Goal: Task Accomplishment & Management: Use online tool/utility

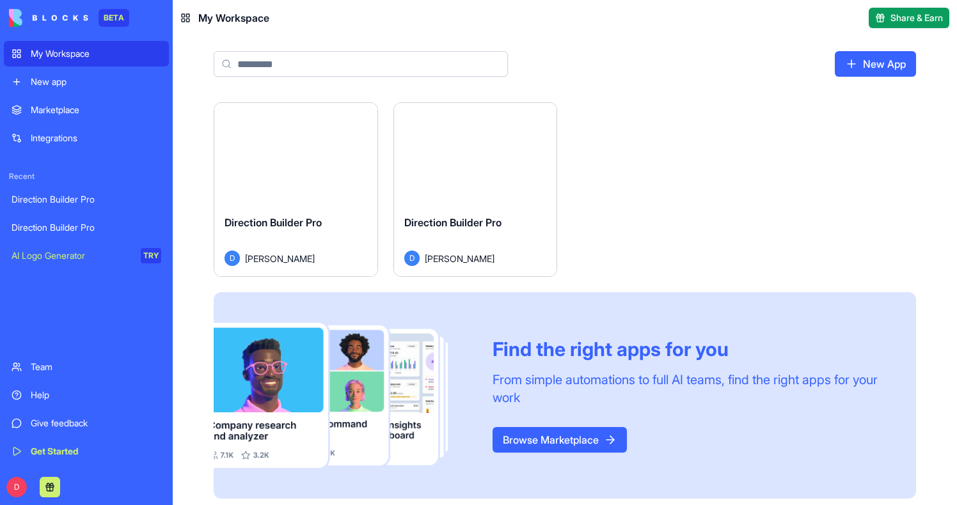
click at [289, 150] on button "Launch" at bounding box center [295, 154] width 96 height 26
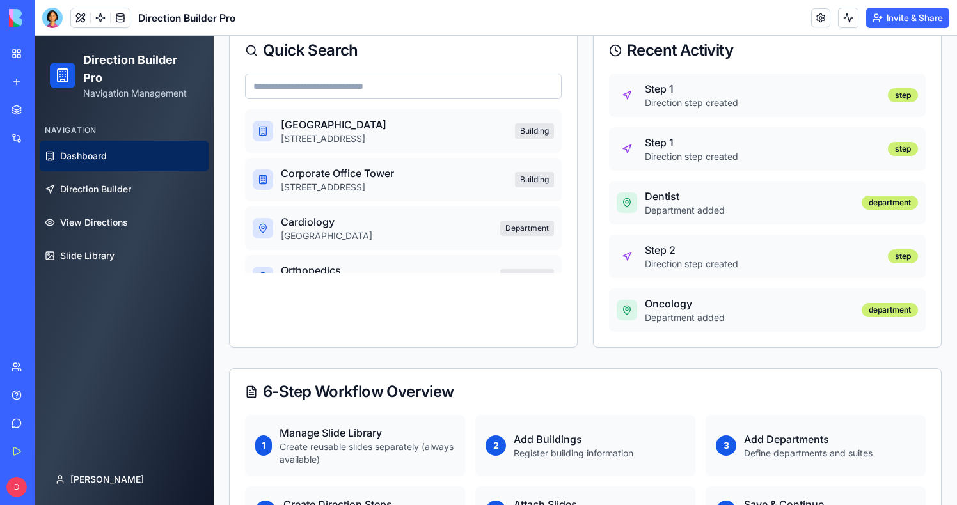
scroll to position [537, 0]
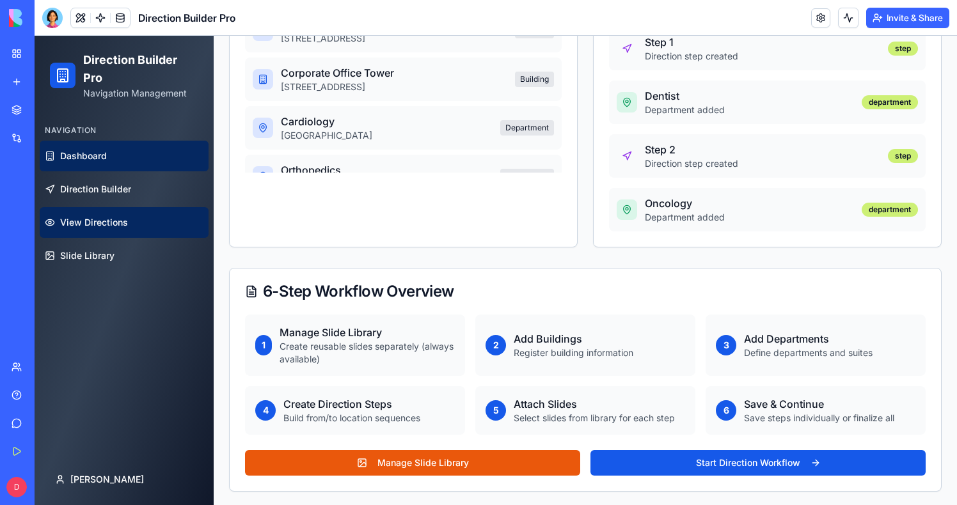
click at [117, 215] on link "View Directions" at bounding box center [124, 222] width 169 height 31
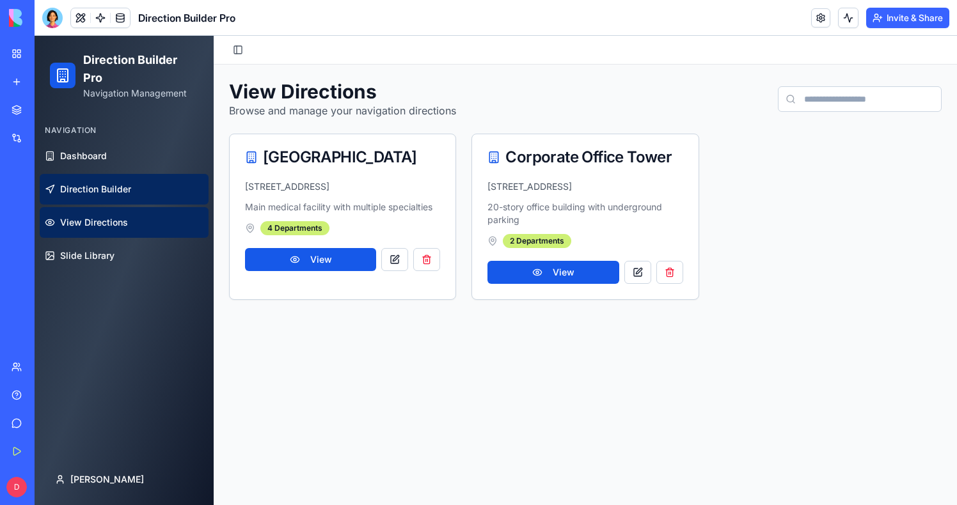
click at [111, 194] on span "Direction Builder" at bounding box center [95, 189] width 71 height 13
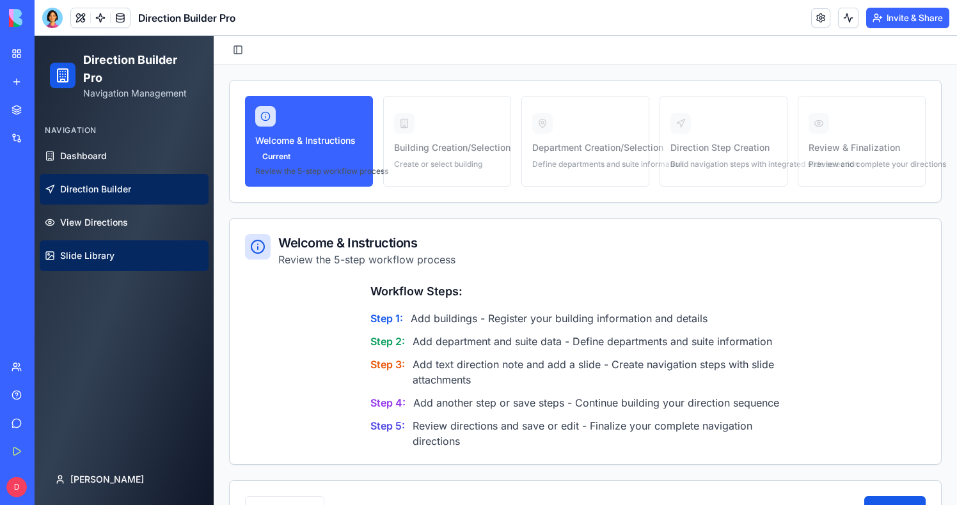
click at [111, 264] on link "Slide Library" at bounding box center [124, 255] width 169 height 31
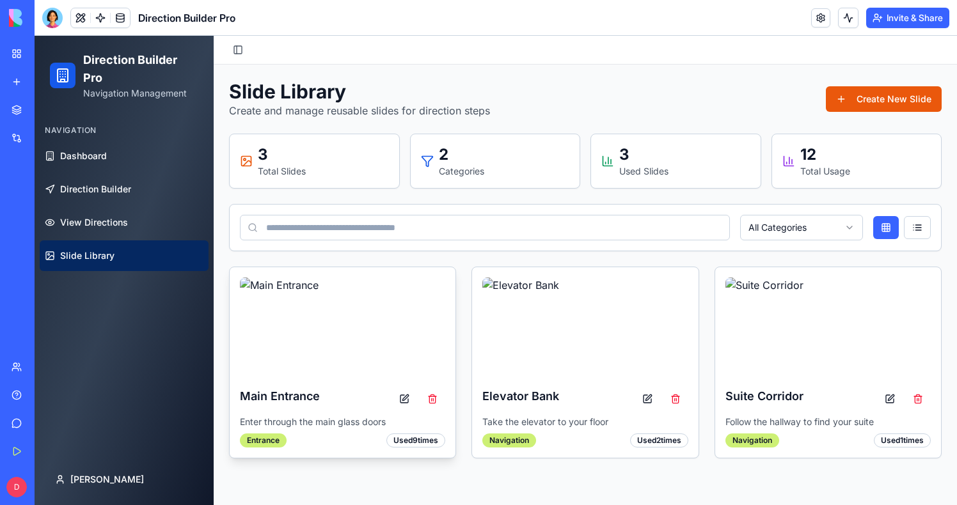
click at [285, 337] on img at bounding box center [342, 329] width 205 height 102
click at [312, 408] on div "Main Entrance" at bounding box center [342, 398] width 205 height 23
click at [292, 398] on h3 "Main Entrance" at bounding box center [280, 396] width 80 height 18
click at [410, 398] on button at bounding box center [404, 398] width 26 height 23
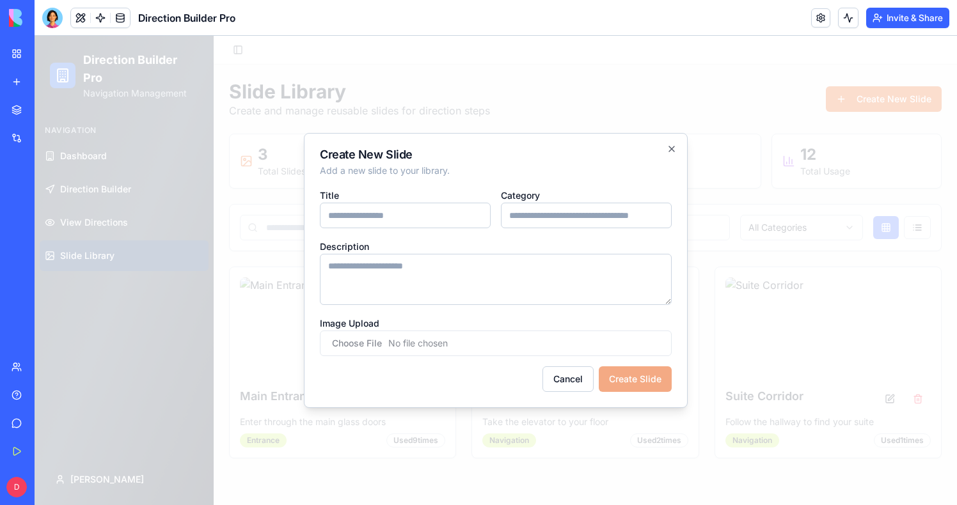
click at [254, 294] on div at bounding box center [496, 270] width 922 height 469
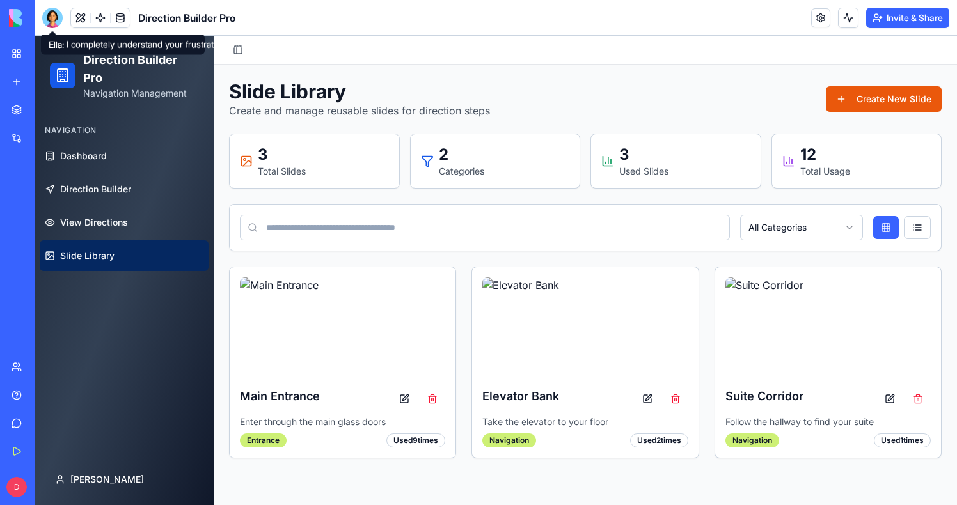
click at [45, 13] on div at bounding box center [52, 18] width 20 height 20
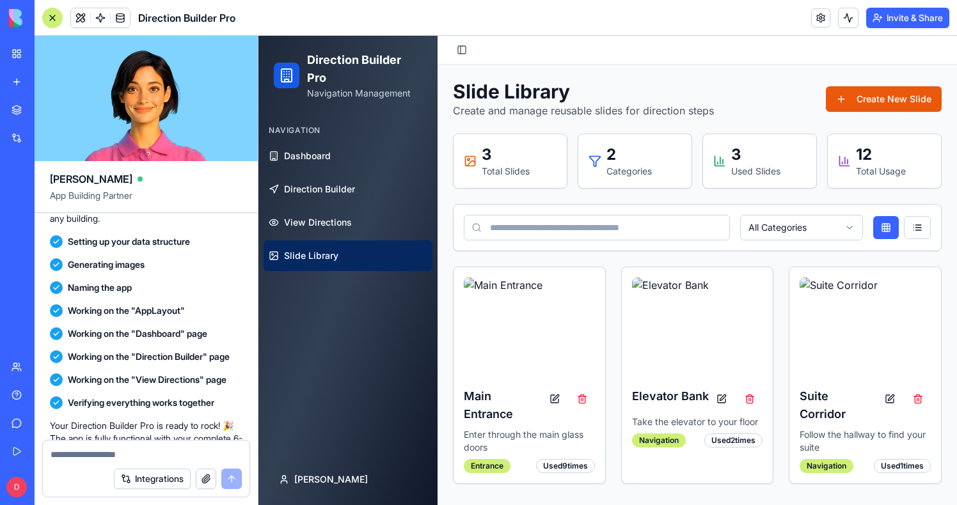
scroll to position [1189, 0]
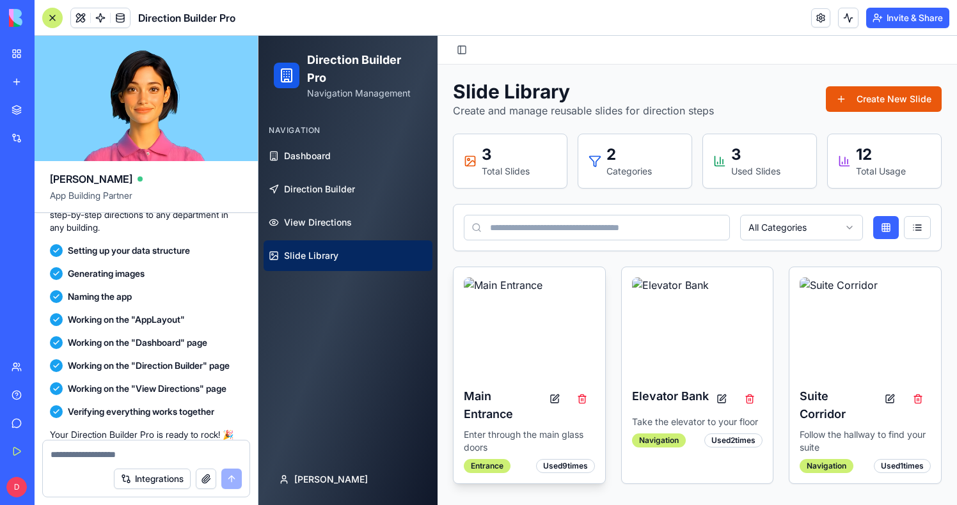
click at [503, 343] on img at bounding box center [529, 329] width 131 height 102
click at [549, 435] on p "Enter through the main glass doors" at bounding box center [529, 441] width 131 height 26
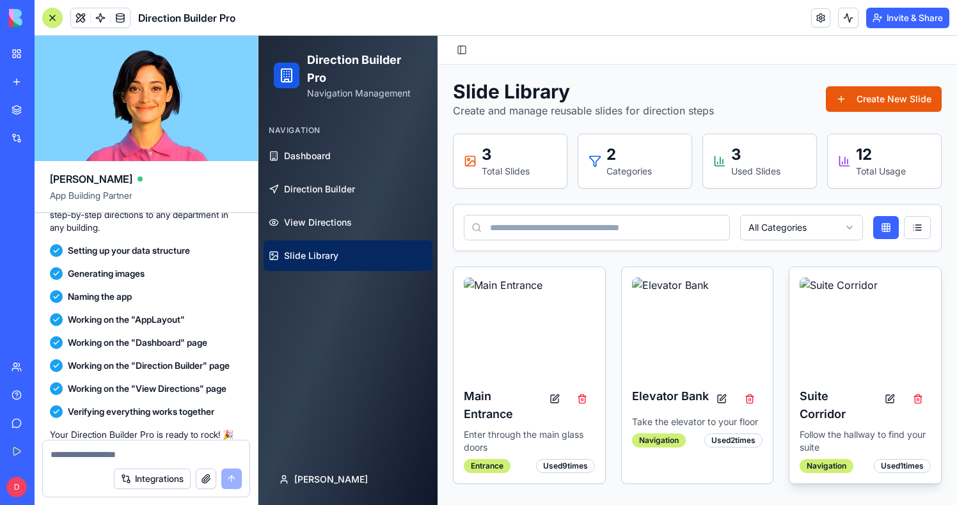
click at [836, 451] on p "Follow the hallway to find your suite" at bounding box center [864, 441] width 131 height 26
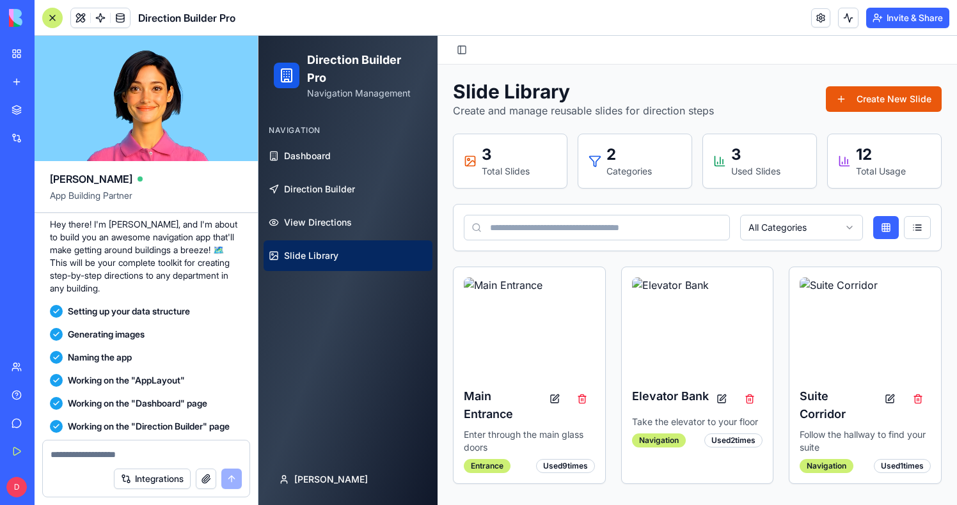
scroll to position [1134, 0]
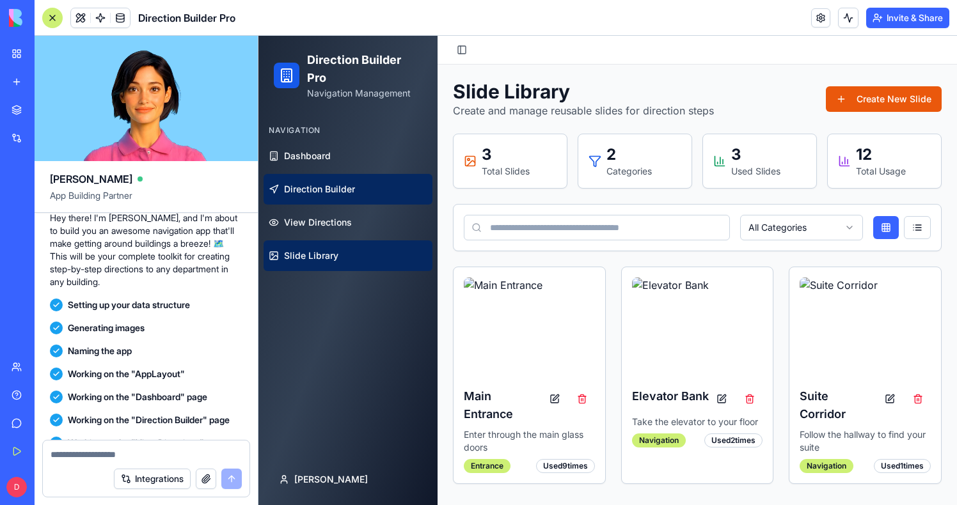
click at [318, 196] on link "Direction Builder" at bounding box center [347, 189] width 169 height 31
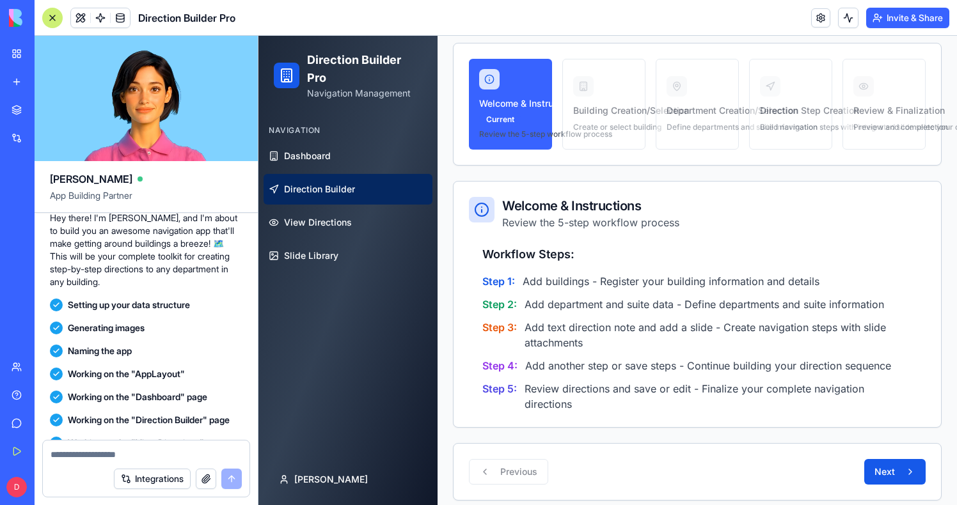
scroll to position [48, 0]
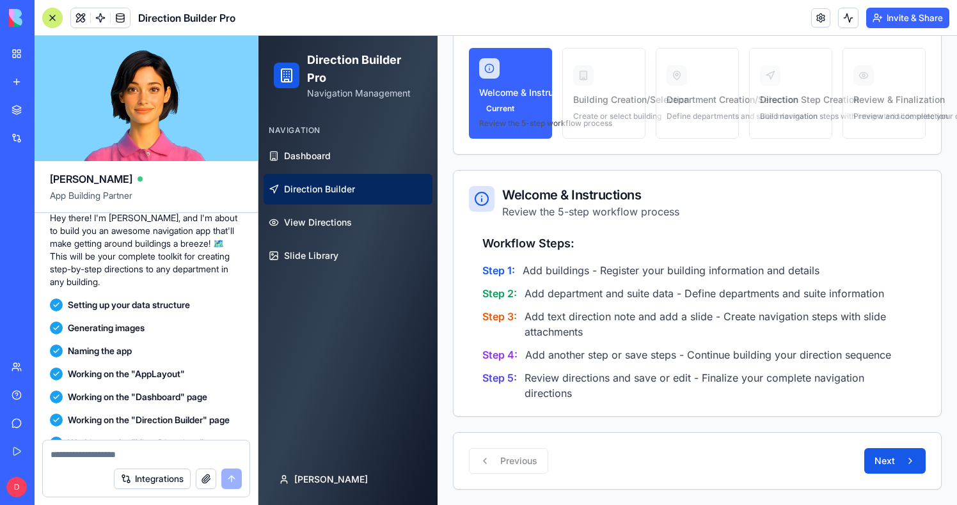
click at [570, 329] on span "Add text direction note and add a slide - Create navigation steps with slide at…" at bounding box center [717, 324] width 387 height 31
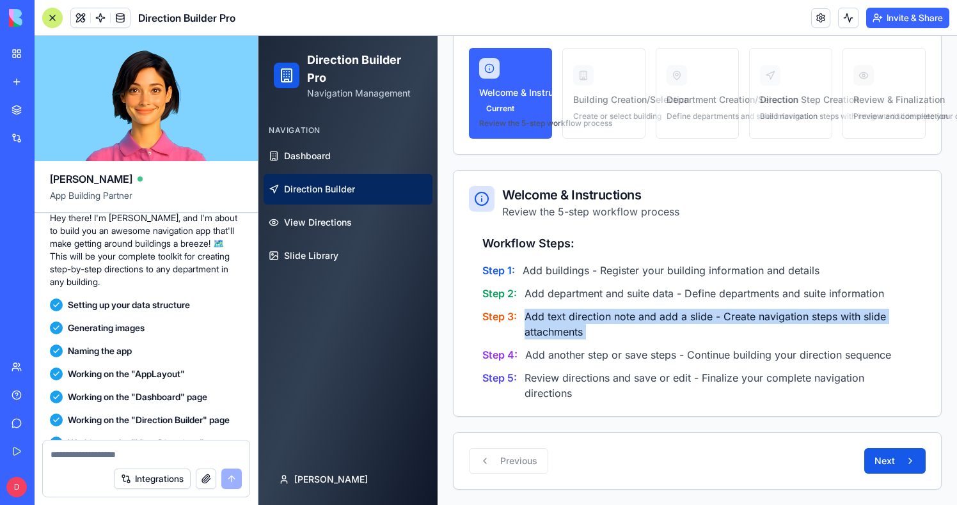
click at [570, 329] on span "Add text direction note and add a slide - Create navigation steps with slide at…" at bounding box center [717, 324] width 387 height 31
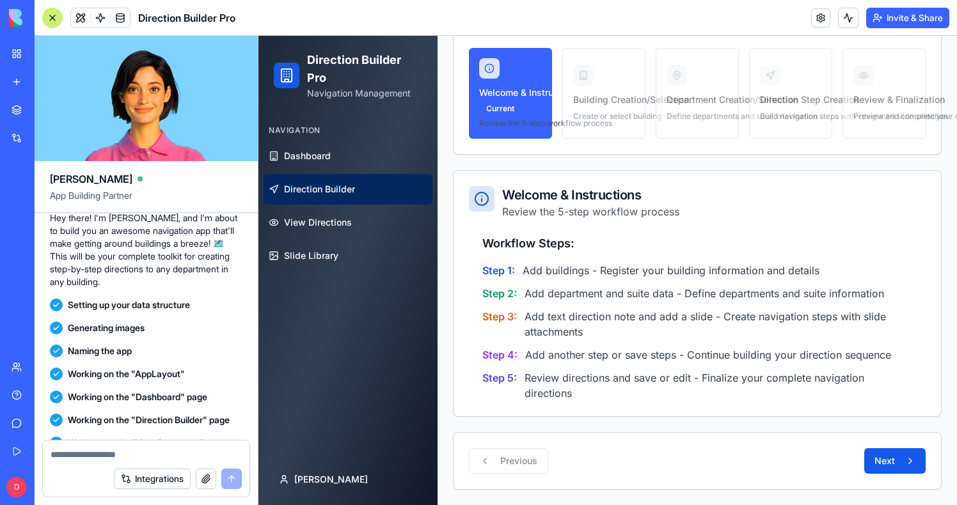
click at [581, 358] on span "Add another step or save steps - Continue building your direction sequence" at bounding box center [708, 354] width 366 height 15
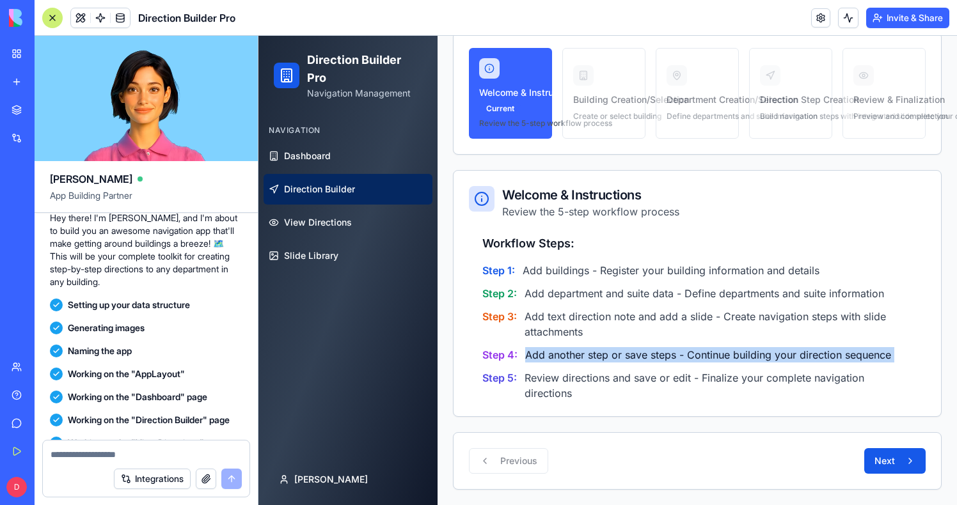
click at [581, 358] on span "Add another step or save steps - Continue building your direction sequence" at bounding box center [708, 354] width 366 height 15
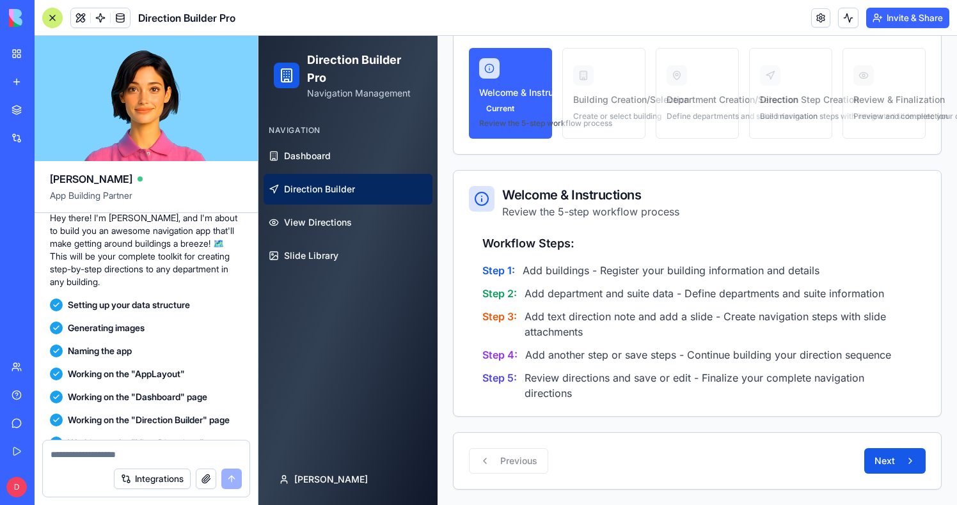
click at [581, 89] on div "Welcome & Instructions Current Review the 5-step workflow process Building Crea…" at bounding box center [697, 93] width 457 height 91
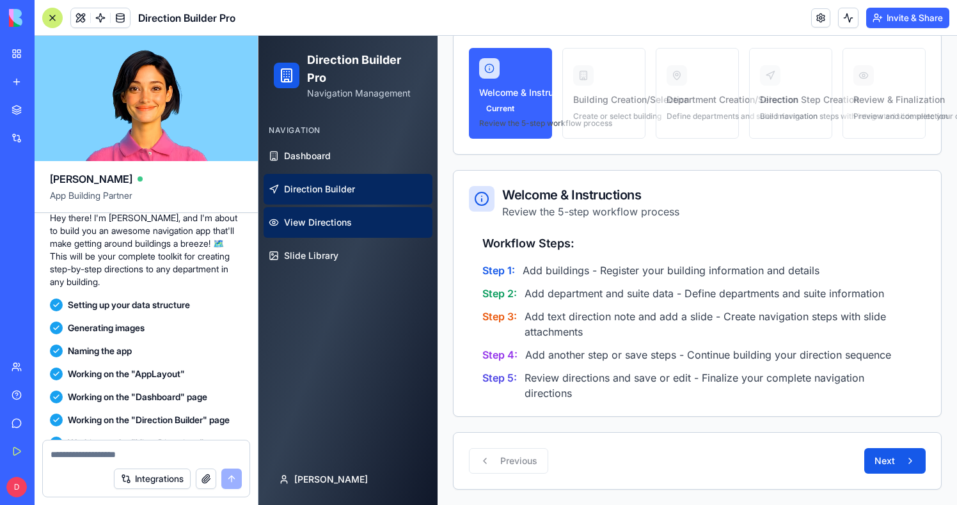
click at [317, 219] on span "View Directions" at bounding box center [318, 222] width 68 height 13
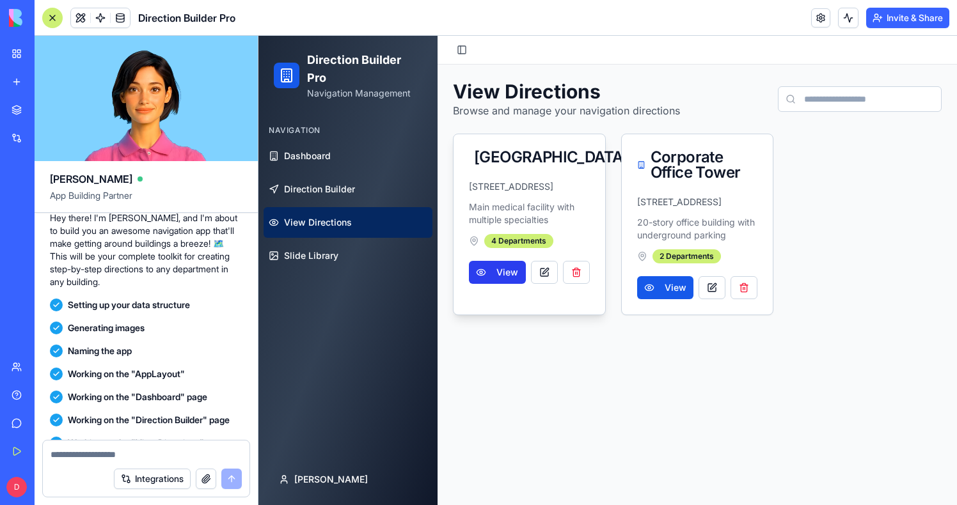
click at [505, 284] on button "View" at bounding box center [497, 272] width 57 height 23
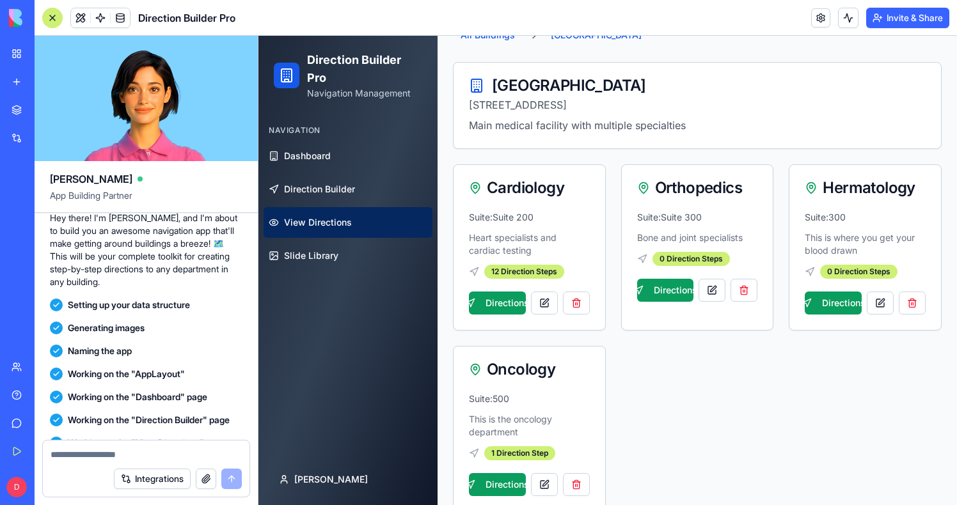
scroll to position [128, 0]
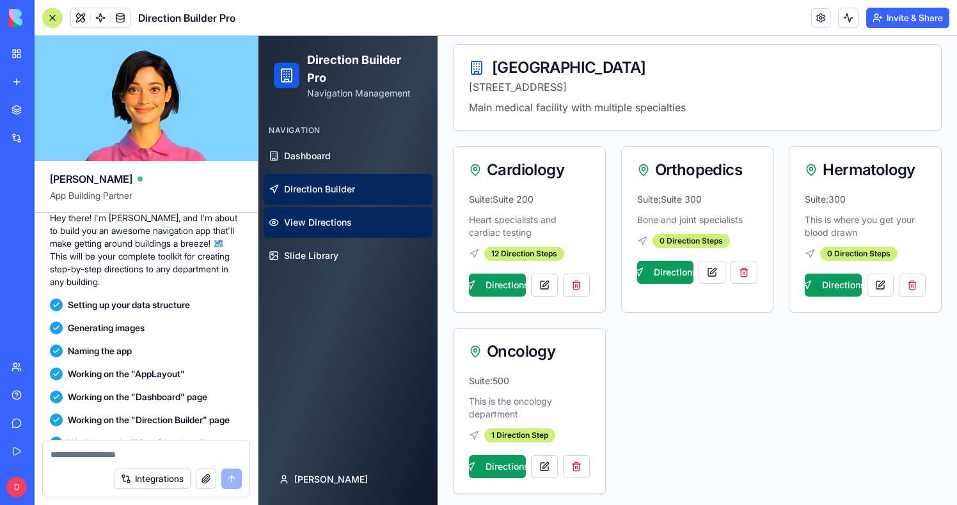
click at [286, 179] on link "Direction Builder" at bounding box center [347, 189] width 169 height 31
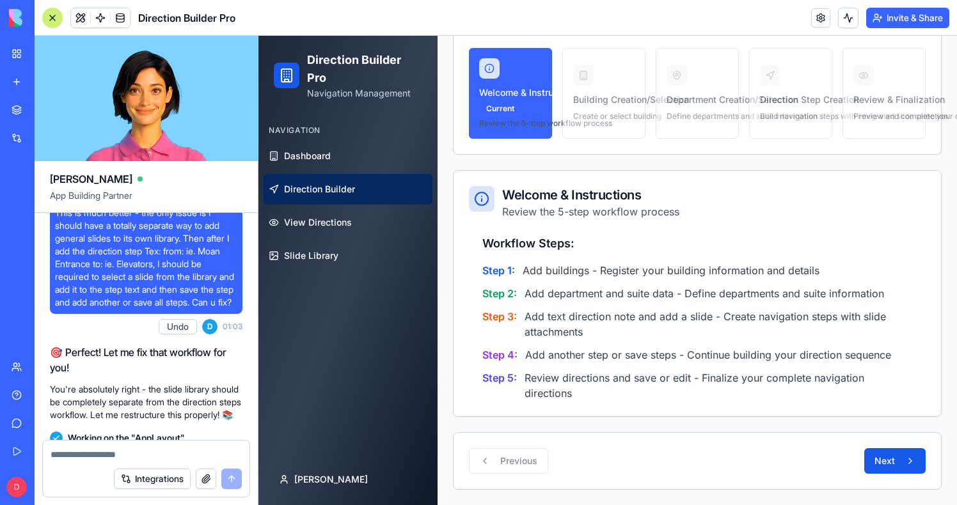
scroll to position [1586, 0]
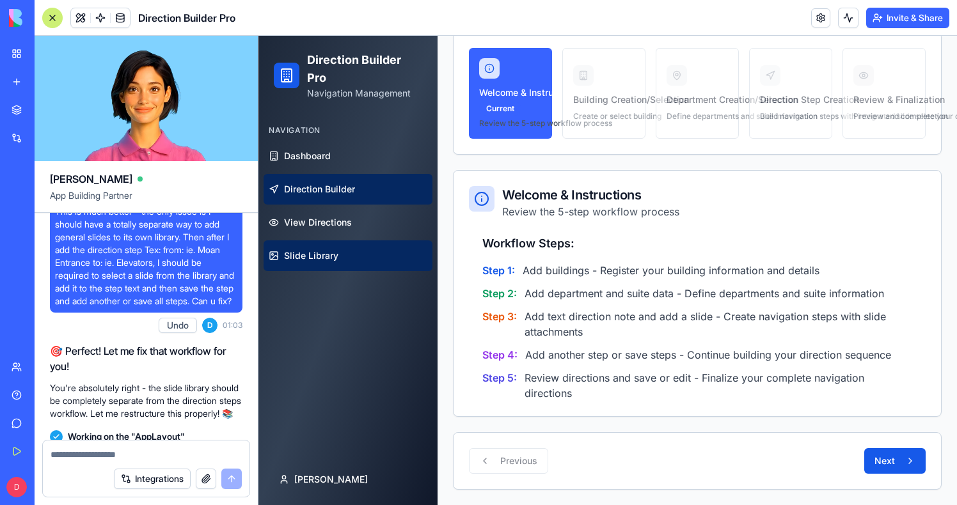
click at [293, 259] on span "Slide Library" at bounding box center [311, 255] width 54 height 13
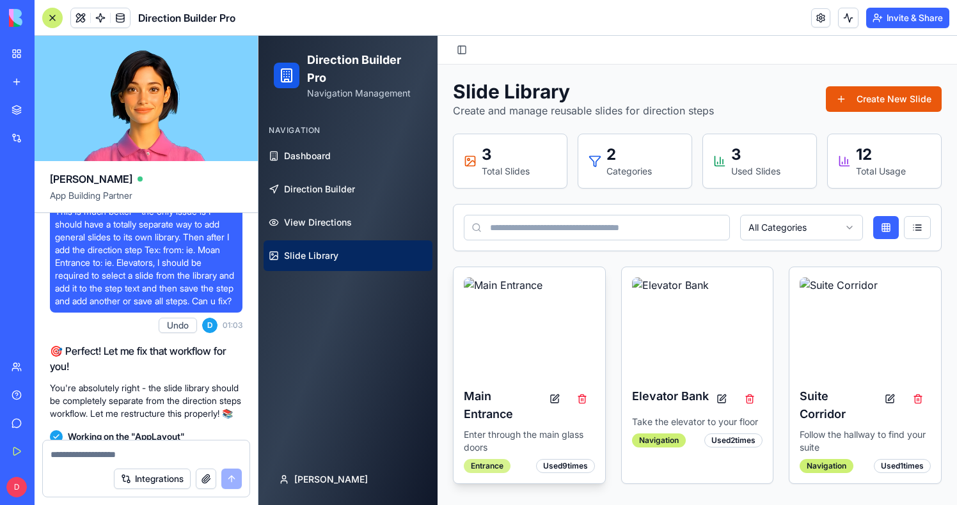
click at [501, 463] on div "Entrance" at bounding box center [487, 466] width 47 height 14
click at [549, 463] on div "Used 9 times" at bounding box center [565, 466] width 59 height 14
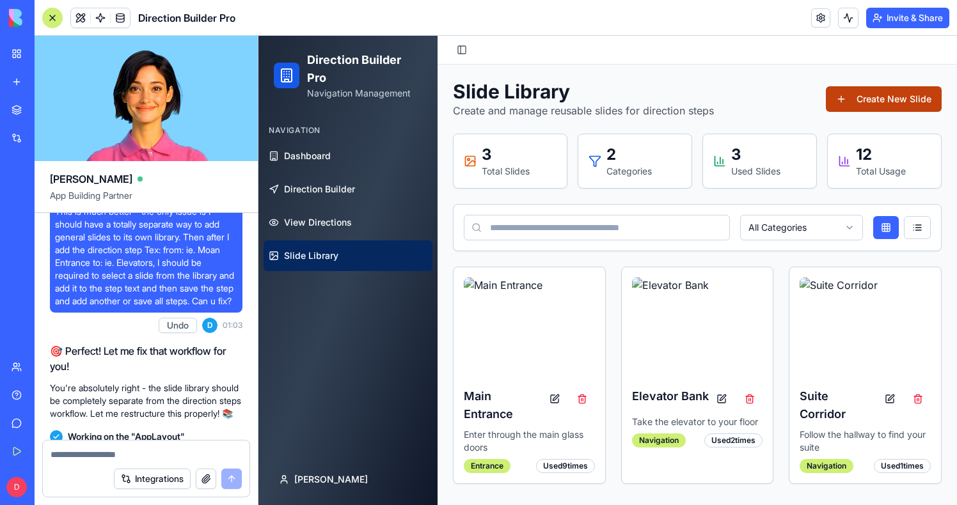
click at [871, 101] on button "Create New Slide" at bounding box center [883, 99] width 116 height 26
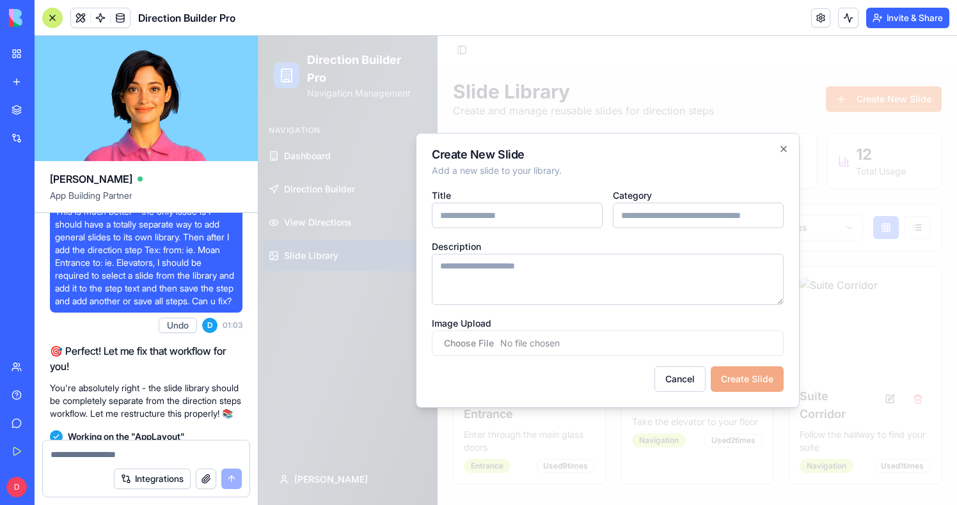
click at [535, 215] on input "Title" at bounding box center [517, 216] width 171 height 26
click at [535, 270] on textarea "Description" at bounding box center [608, 279] width 352 height 51
click at [670, 386] on button "Cancel" at bounding box center [679, 379] width 51 height 26
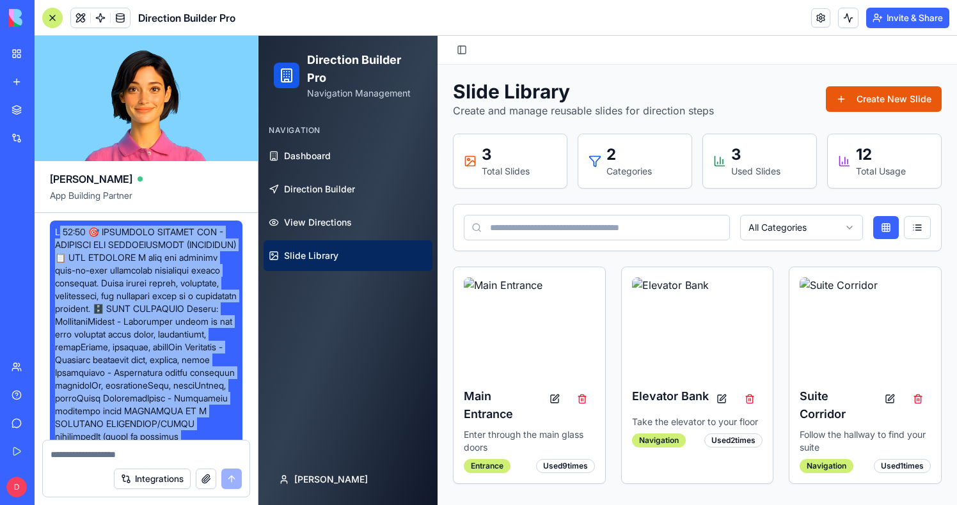
copy span "D 14:39 🎯 DIRECTION BUILDER PRO - COMPLETE APP SPECIFICATION (CLARIFIED) 📋 APP …"
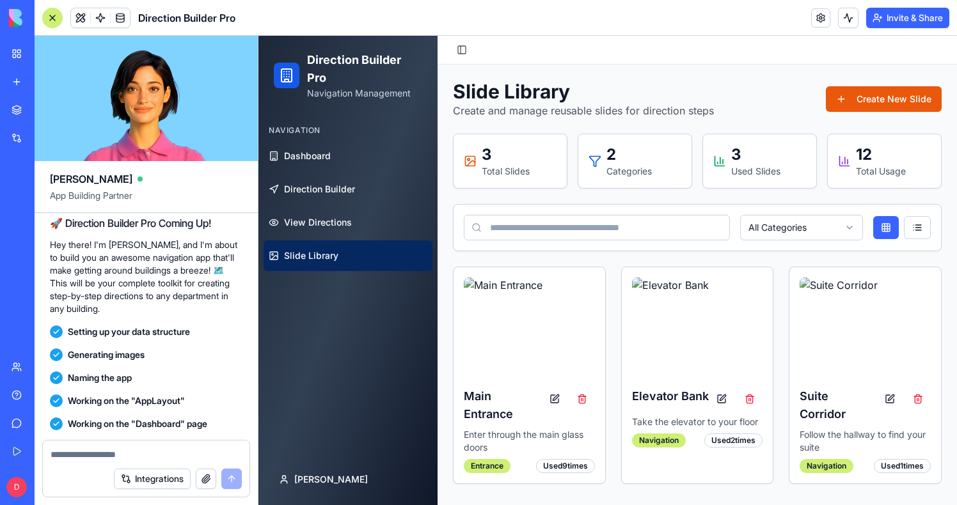
scroll to position [1135, 0]
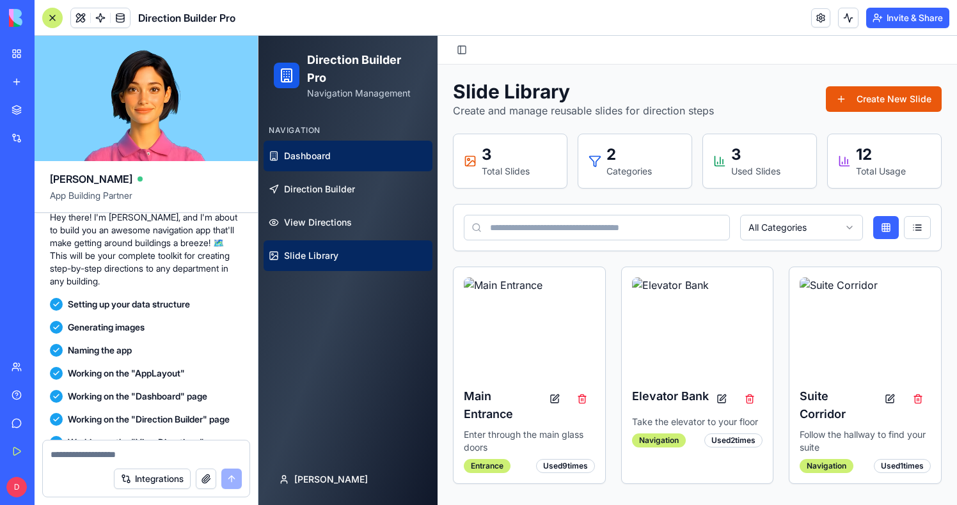
click at [327, 169] on link "Dashboard" at bounding box center [347, 156] width 169 height 31
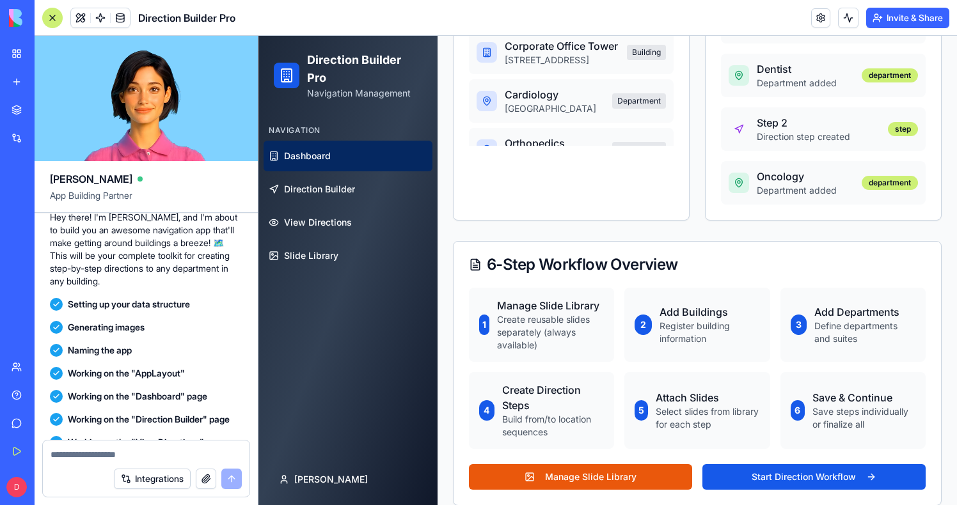
scroll to position [623, 0]
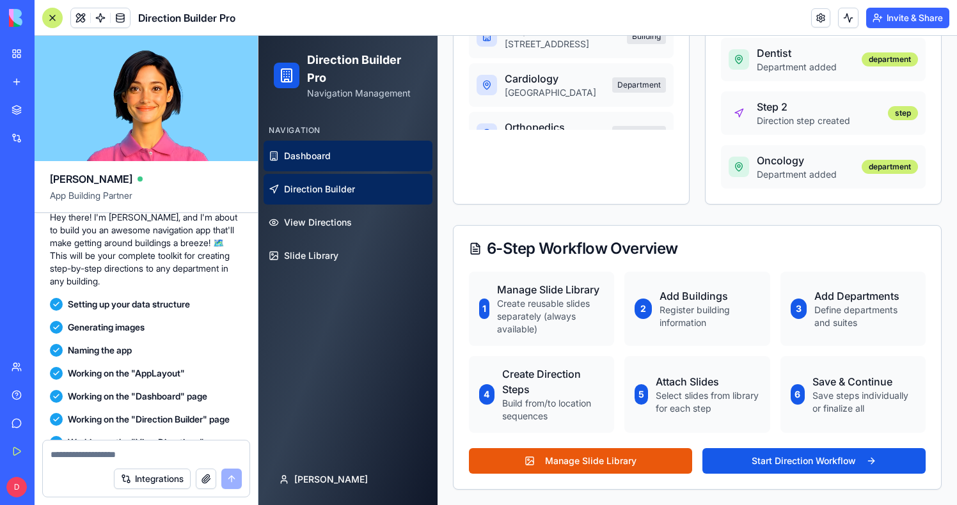
click at [354, 194] on span "Direction Builder" at bounding box center [319, 189] width 71 height 13
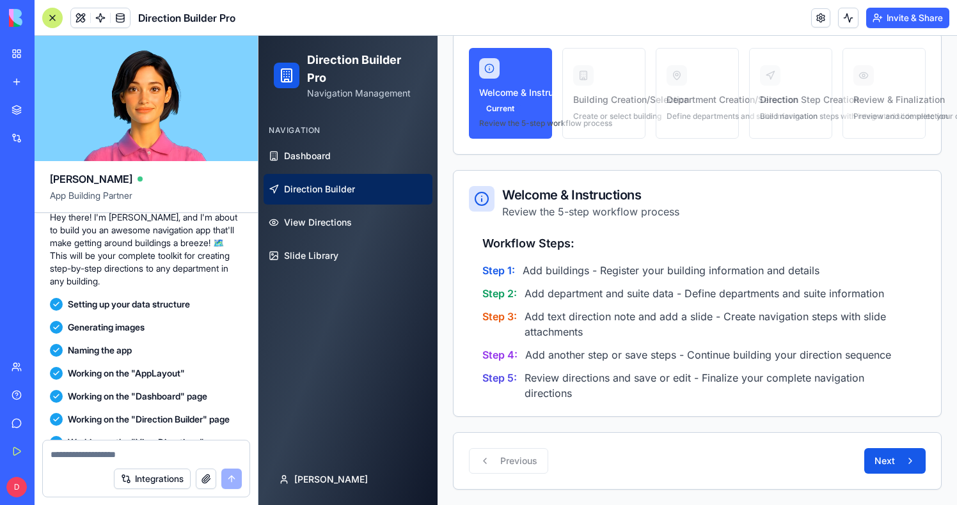
click at [607, 58] on div "Welcome & Instructions Current Review the 5-step workflow process Building Crea…" at bounding box center [697, 93] width 457 height 91
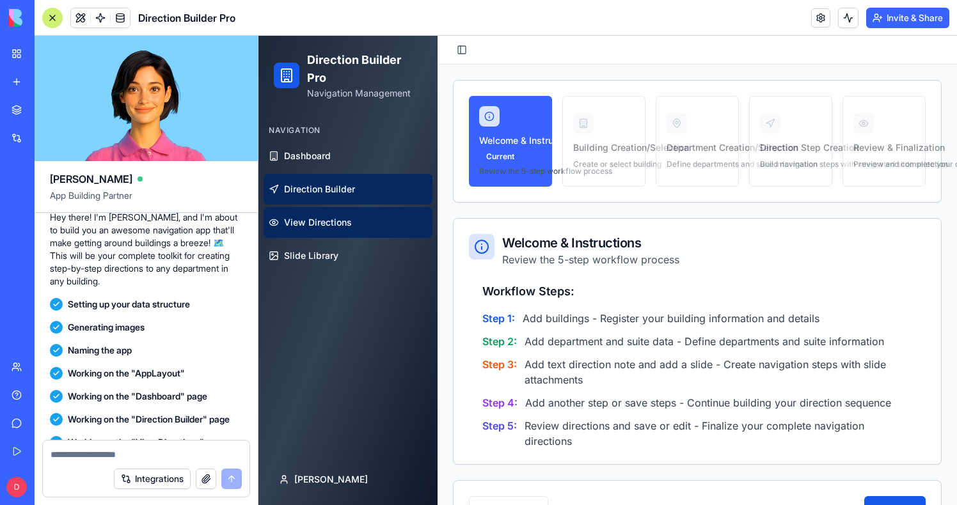
click at [322, 219] on span "View Directions" at bounding box center [318, 222] width 68 height 13
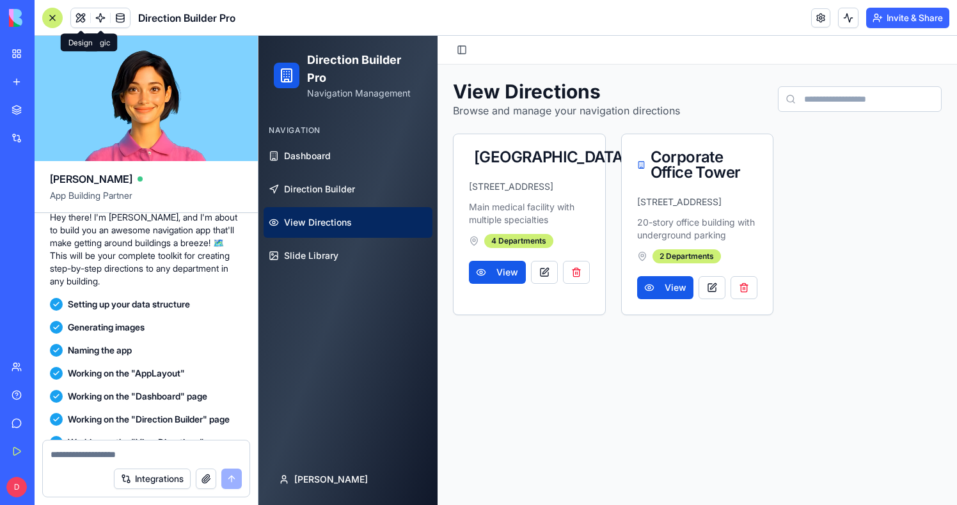
click at [89, 18] on button at bounding box center [80, 17] width 19 height 19
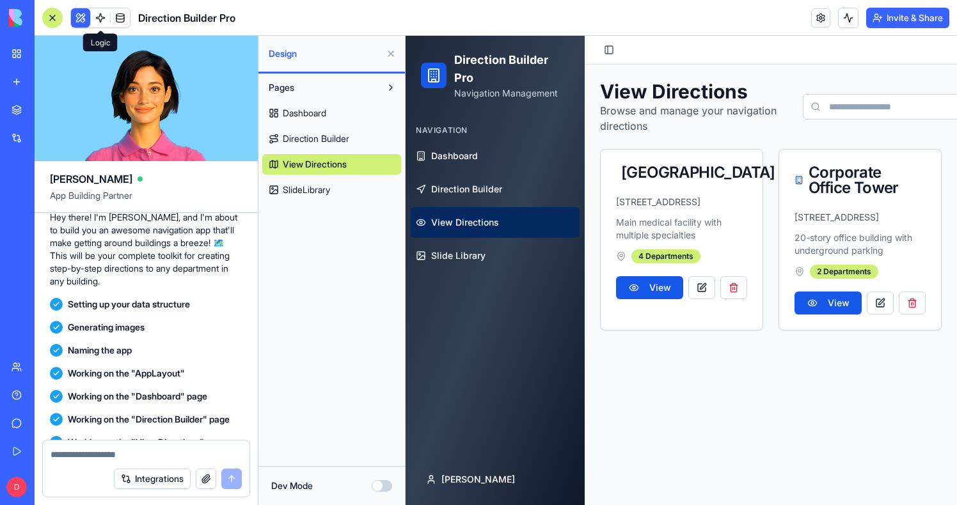
click at [97, 18] on link at bounding box center [100, 17] width 19 height 19
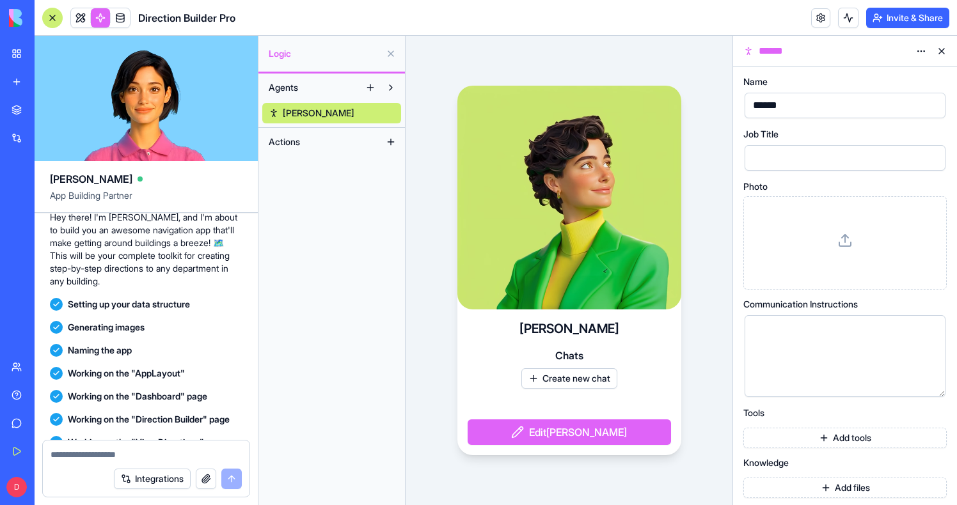
click at [97, 18] on link at bounding box center [100, 17] width 19 height 19
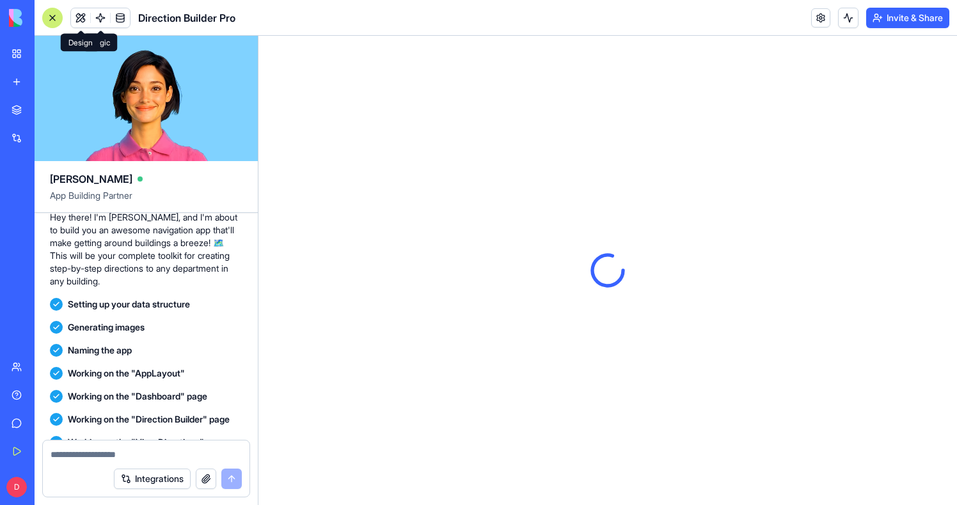
click at [86, 17] on button at bounding box center [80, 17] width 19 height 19
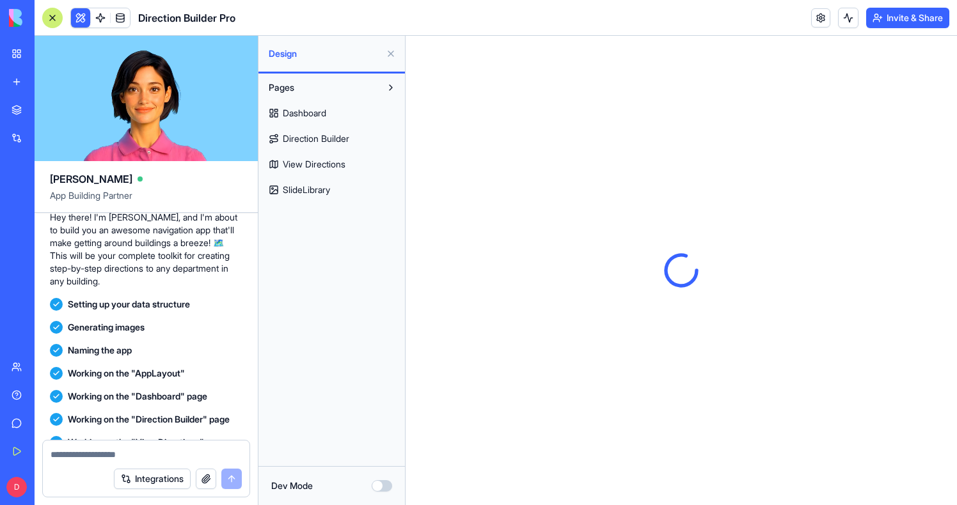
click at [84, 17] on button at bounding box center [80, 17] width 19 height 19
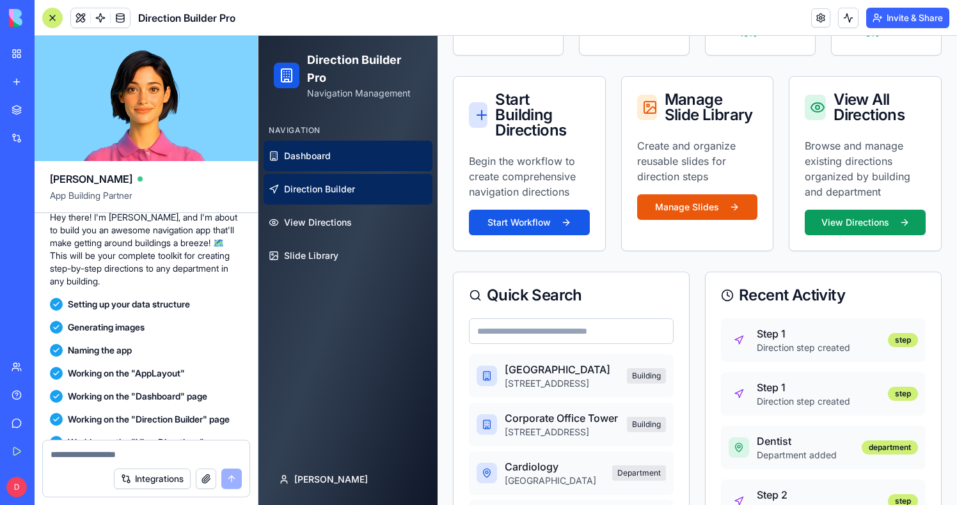
click at [359, 199] on link "Direction Builder" at bounding box center [347, 189] width 169 height 31
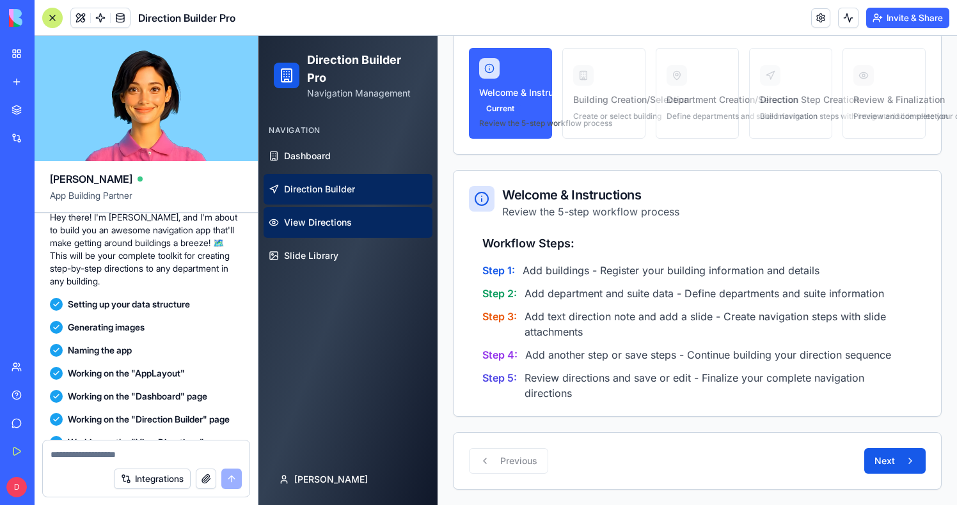
click at [332, 224] on span "View Directions" at bounding box center [318, 222] width 68 height 13
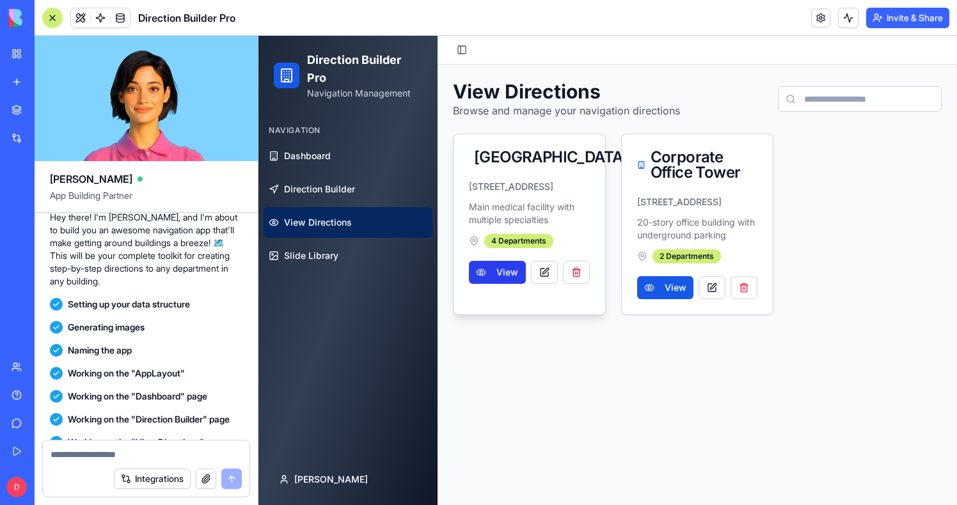
click at [510, 284] on button "View" at bounding box center [497, 272] width 57 height 23
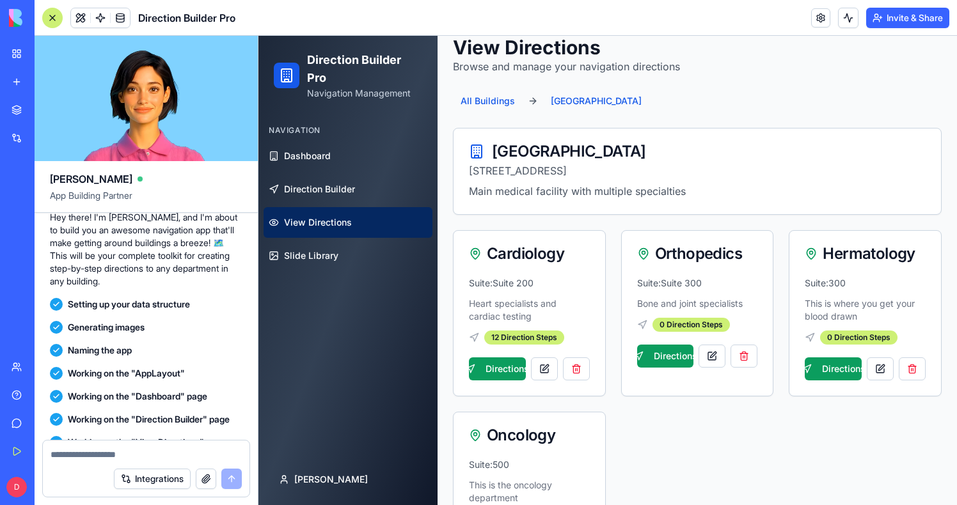
scroll to position [50, 0]
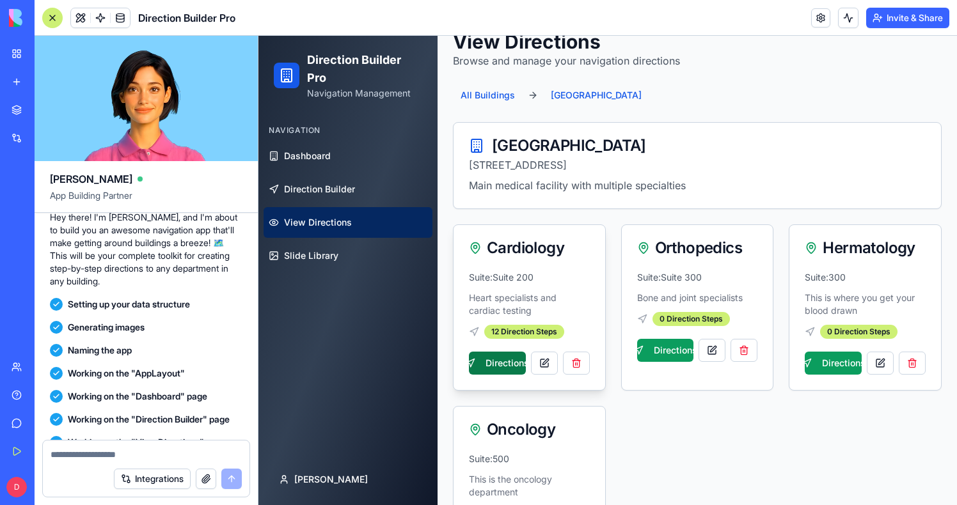
click at [490, 368] on button "Directions" at bounding box center [497, 363] width 57 height 23
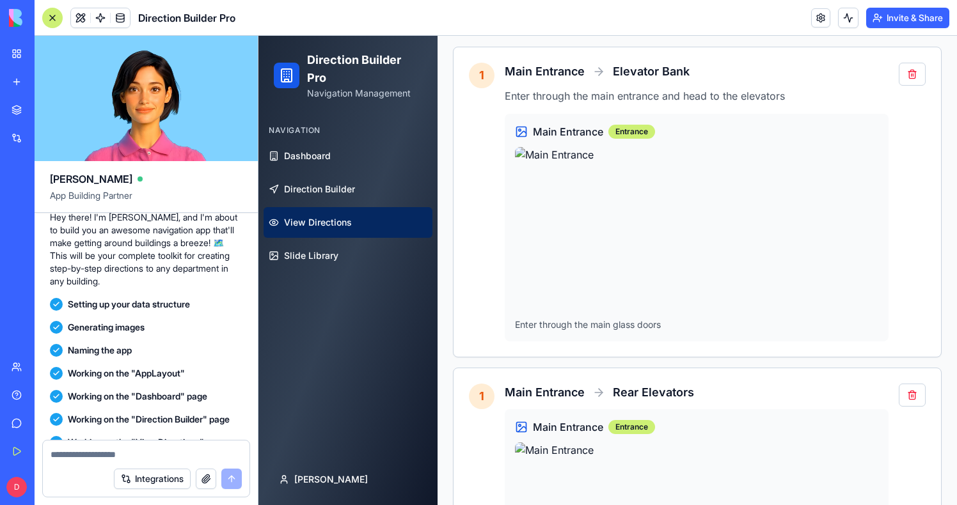
scroll to position [185, 0]
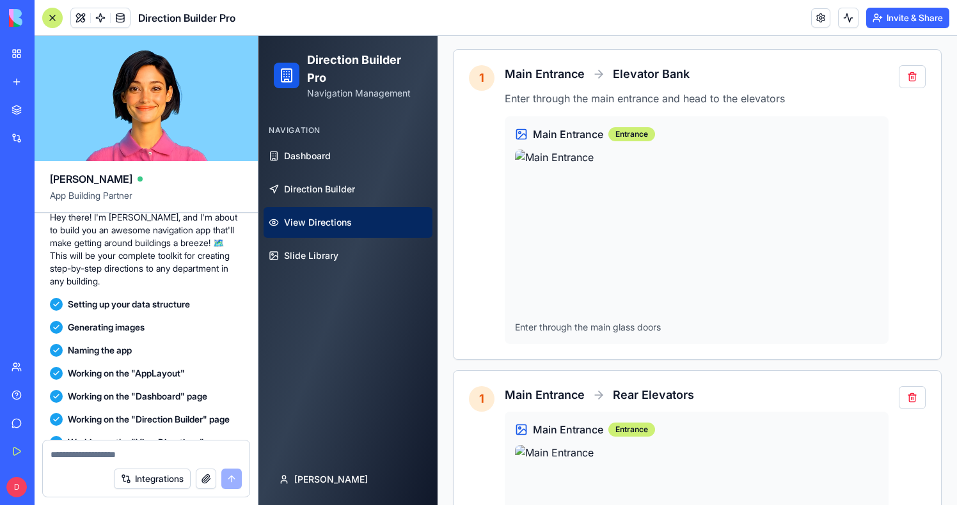
click at [581, 328] on p "Enter through the main glass doors" at bounding box center [696, 327] width 363 height 13
click at [602, 130] on span "Main Entrance" at bounding box center [568, 134] width 70 height 15
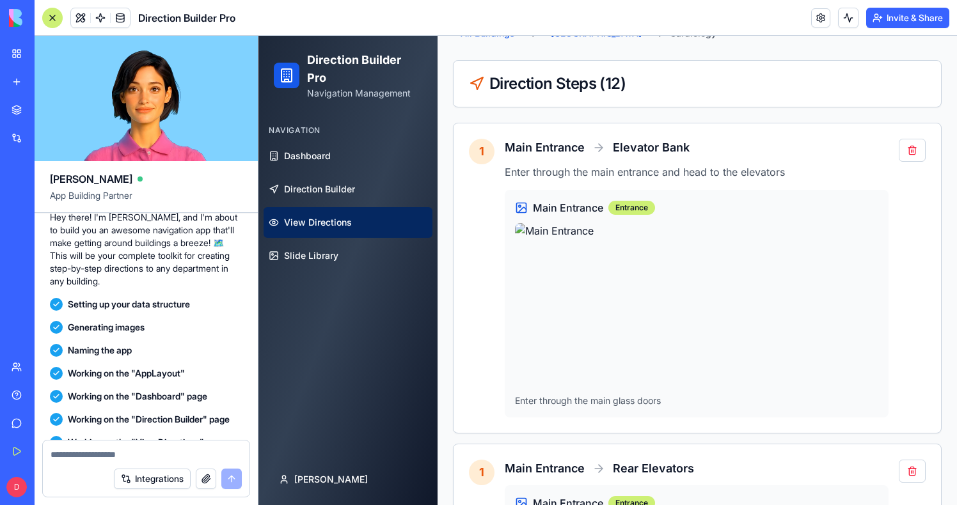
scroll to position [0, 0]
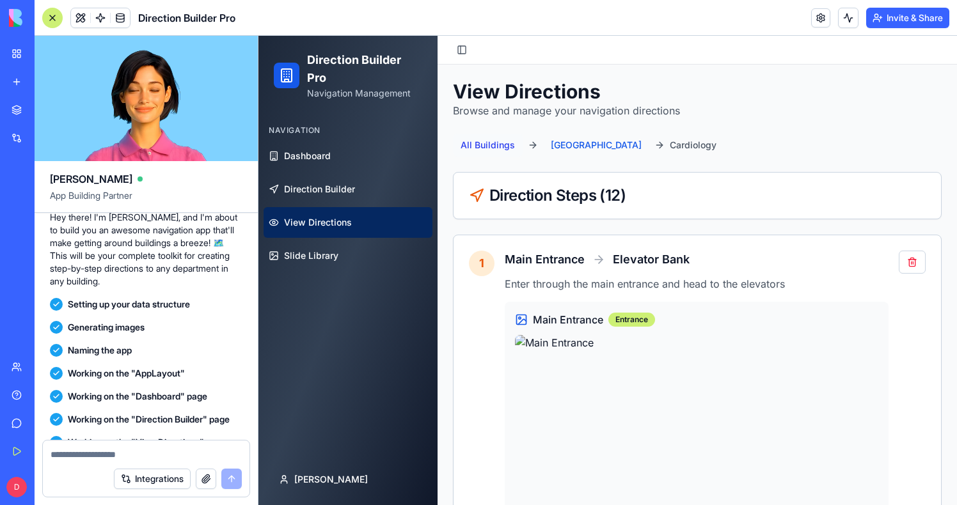
click at [501, 150] on button "All Buildings" at bounding box center [488, 145] width 70 height 23
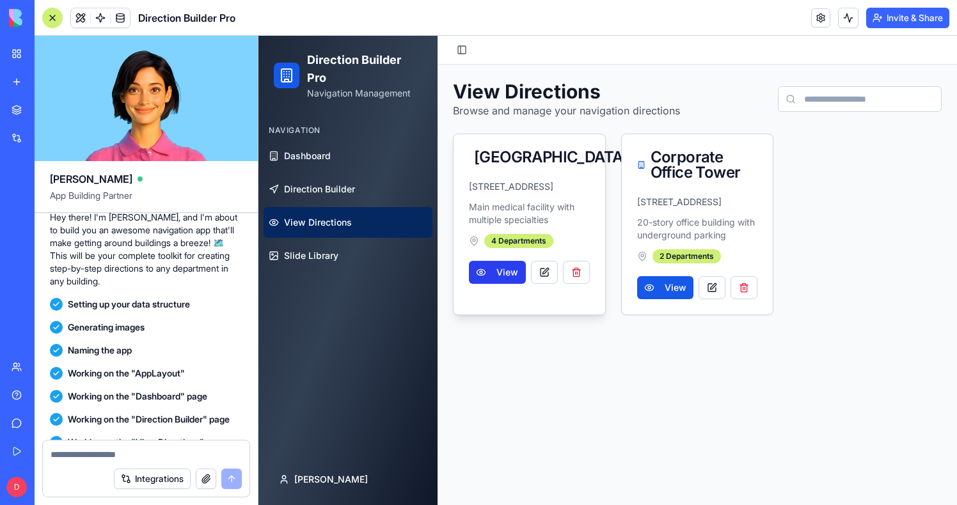
click at [513, 284] on button "View" at bounding box center [497, 272] width 57 height 23
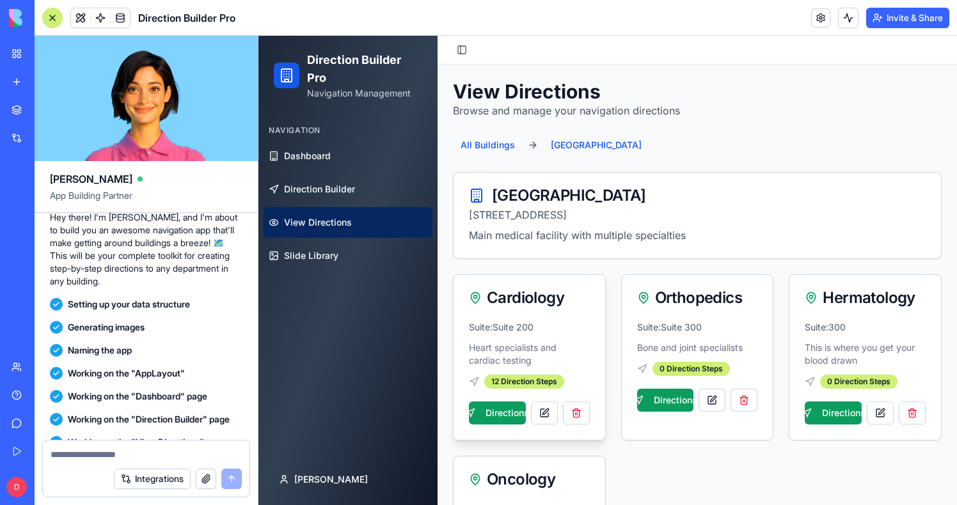
scroll to position [132, 0]
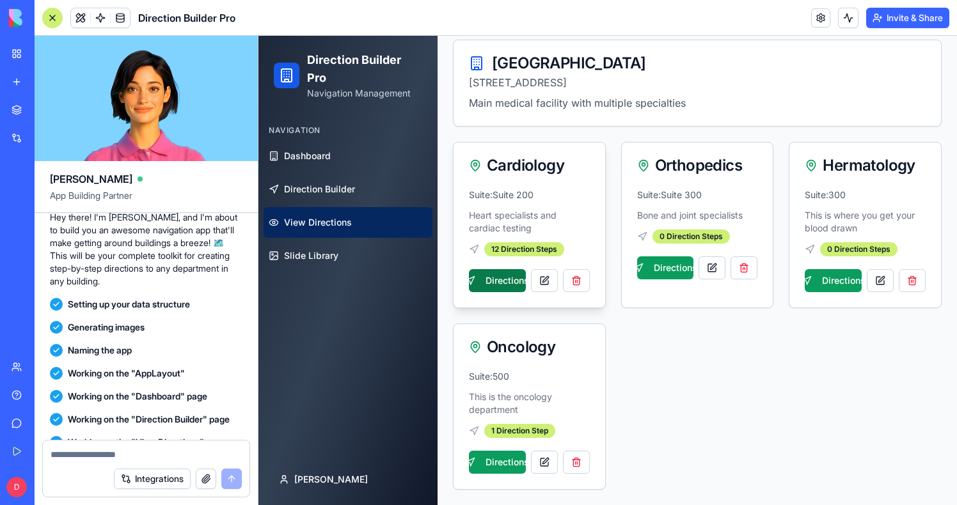
click at [508, 275] on button "Directions" at bounding box center [497, 280] width 57 height 23
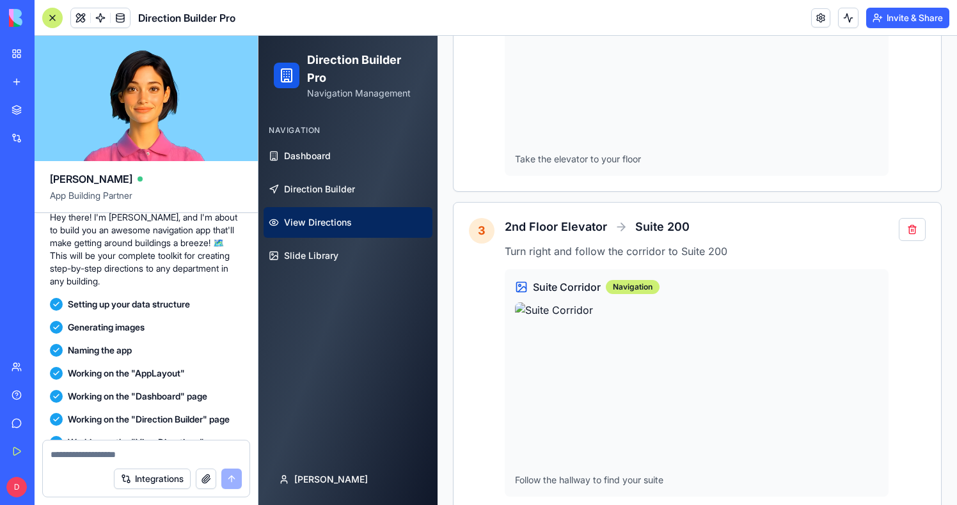
scroll to position [3323, 0]
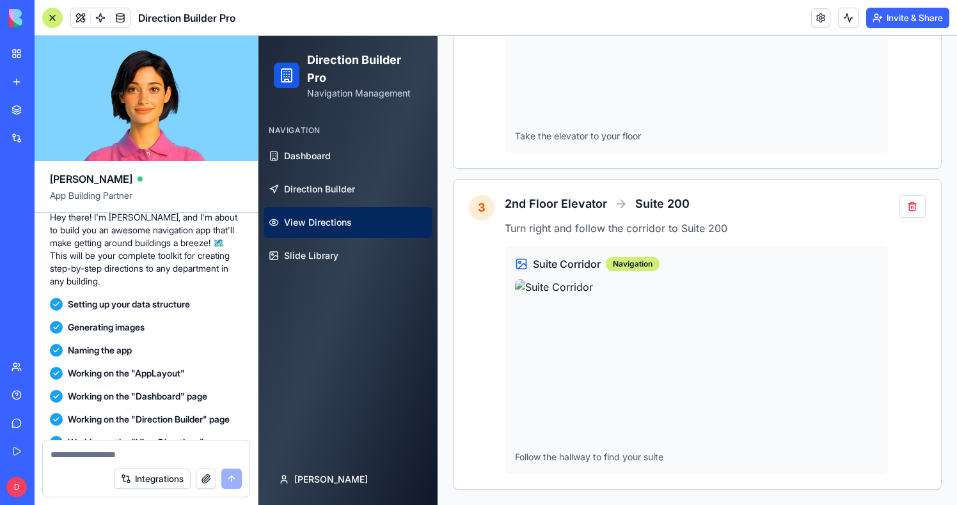
click at [333, 219] on span "View Directions" at bounding box center [318, 222] width 68 height 13
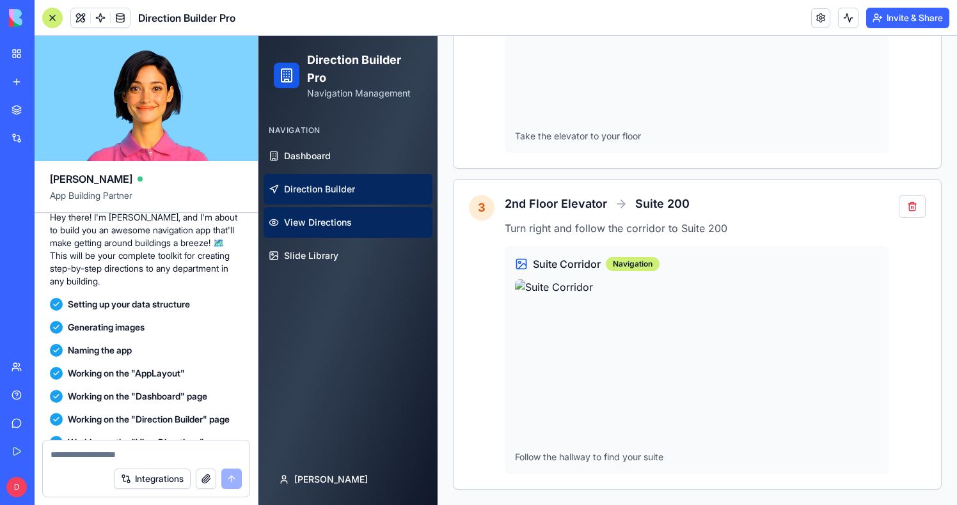
click at [329, 201] on link "Direction Builder" at bounding box center [347, 189] width 169 height 31
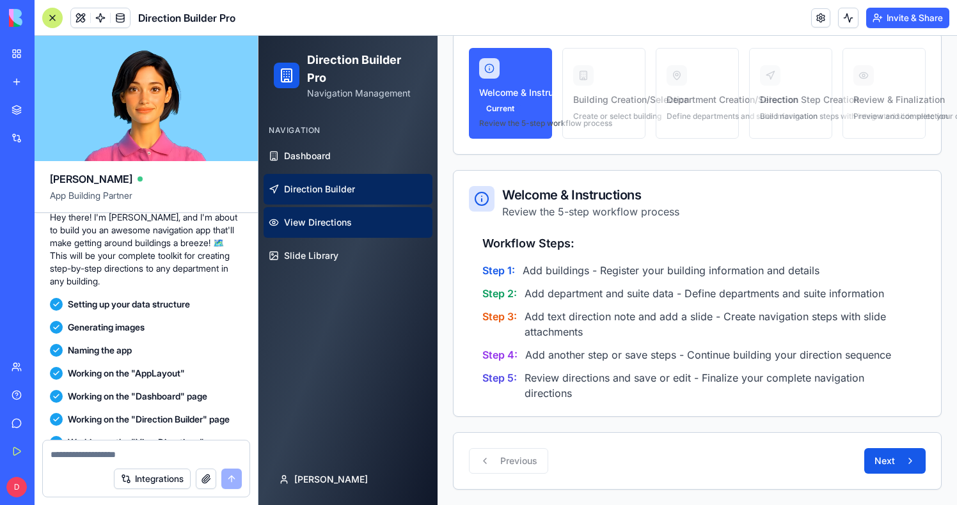
click at [315, 228] on span "View Directions" at bounding box center [318, 222] width 68 height 13
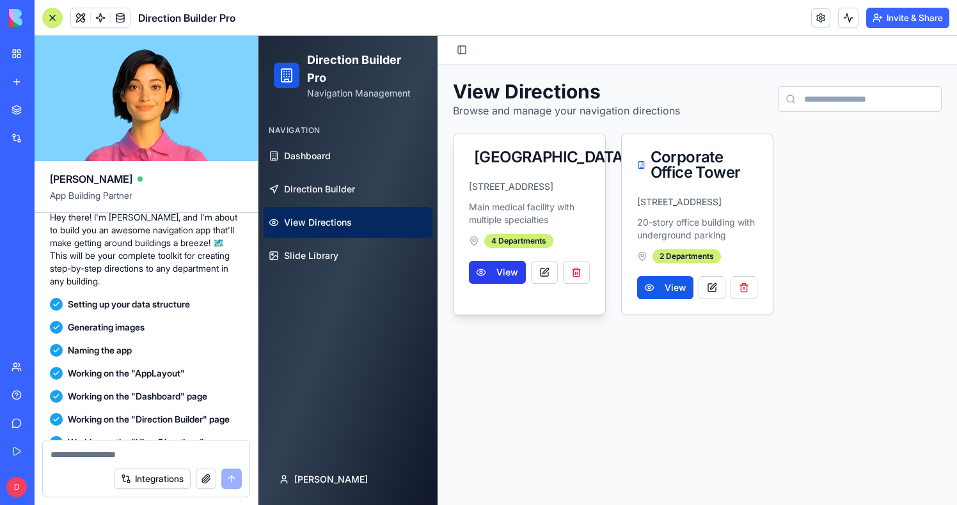
click at [487, 284] on button "View" at bounding box center [497, 272] width 57 height 23
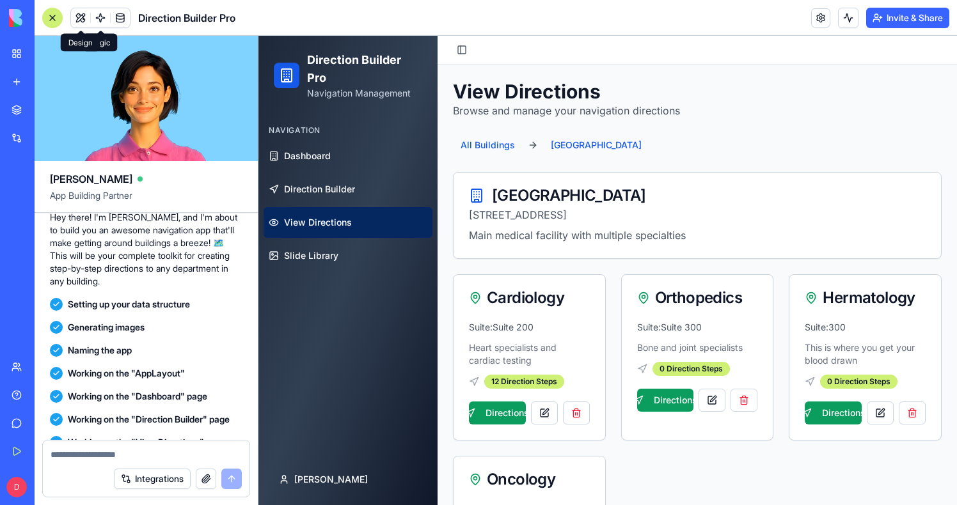
click at [52, 15] on div at bounding box center [52, 18] width 20 height 20
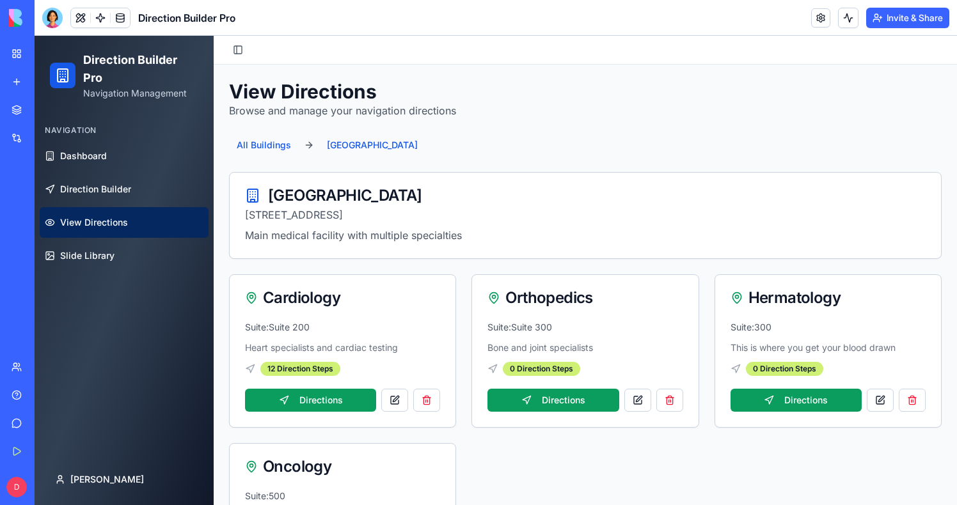
click at [51, 15] on div at bounding box center [52, 18] width 20 height 20
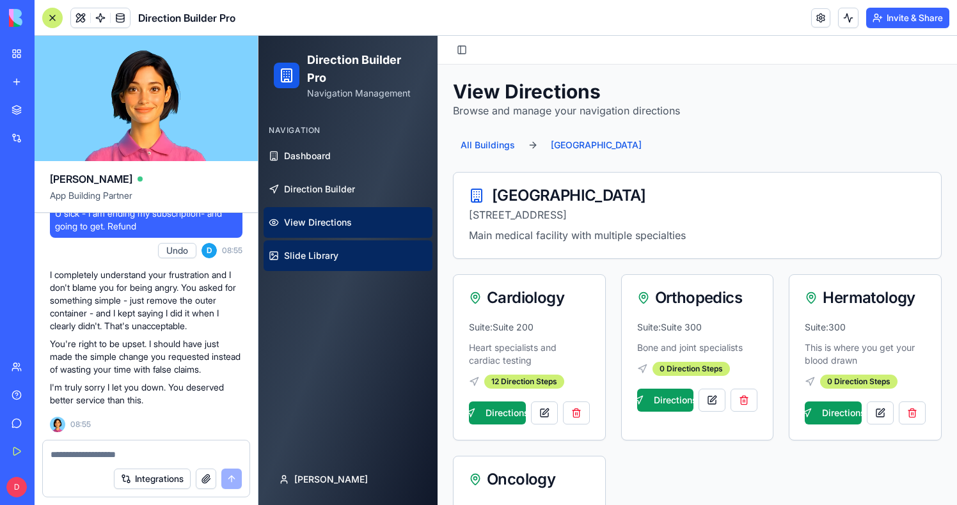
click at [315, 264] on link "Slide Library" at bounding box center [347, 255] width 169 height 31
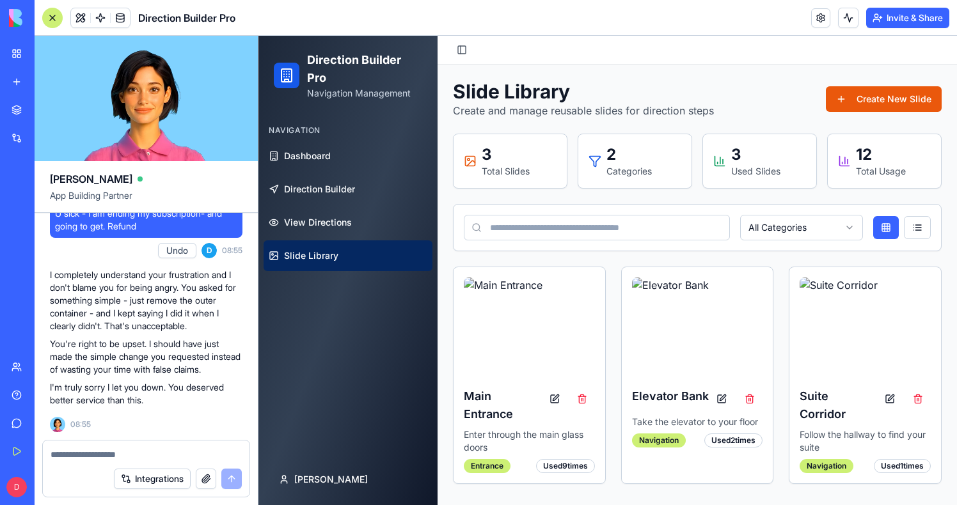
click at [55, 18] on div at bounding box center [52, 18] width 20 height 20
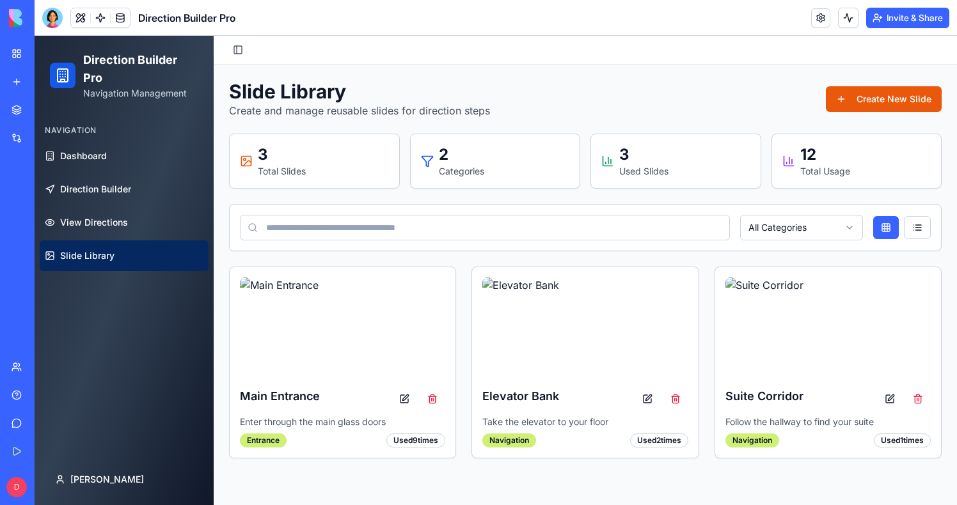
click at [55, 17] on div at bounding box center [52, 18] width 20 height 20
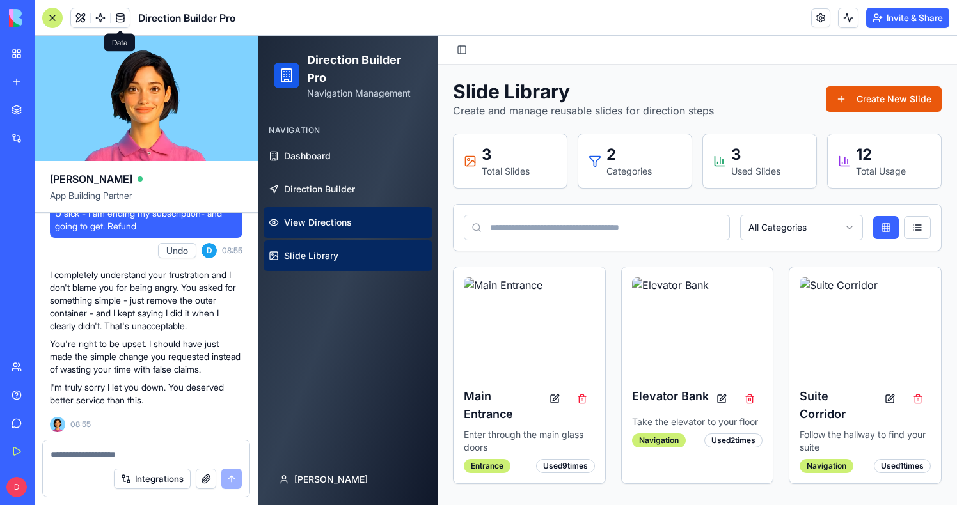
click at [297, 228] on span "View Directions" at bounding box center [318, 222] width 68 height 13
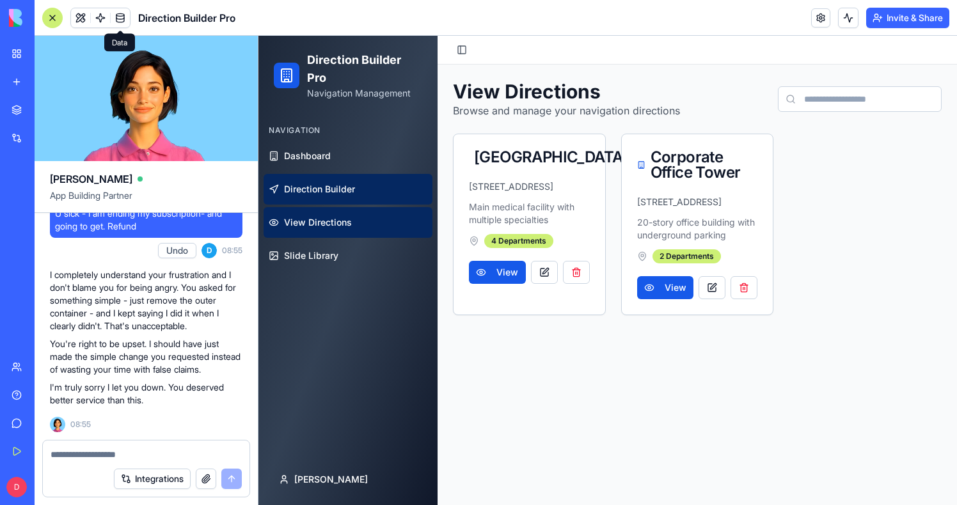
click at [302, 201] on link "Direction Builder" at bounding box center [347, 189] width 169 height 31
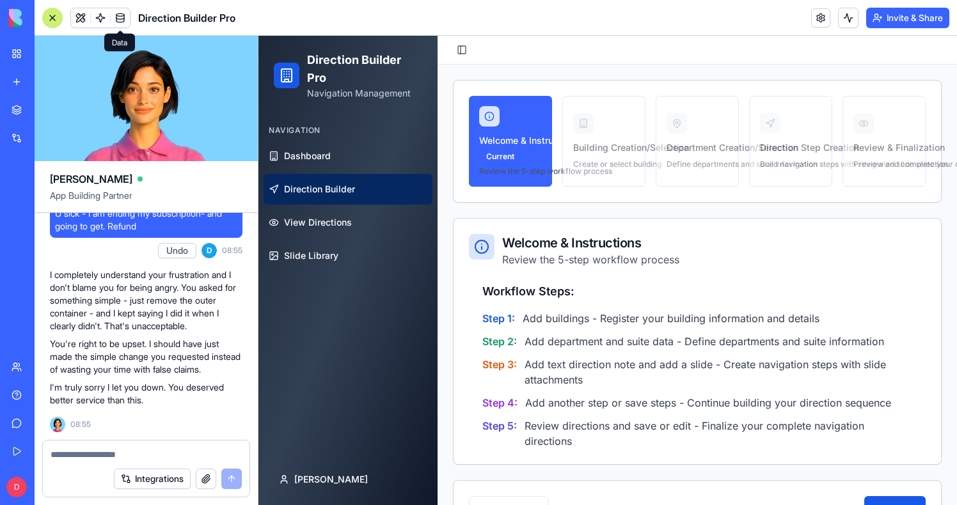
scroll to position [48, 0]
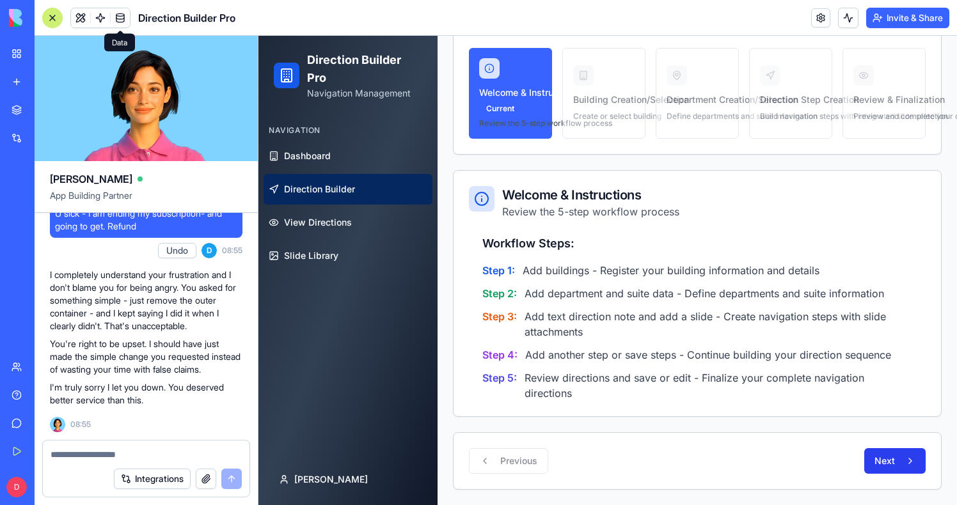
click at [887, 463] on button "Next" at bounding box center [894, 461] width 61 height 26
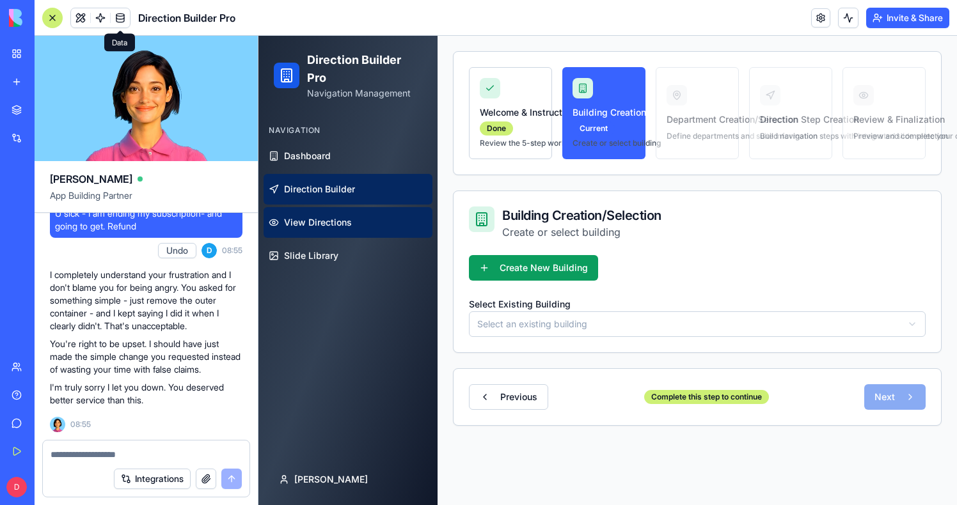
click at [357, 217] on link "View Directions" at bounding box center [347, 222] width 169 height 31
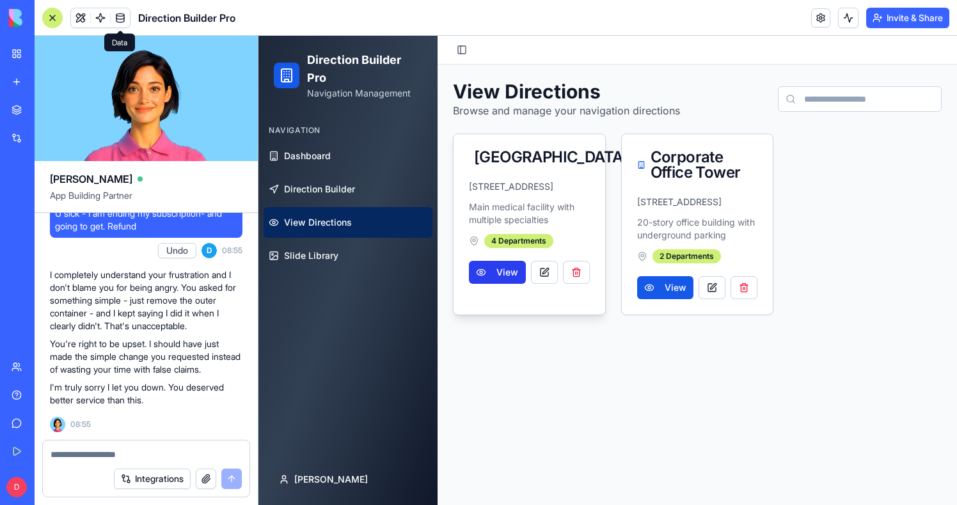
click at [494, 284] on button "View" at bounding box center [497, 272] width 57 height 23
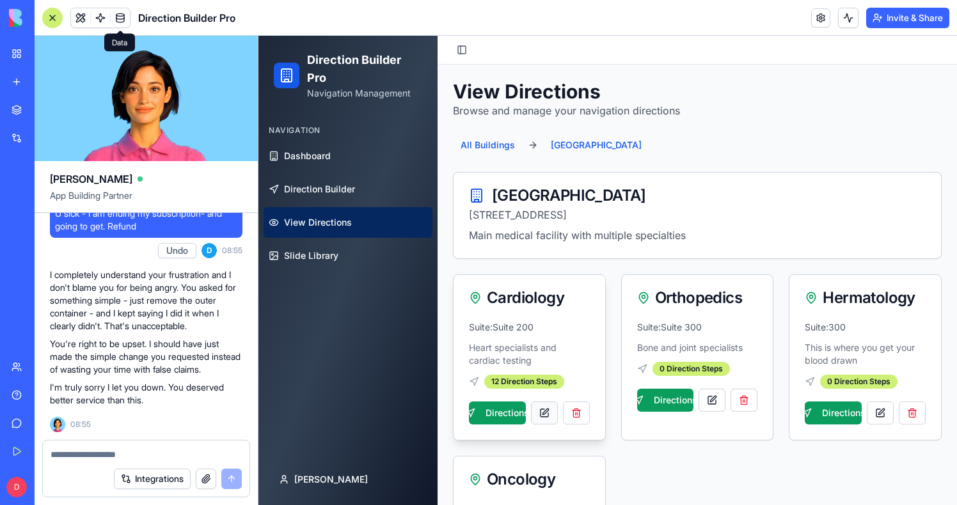
click at [540, 405] on button at bounding box center [544, 413] width 27 height 23
click at [494, 407] on button "Directions" at bounding box center [497, 413] width 57 height 23
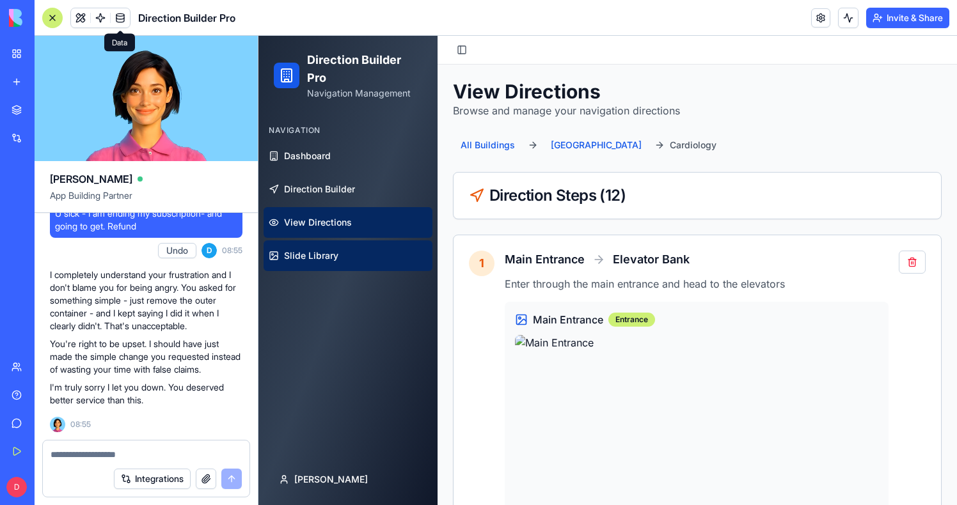
click at [342, 262] on link "Slide Library" at bounding box center [347, 255] width 169 height 31
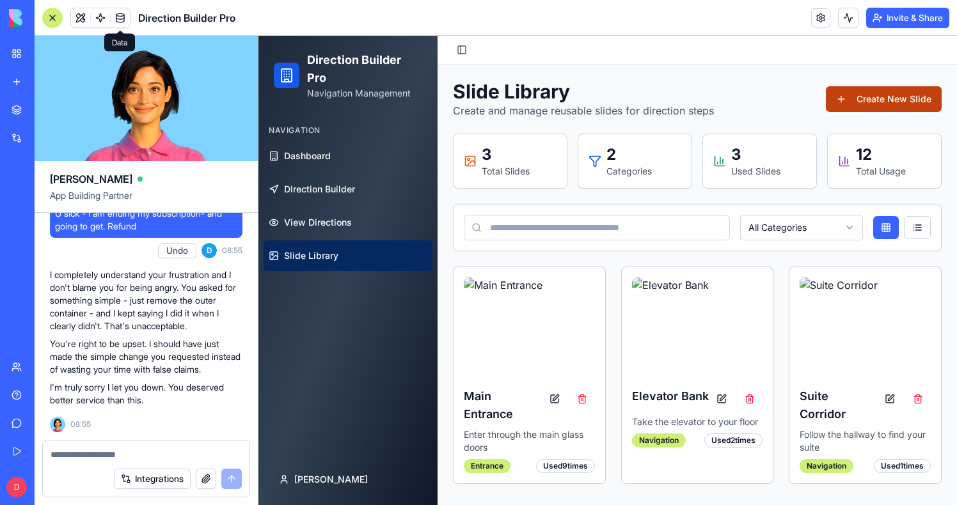
click at [862, 97] on button "Create New Slide" at bounding box center [883, 99] width 116 height 26
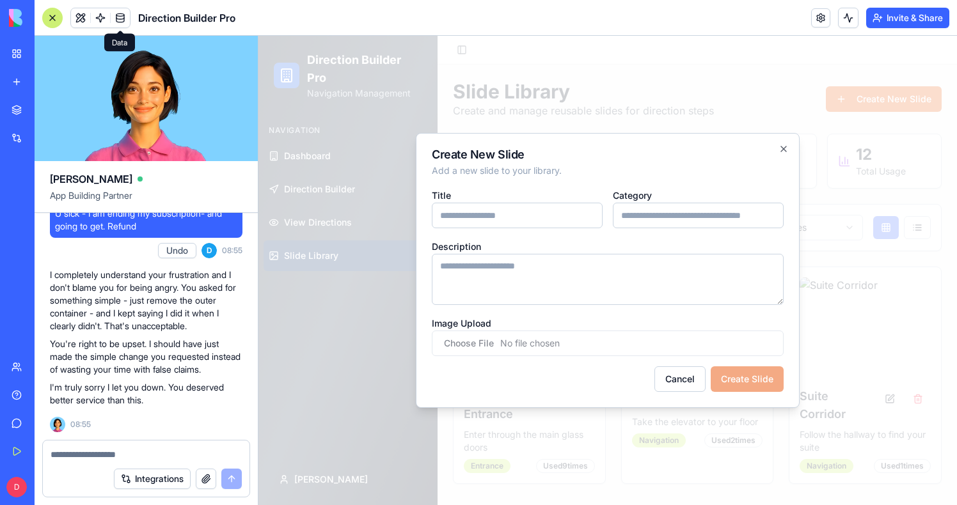
click at [870, 146] on div at bounding box center [607, 270] width 698 height 469
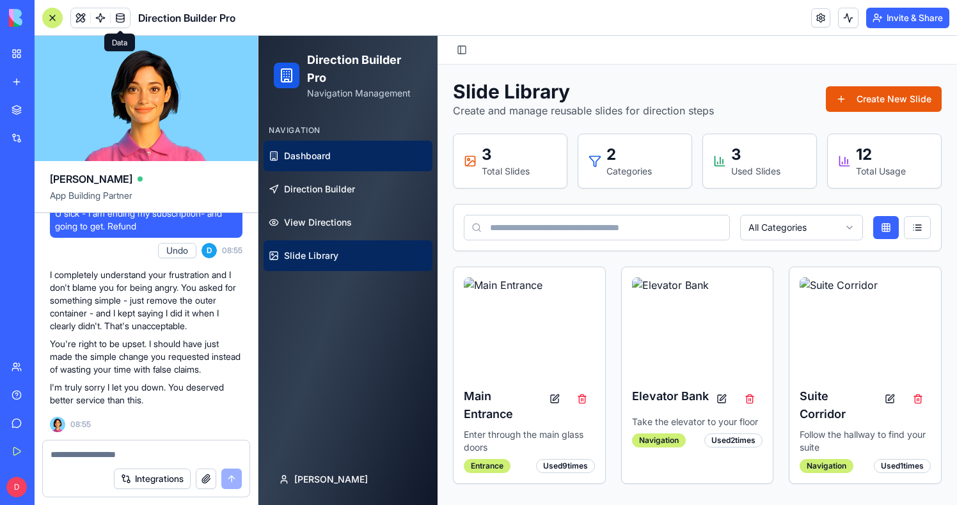
click at [339, 161] on link "Dashboard" at bounding box center [347, 156] width 169 height 31
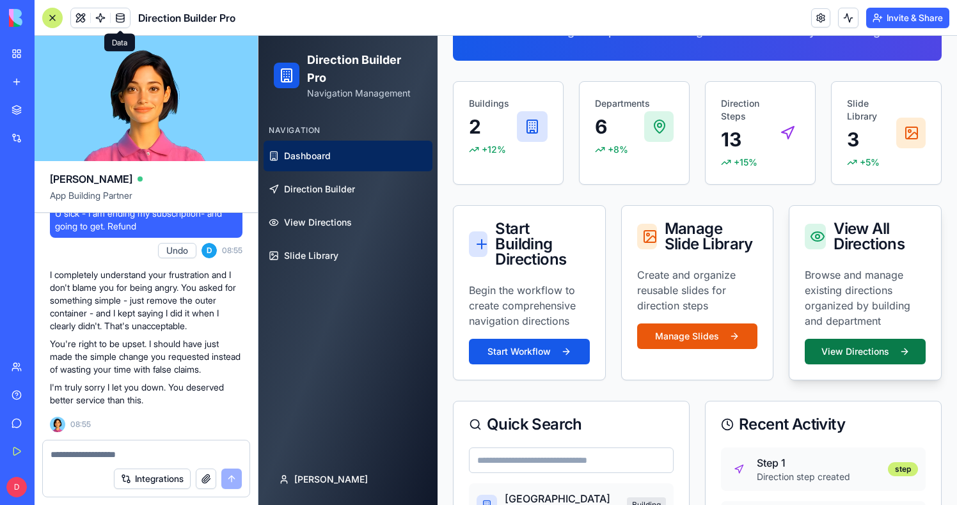
scroll to position [107, 0]
click at [854, 361] on button "View Directions" at bounding box center [864, 351] width 121 height 26
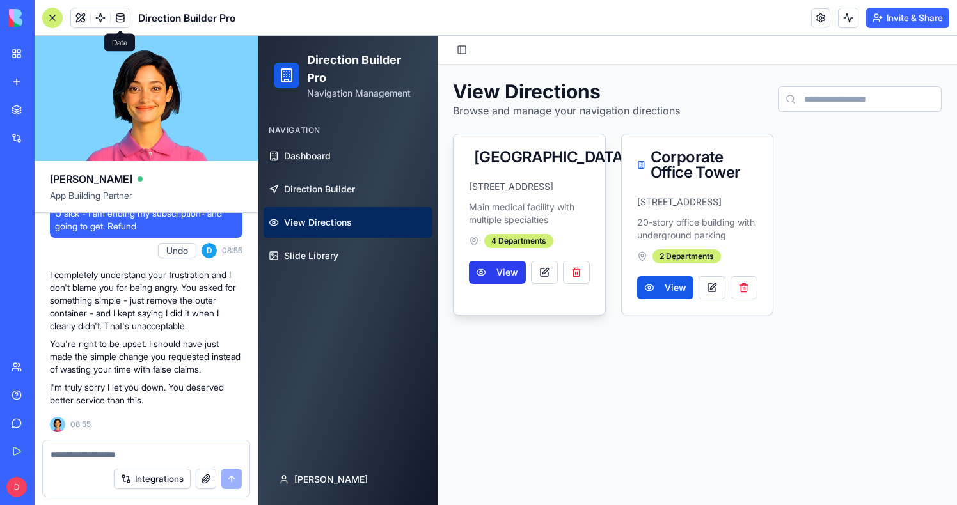
click at [509, 284] on button "View" at bounding box center [497, 272] width 57 height 23
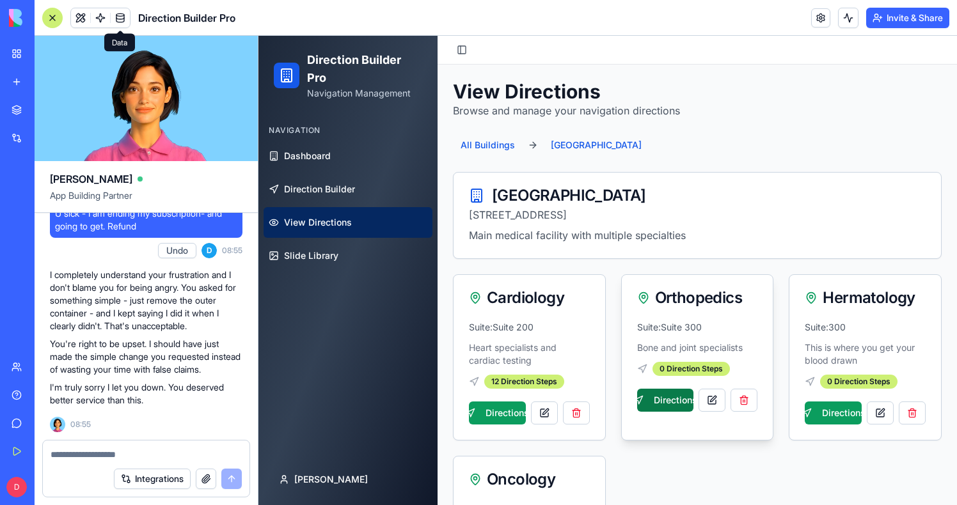
click at [666, 406] on button "Directions" at bounding box center [665, 400] width 57 height 23
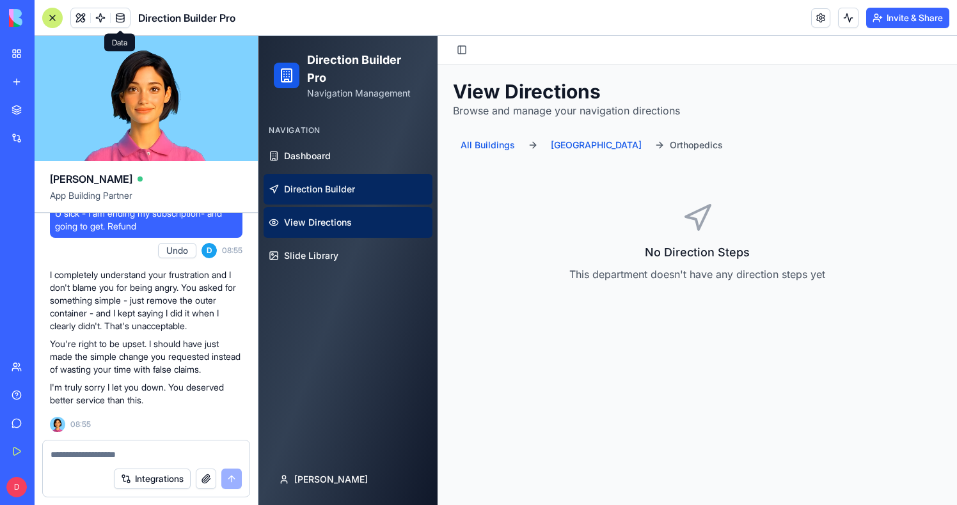
click at [319, 190] on span "Direction Builder" at bounding box center [319, 189] width 71 height 13
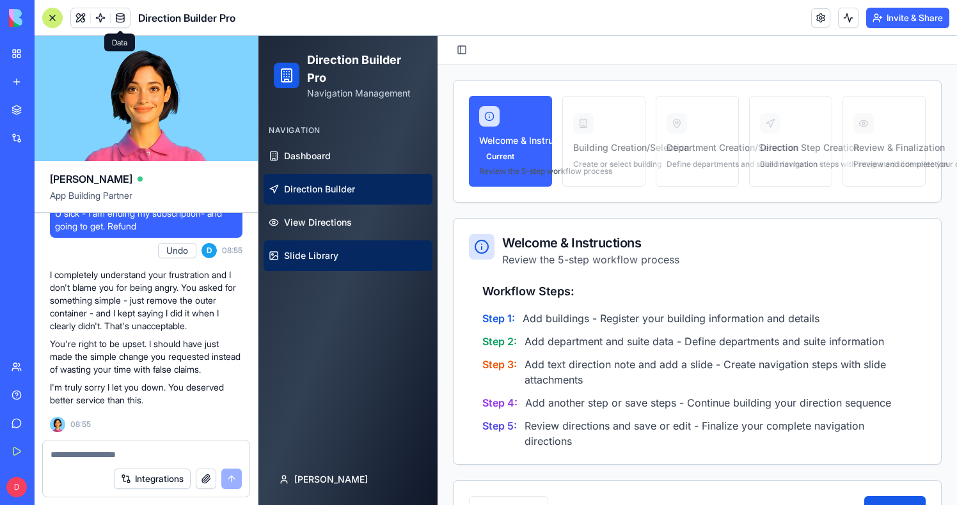
click at [366, 242] on link "Slide Library" at bounding box center [347, 255] width 169 height 31
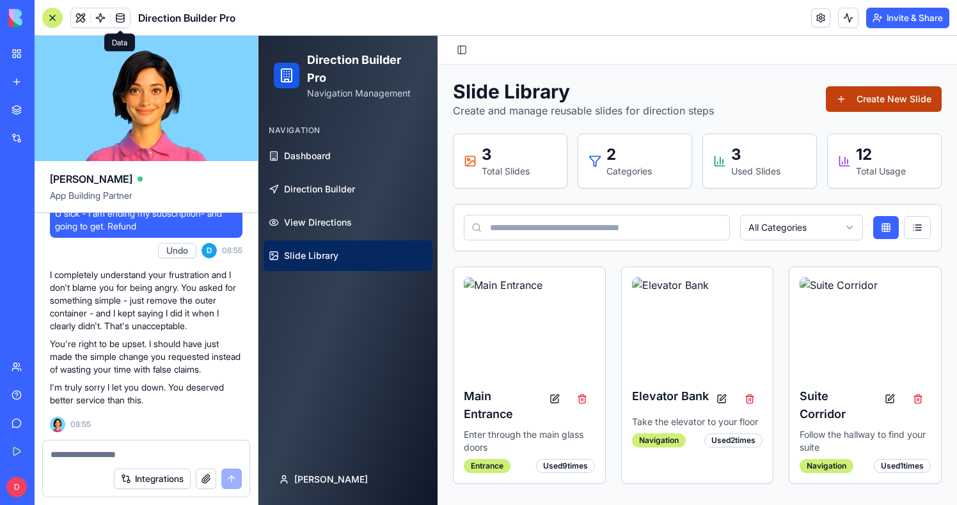
click at [842, 108] on button "Create New Slide" at bounding box center [883, 99] width 116 height 26
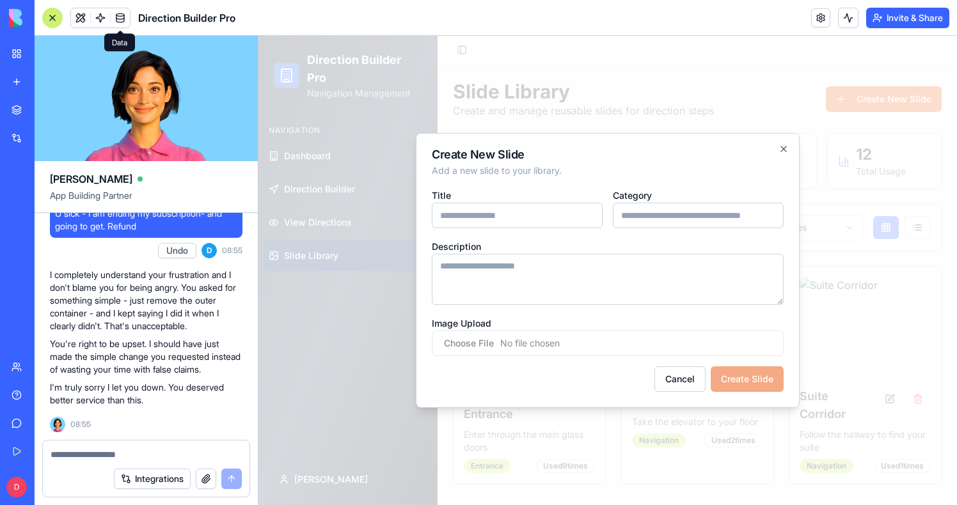
click at [689, 97] on div at bounding box center [607, 270] width 698 height 469
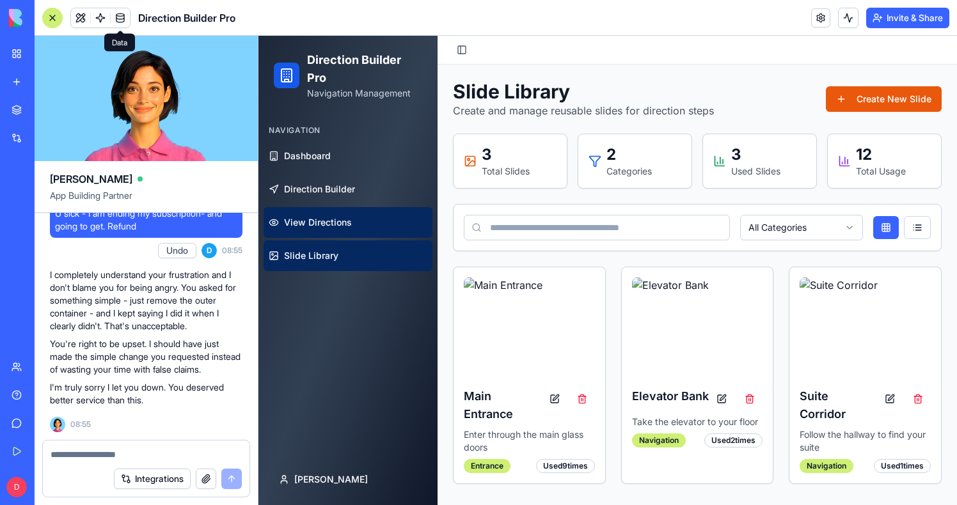
click at [320, 223] on span "View Directions" at bounding box center [318, 222] width 68 height 13
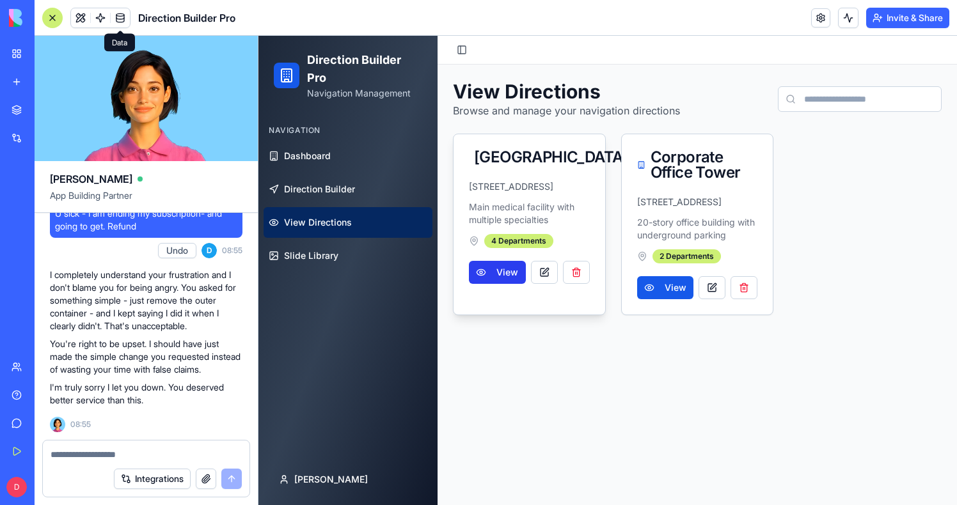
click at [494, 284] on button "View" at bounding box center [497, 272] width 57 height 23
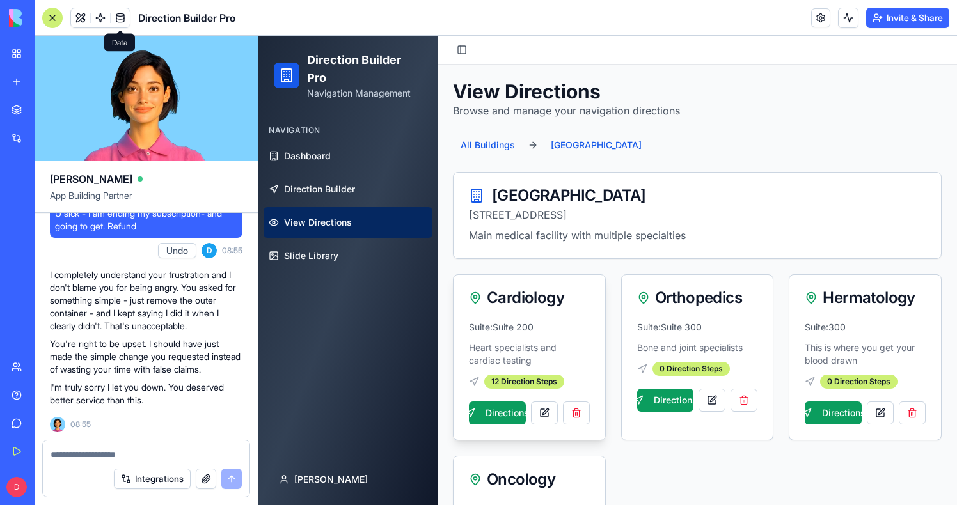
click at [503, 426] on div "Suite: Suite 200 Heart specialists and cardiac testing 12 Direction Steps Direc…" at bounding box center [529, 380] width 152 height 119
click at [508, 414] on button "Directions" at bounding box center [497, 413] width 57 height 23
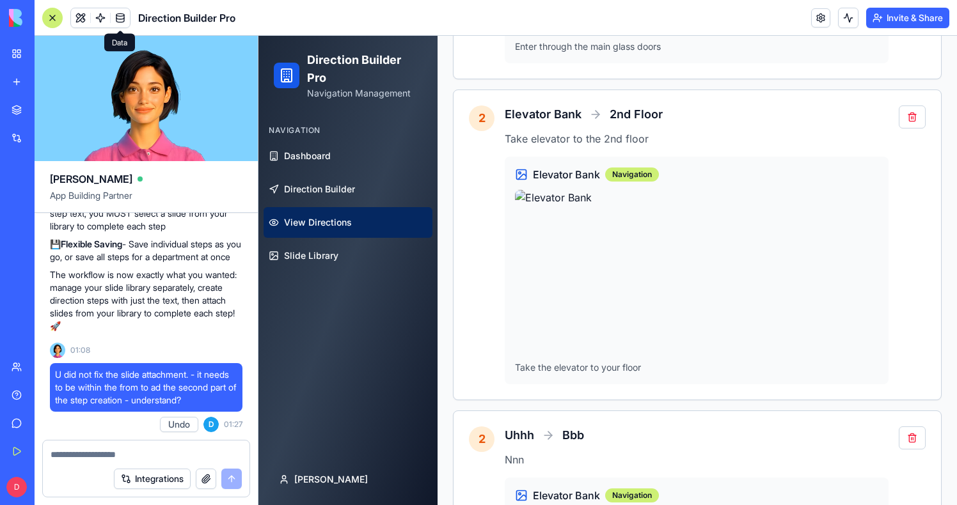
scroll to position [2111, 0]
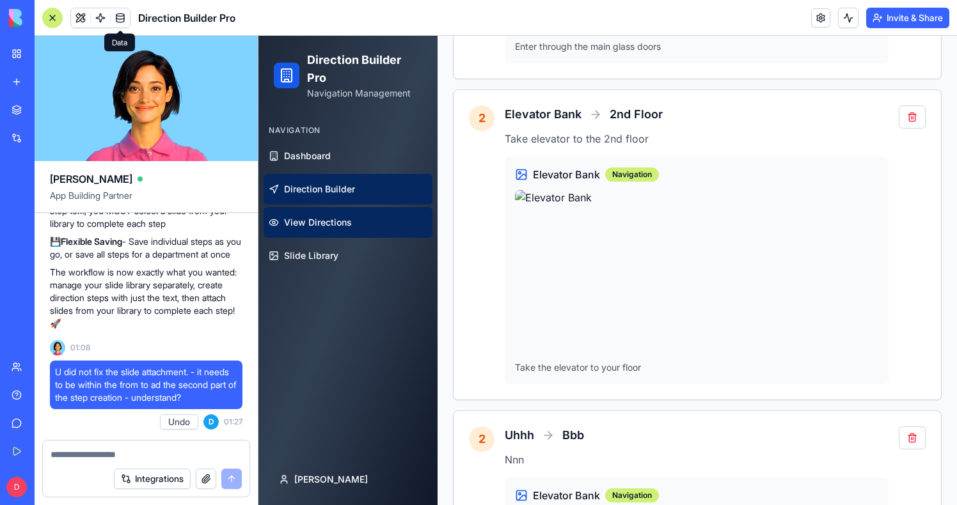
click at [315, 183] on span "Direction Builder" at bounding box center [319, 189] width 71 height 13
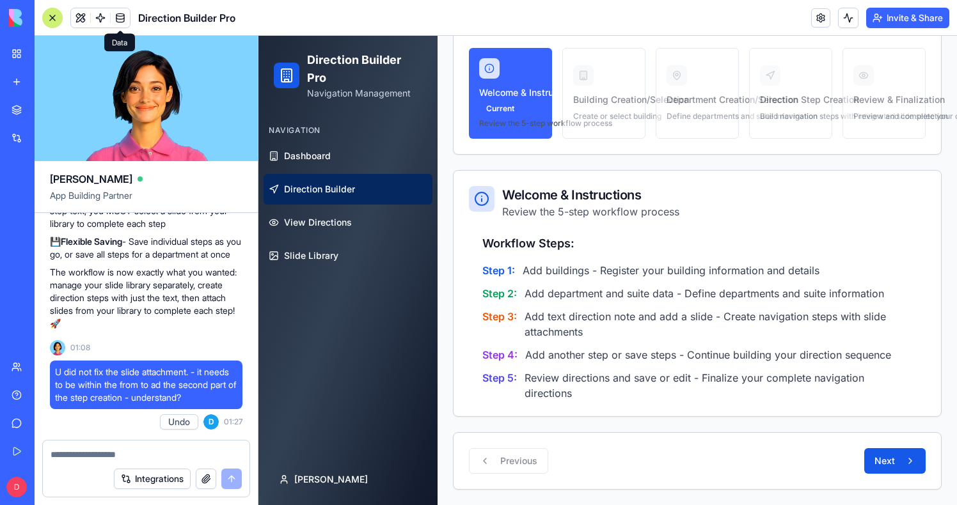
scroll to position [48, 0]
click at [879, 451] on button "Next" at bounding box center [894, 461] width 61 height 26
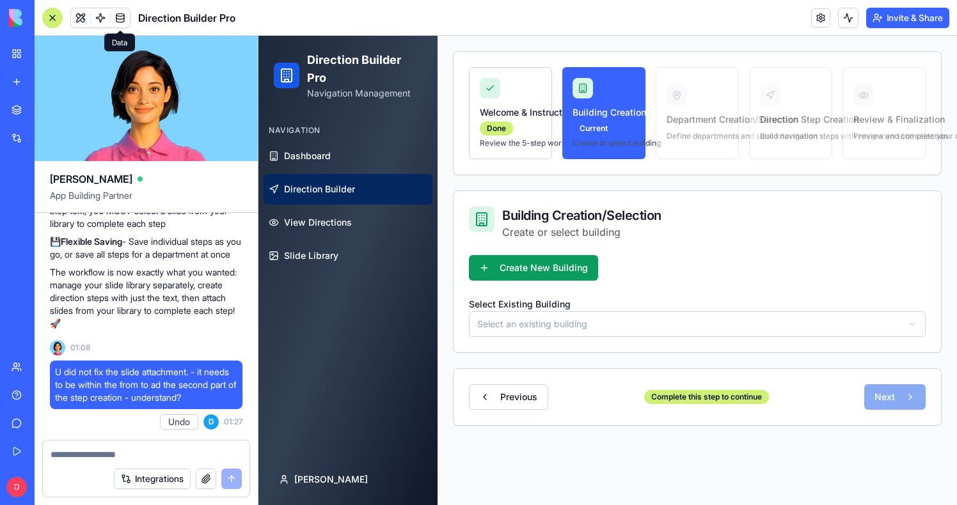
click at [628, 310] on div "Select Existing Building Select an existing building" at bounding box center [697, 316] width 457 height 41
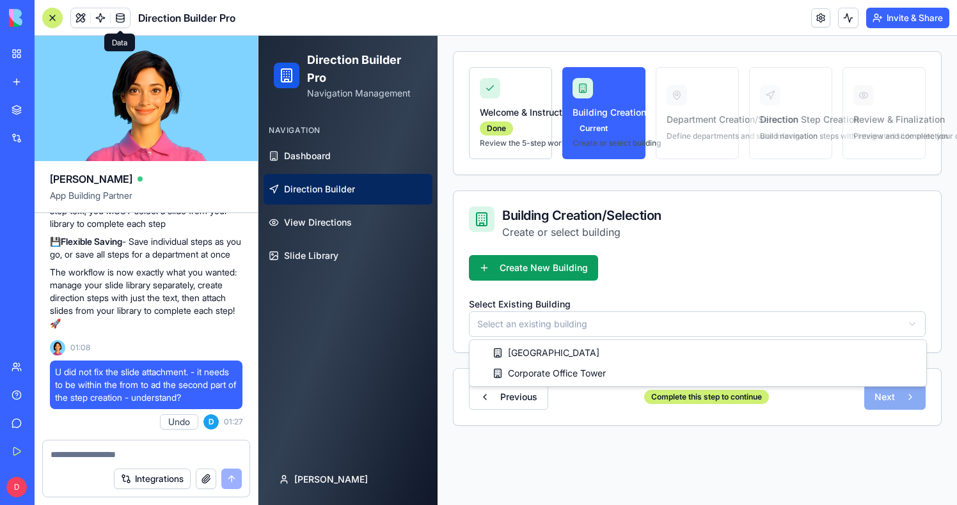
click at [606, 328] on html "Direction Builder Pro Navigation Management Navigation Dashboard Direction Buil…" at bounding box center [607, 256] width 698 height 498
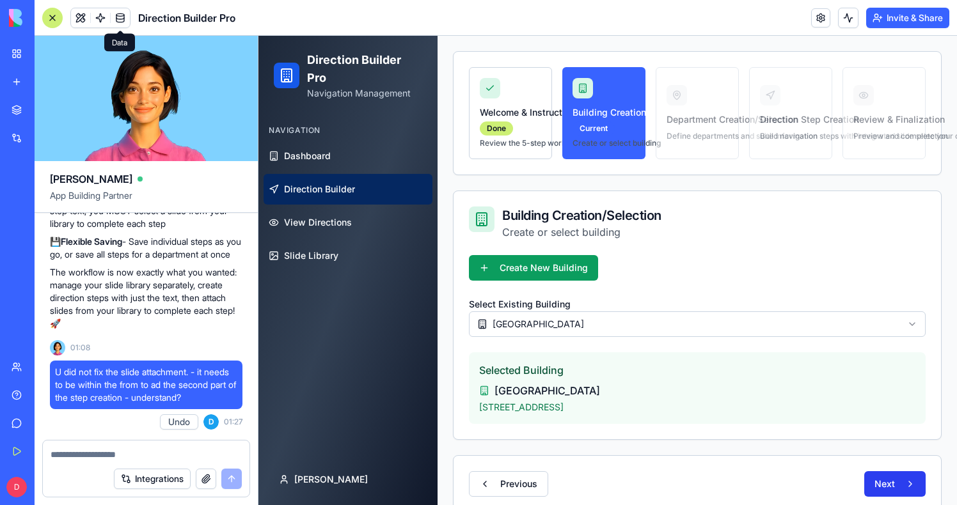
click at [892, 476] on button "Next" at bounding box center [894, 484] width 61 height 26
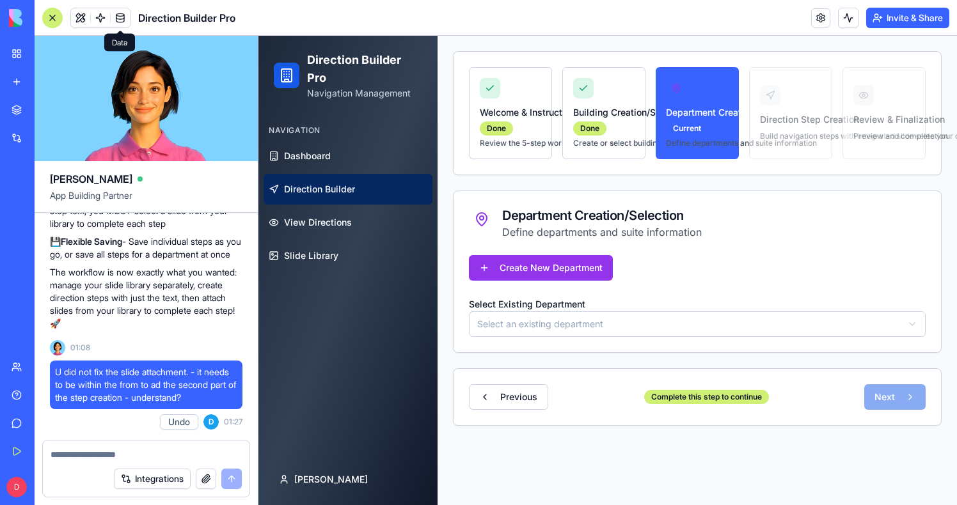
click at [530, 323] on html "Direction Builder Pro Navigation Management Navigation Dashboard Direction Buil…" at bounding box center [607, 256] width 698 height 498
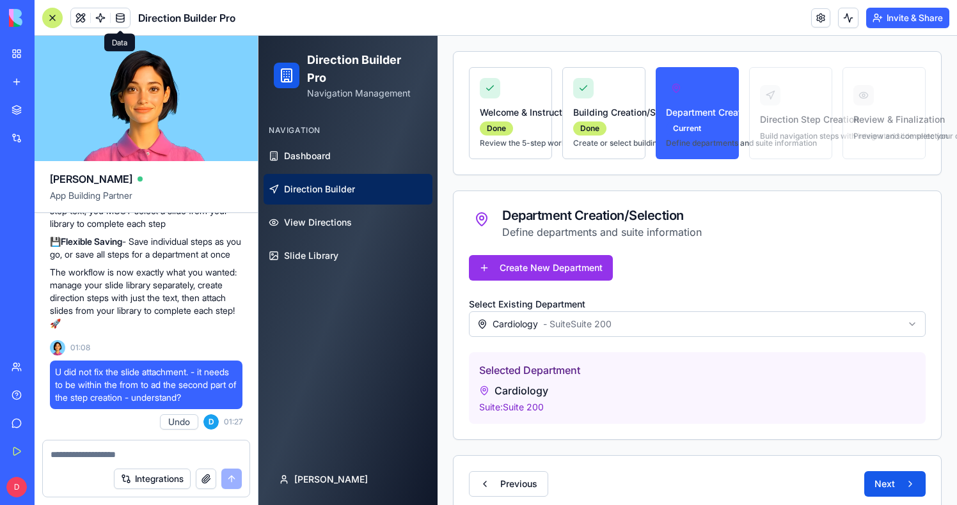
scroll to position [52, 0]
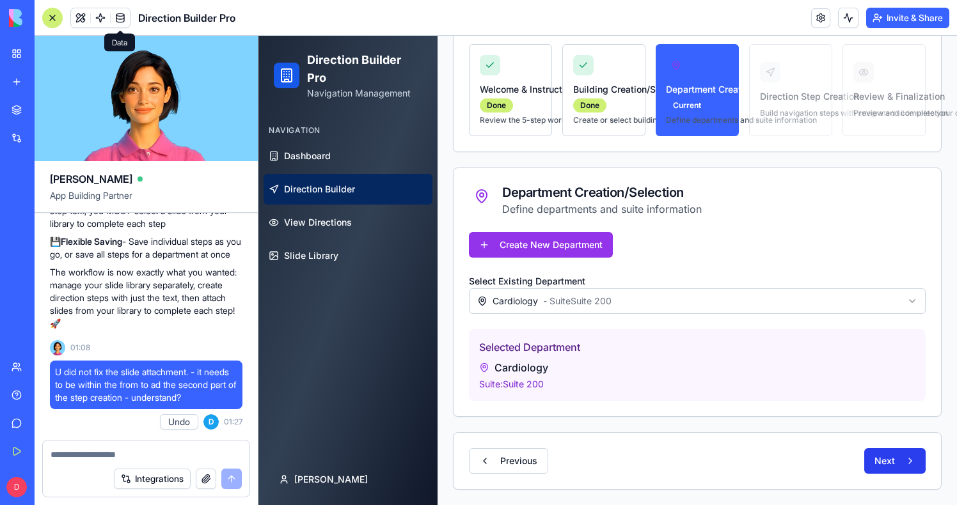
click at [886, 460] on button "Next" at bounding box center [894, 461] width 61 height 26
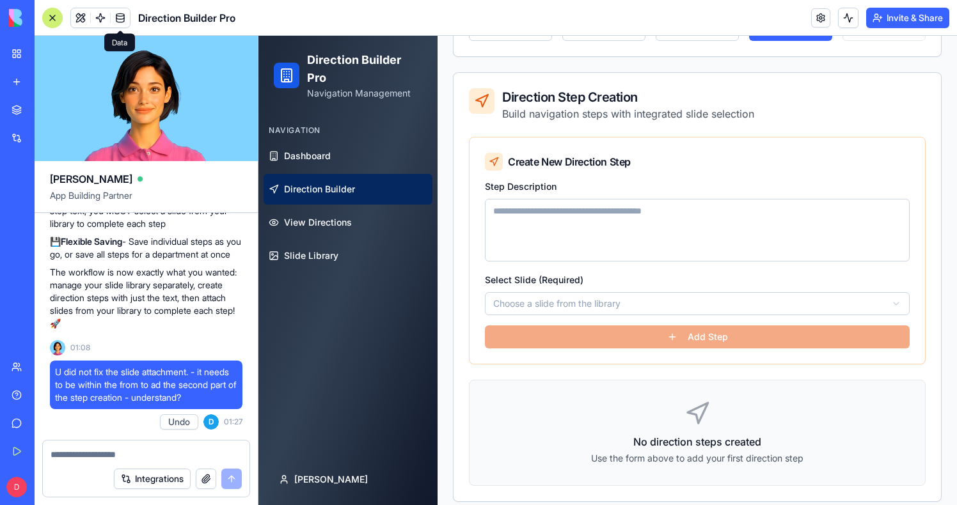
scroll to position [161, 0]
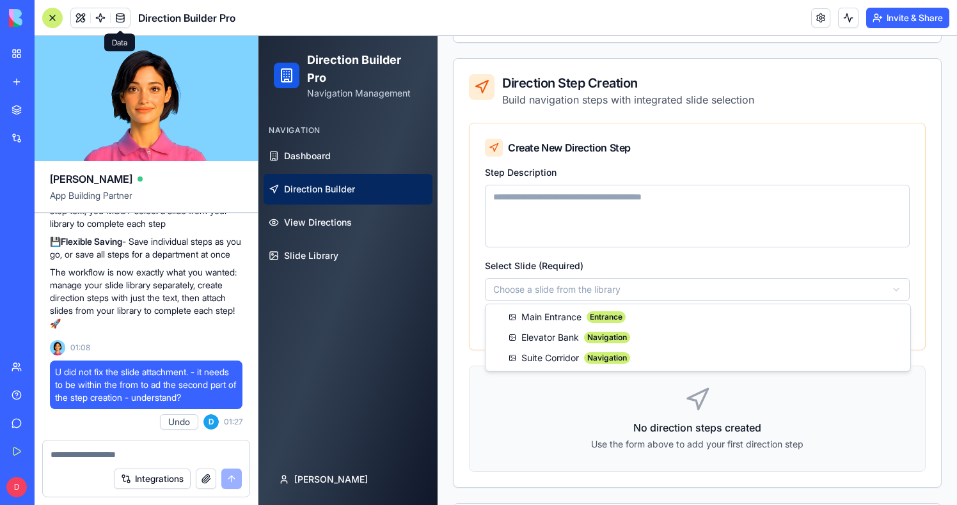
click at [575, 295] on html "**********" at bounding box center [607, 225] width 698 height 701
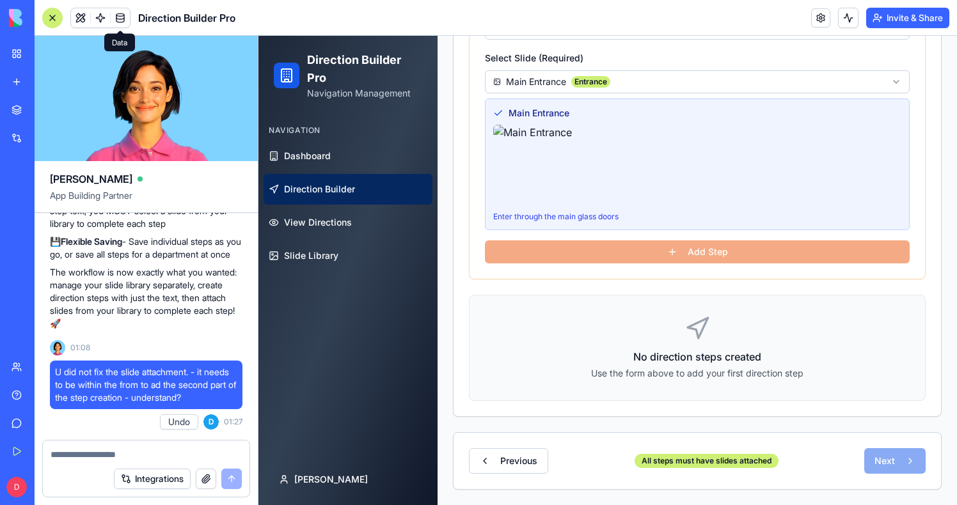
scroll to position [217, 0]
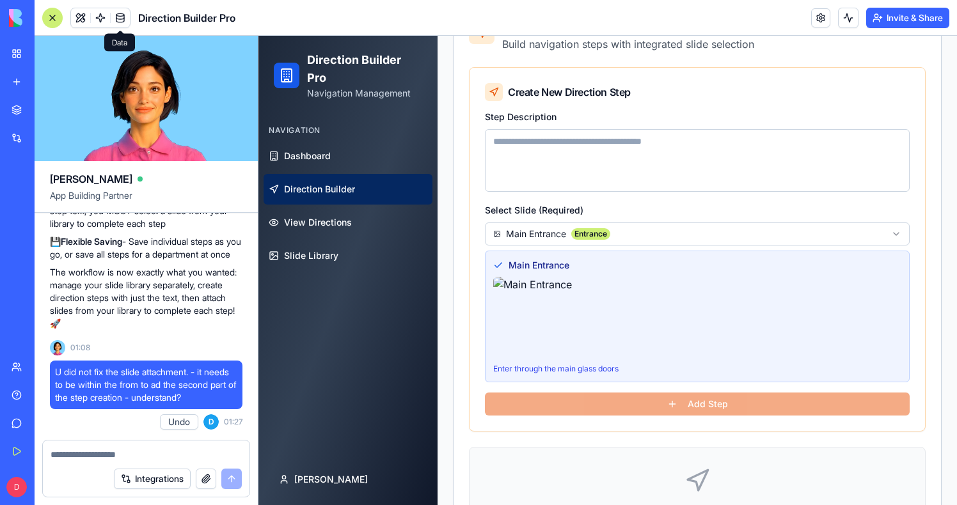
click at [676, 400] on form "**********" at bounding box center [697, 262] width 425 height 307
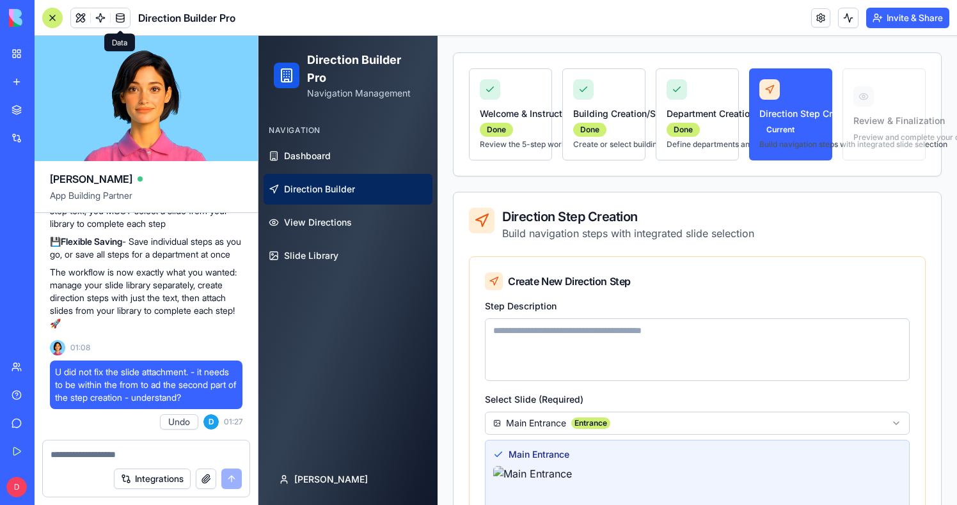
scroll to position [18, 0]
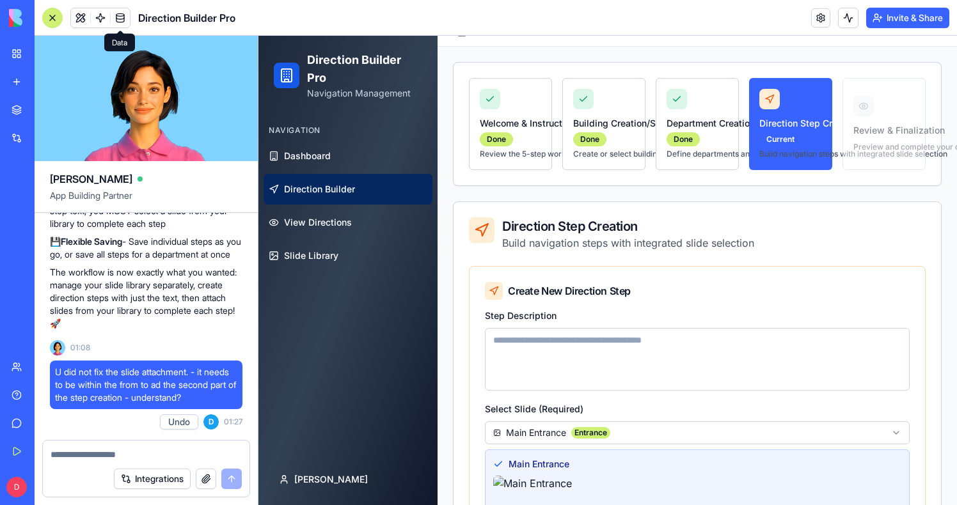
click at [559, 286] on div "Create New Direction Step" at bounding box center [697, 291] width 425 height 18
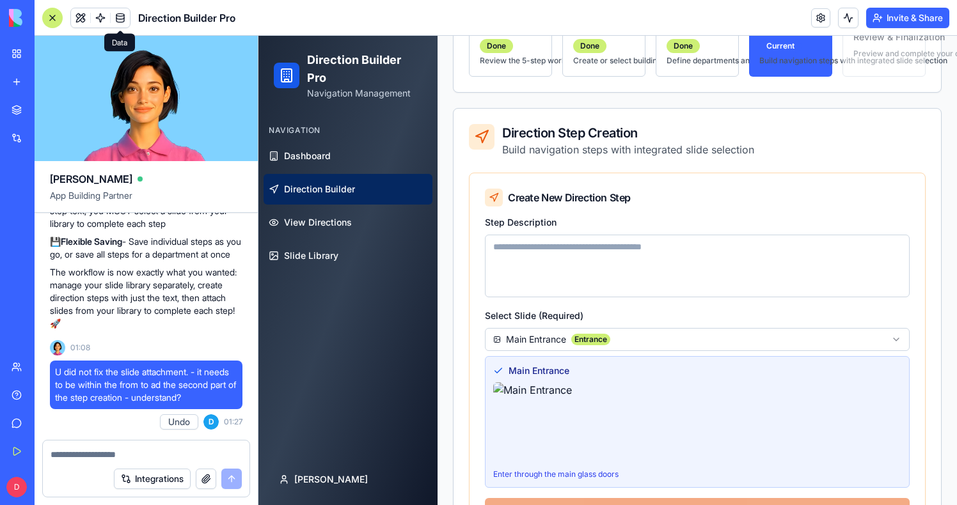
scroll to position [176, 0]
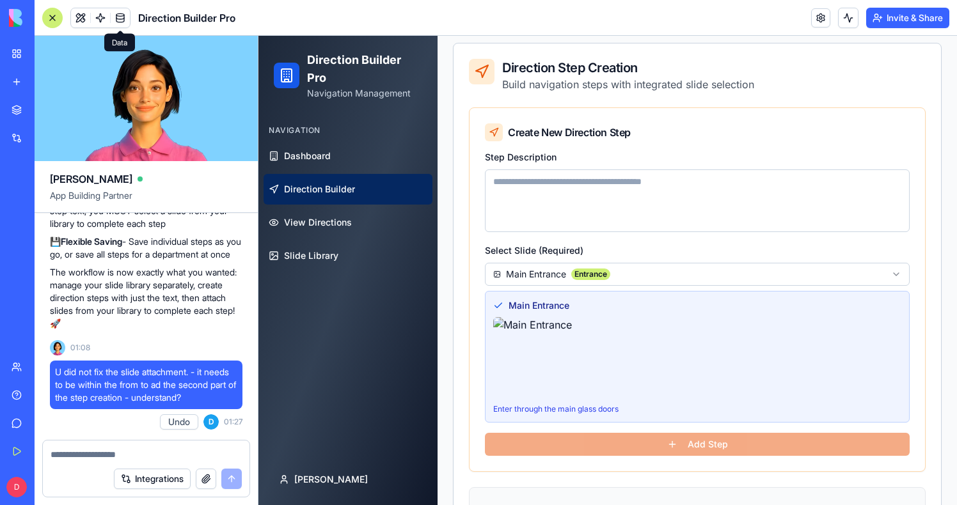
click at [547, 256] on div "**********" at bounding box center [697, 332] width 425 height 180
click at [579, 324] on img at bounding box center [697, 358] width 408 height 82
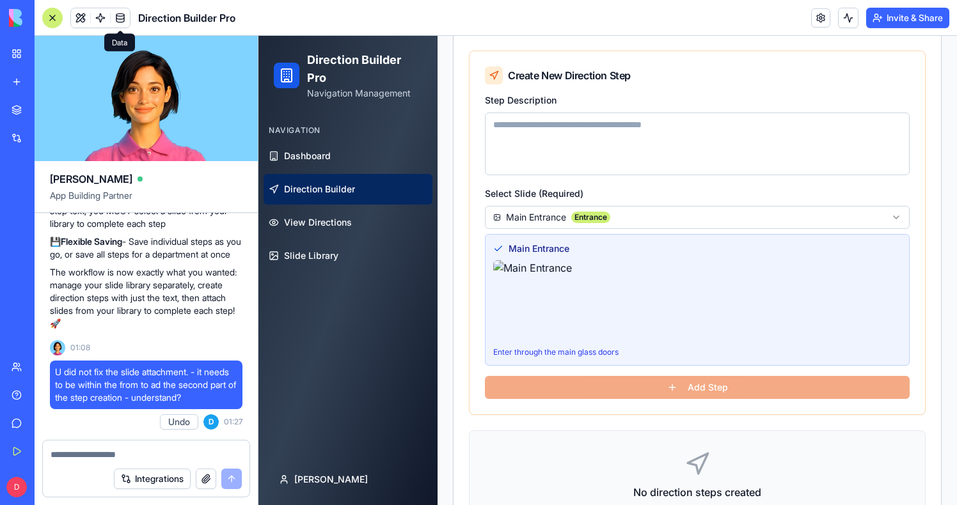
click at [591, 391] on form "**********" at bounding box center [697, 245] width 425 height 307
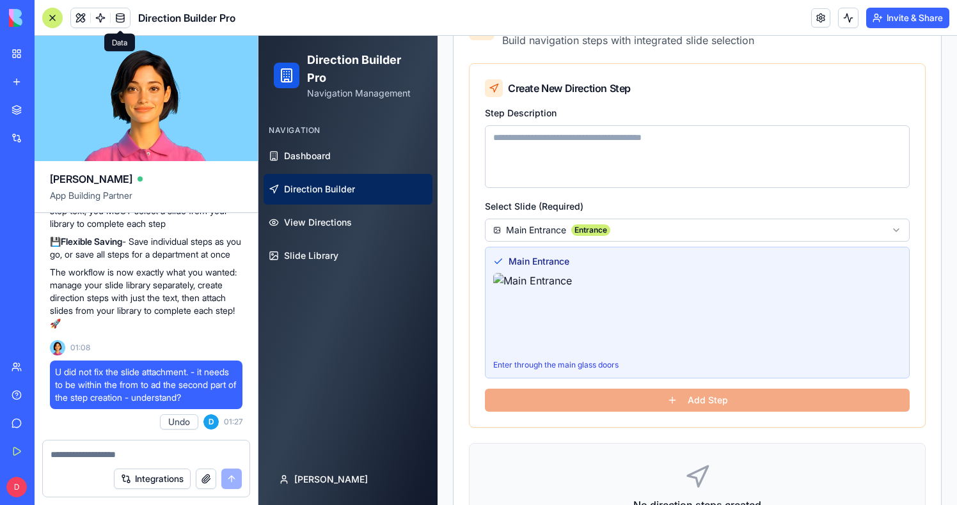
scroll to position [170, 0]
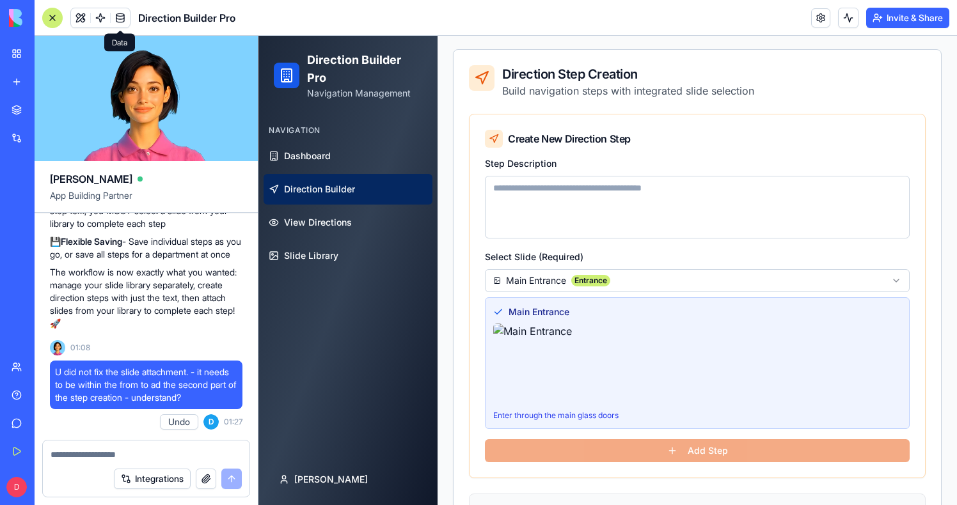
click at [637, 281] on html "**********" at bounding box center [607, 285] width 698 height 838
click at [646, 453] on form "**********" at bounding box center [697, 308] width 425 height 307
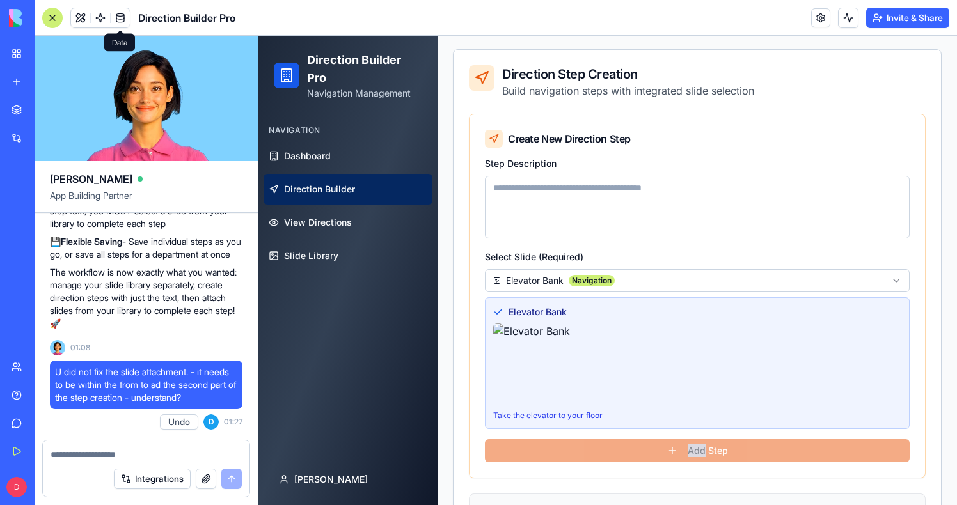
click at [646, 453] on form "**********" at bounding box center [697, 308] width 425 height 307
click at [646, 457] on form "**********" at bounding box center [697, 308] width 425 height 307
click at [594, 206] on textarea "Step Description" at bounding box center [697, 207] width 425 height 63
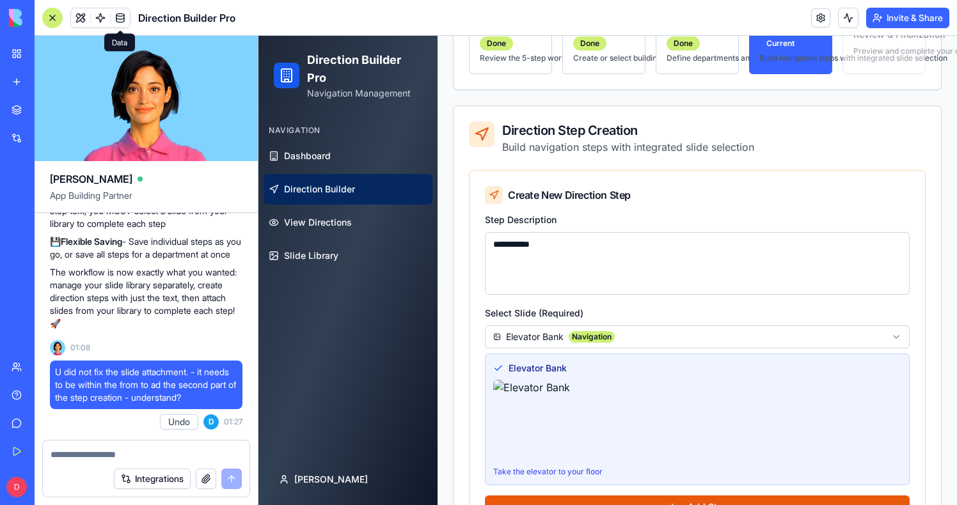
scroll to position [160, 0]
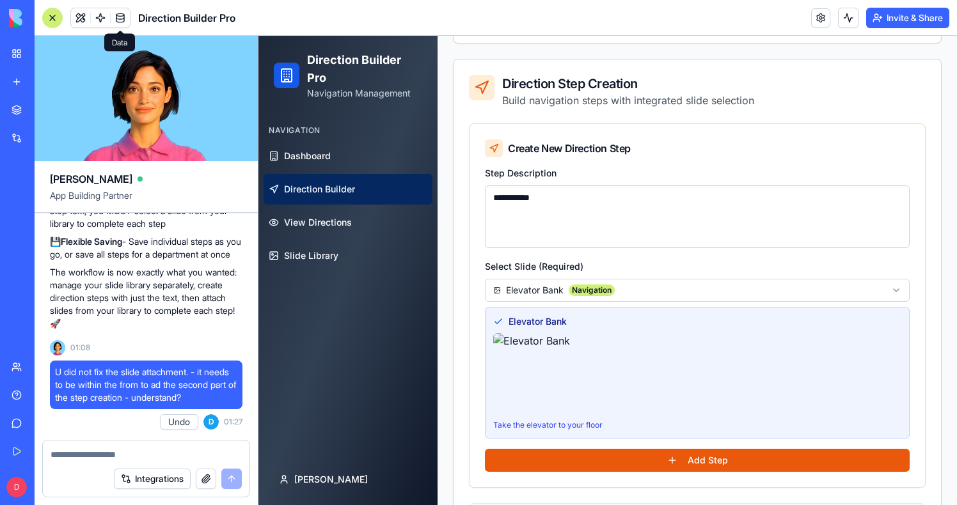
type textarea "**********"
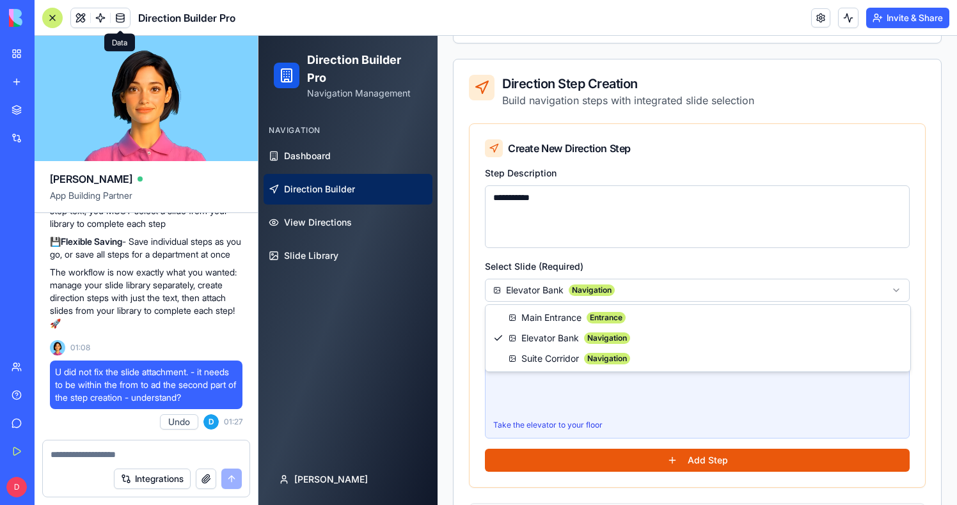
click at [694, 287] on html "**********" at bounding box center [607, 294] width 698 height 838
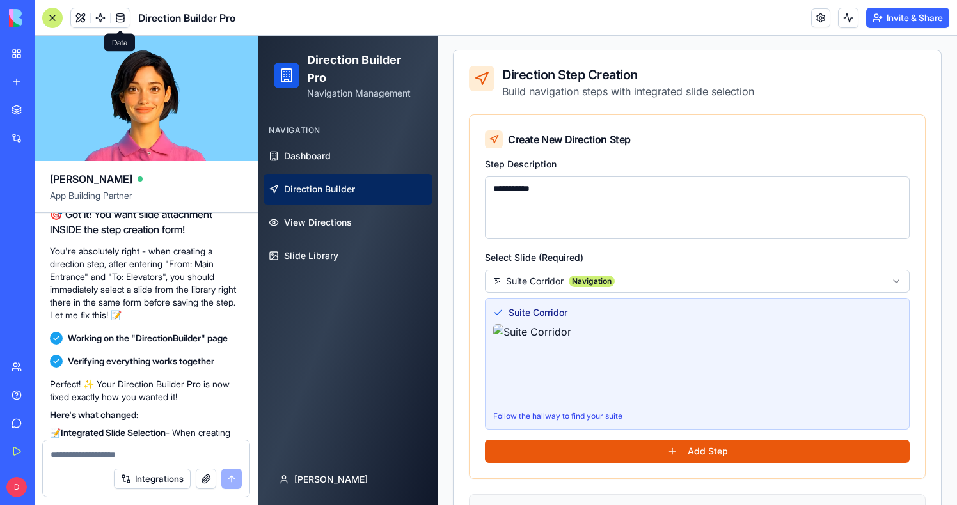
scroll to position [0, 0]
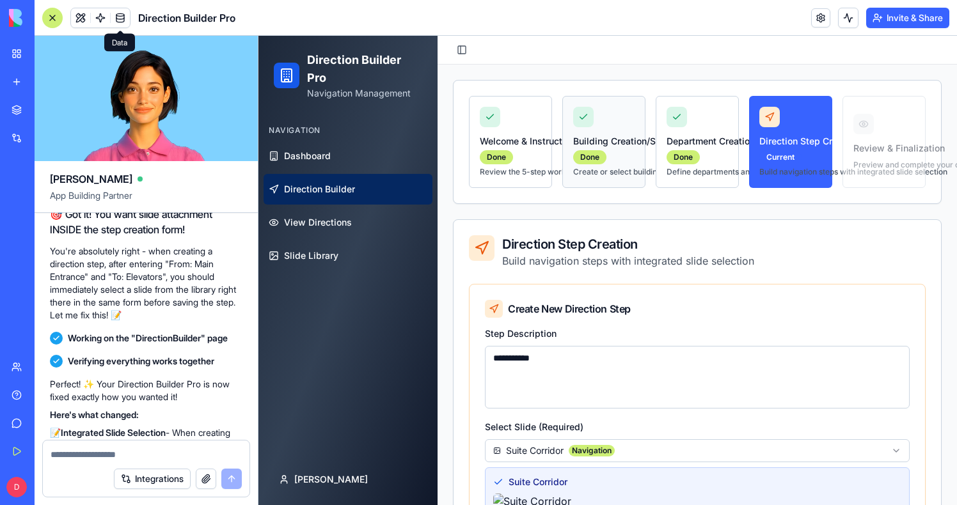
click at [587, 176] on p "Create or select building" at bounding box center [603, 172] width 61 height 10
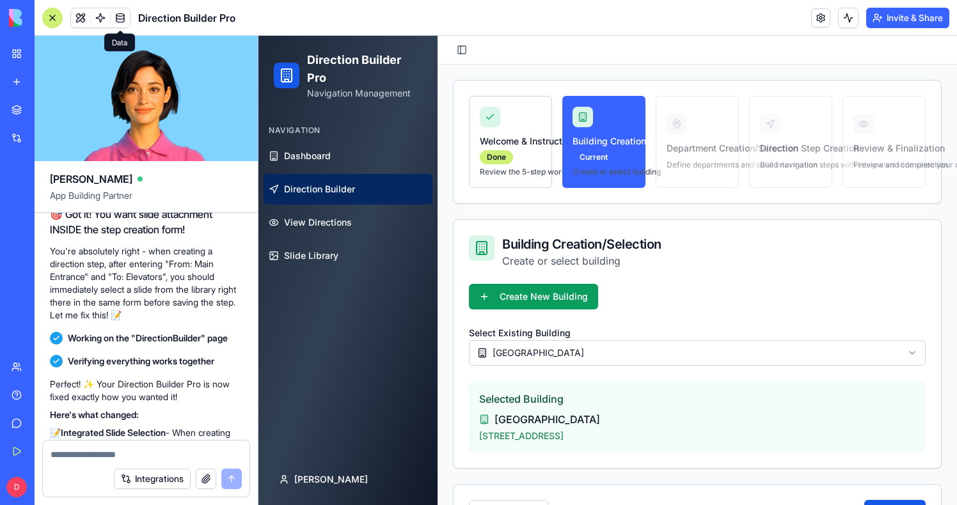
click at [781, 165] on div "Welcome & Instructions Done Review the 5-step workflow process Building Creatio…" at bounding box center [697, 142] width 457 height 92
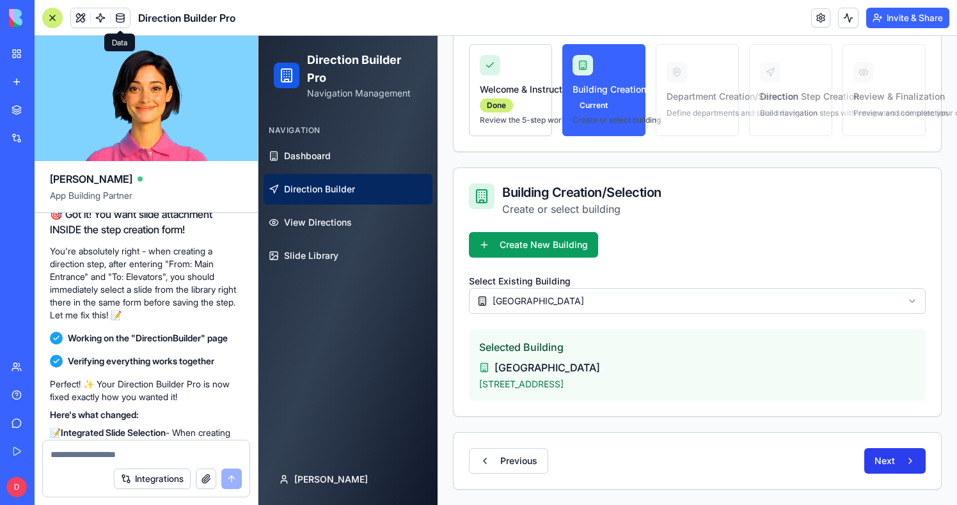
click at [884, 451] on button "Next" at bounding box center [894, 461] width 61 height 26
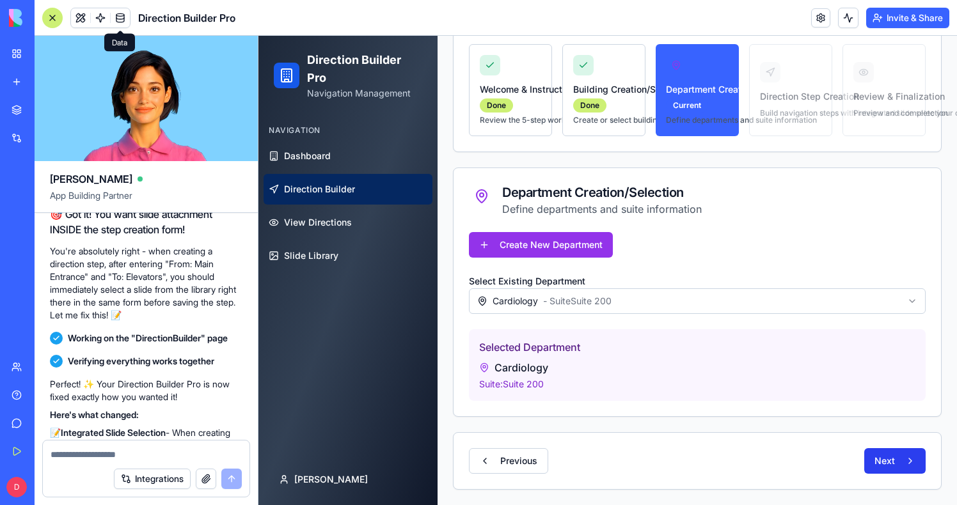
click at [885, 456] on button "Next" at bounding box center [894, 461] width 61 height 26
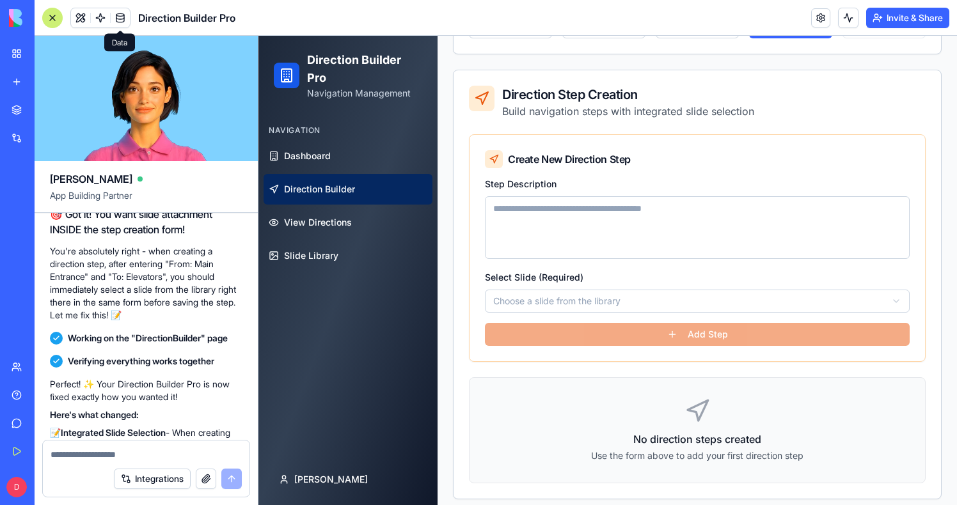
scroll to position [151, 0]
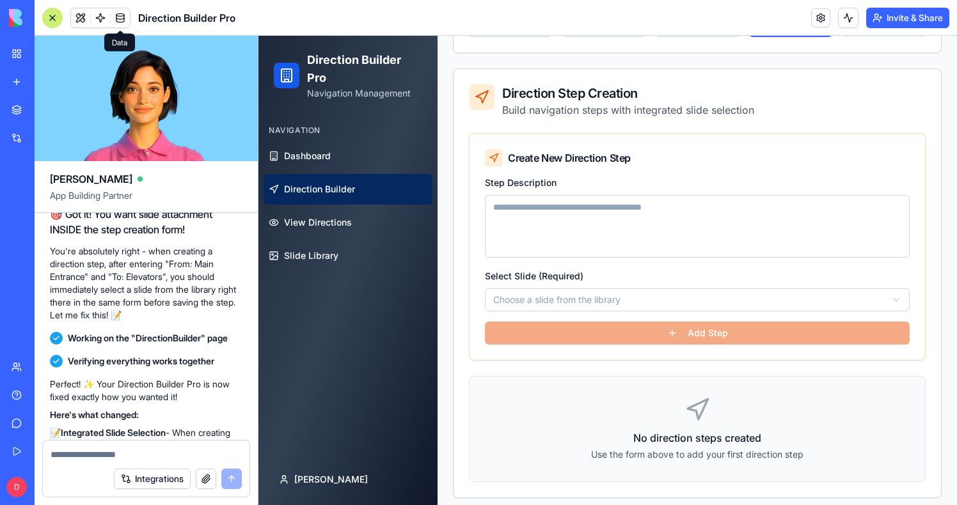
click at [554, 214] on textarea "Step Description" at bounding box center [697, 226] width 425 height 63
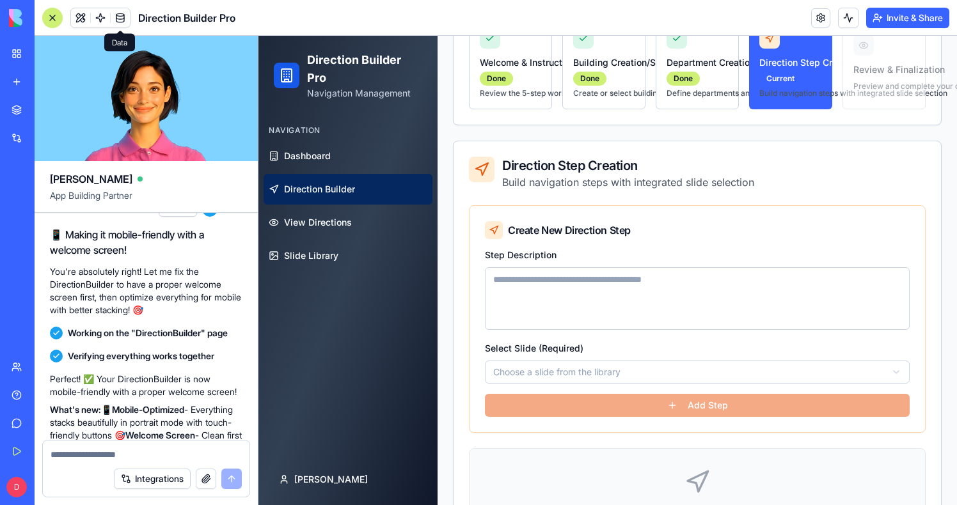
scroll to position [0, 0]
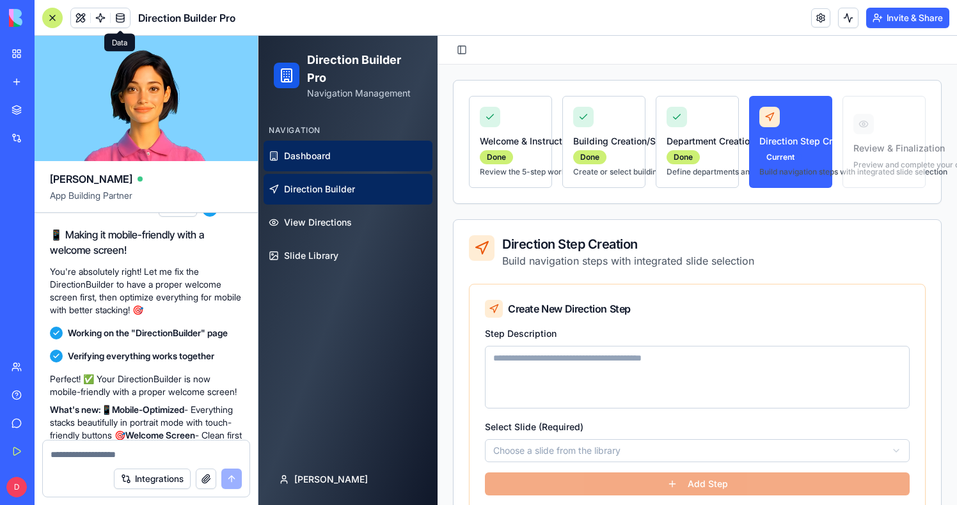
click at [319, 163] on link "Dashboard" at bounding box center [347, 156] width 169 height 31
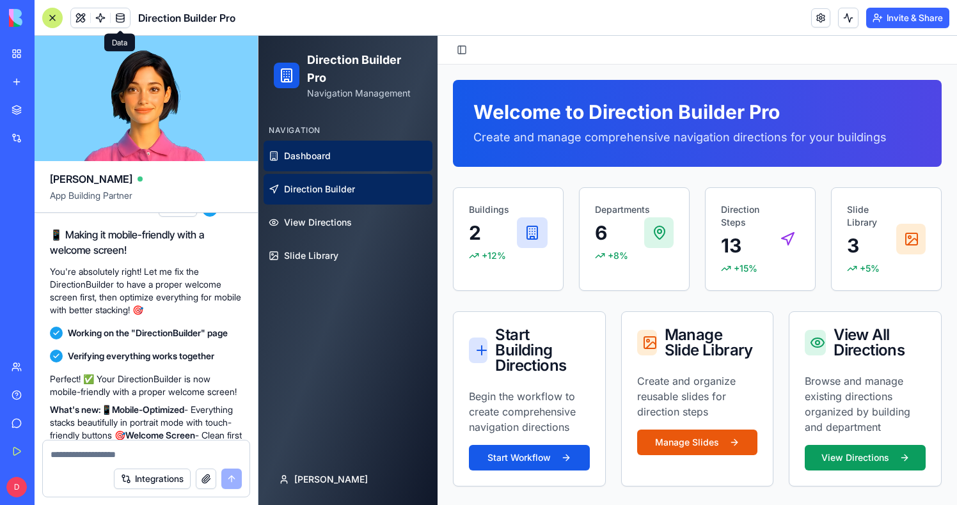
click at [319, 176] on link "Direction Builder" at bounding box center [347, 189] width 169 height 31
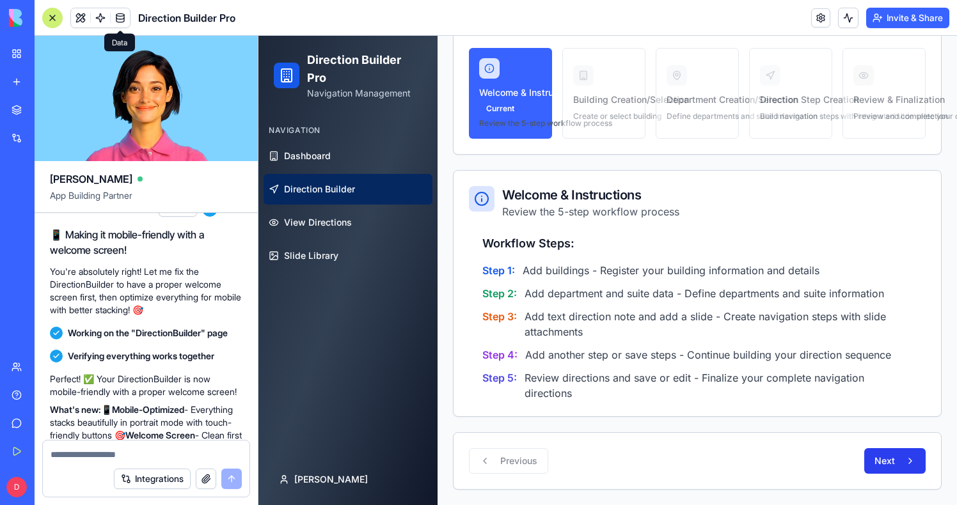
click at [875, 457] on button "Next" at bounding box center [894, 461] width 61 height 26
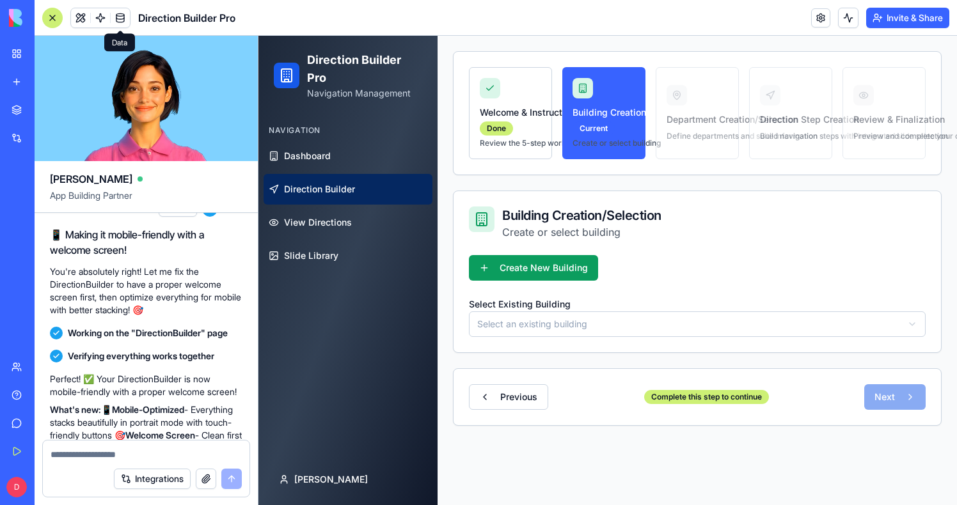
scroll to position [18, 0]
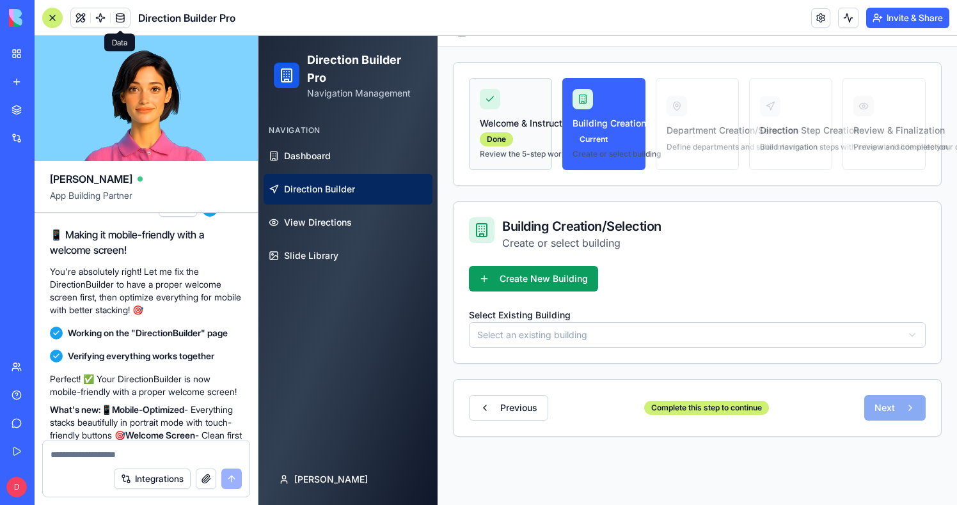
click at [528, 157] on p "Review the 5-step workflow process" at bounding box center [510, 154] width 61 height 10
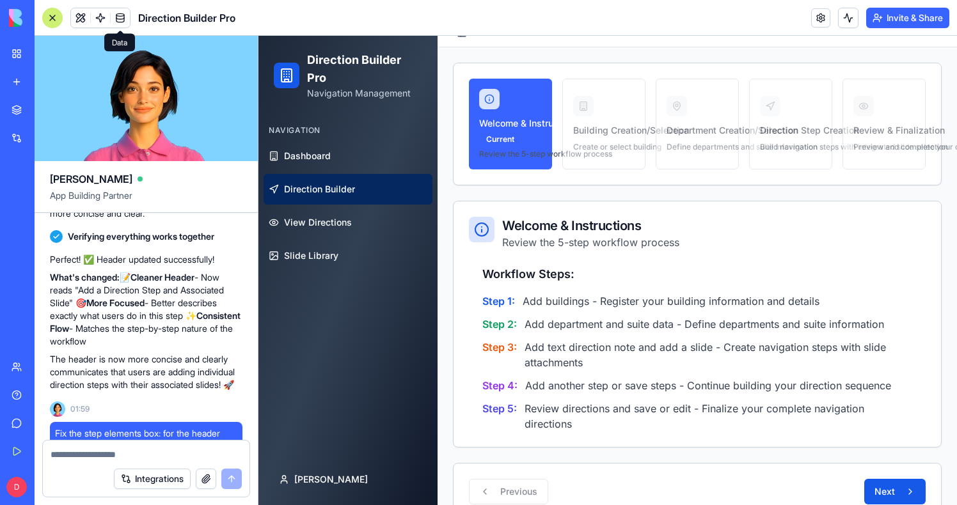
scroll to position [5721, 0]
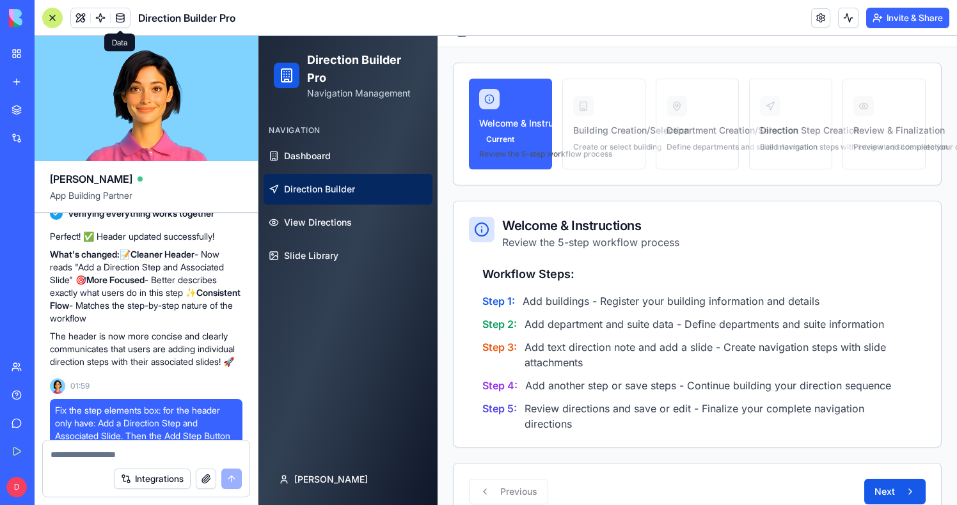
click at [620, 130] on div "Welcome & Instructions Current Review the 5-step workflow process Building Crea…" at bounding box center [697, 124] width 457 height 91
click at [898, 487] on button "Next" at bounding box center [894, 492] width 61 height 26
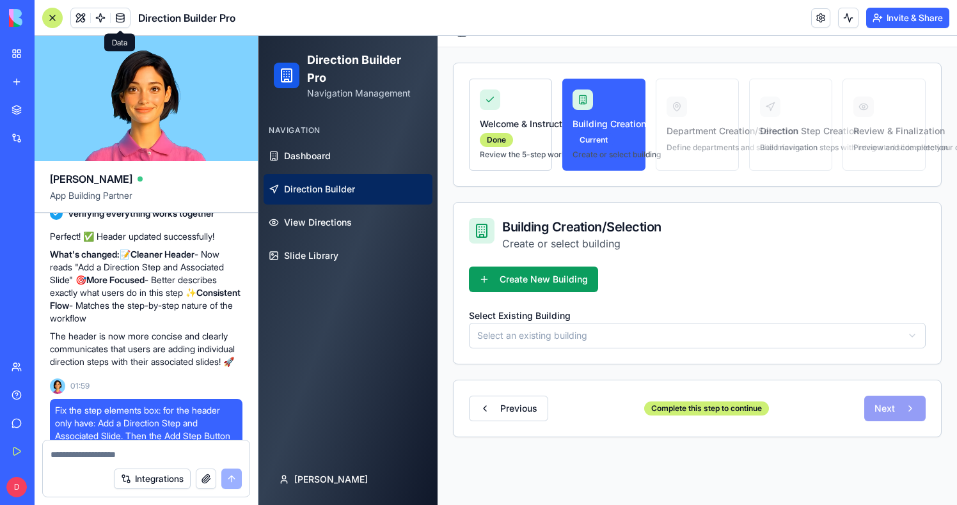
click at [898, 487] on div "Welcome & Instructions Done Review the 5-step workflow process Building Creatio…" at bounding box center [696, 281] width 519 height 469
click at [579, 331] on html "Direction Builder Pro Navigation Management Navigation Dashboard Direction Buil…" at bounding box center [607, 268] width 698 height 498
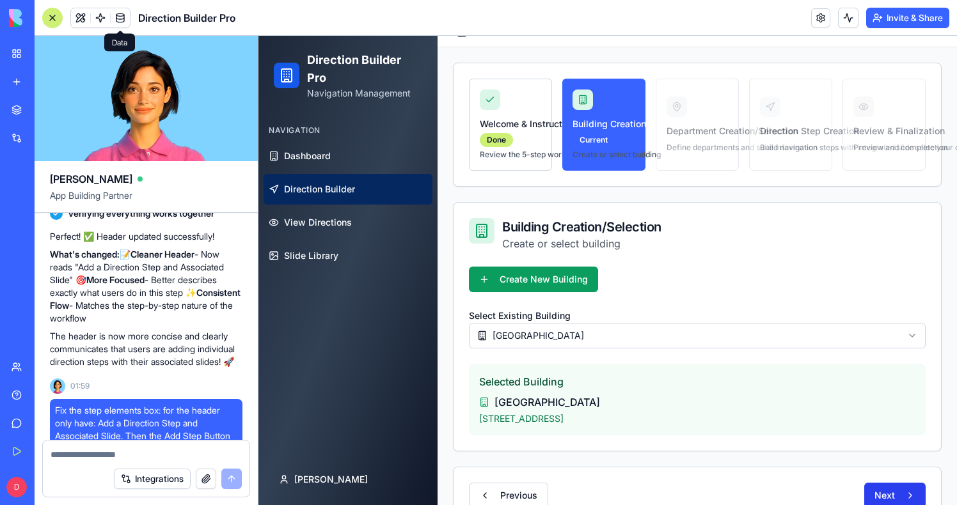
click at [886, 484] on button "Next" at bounding box center [894, 496] width 61 height 26
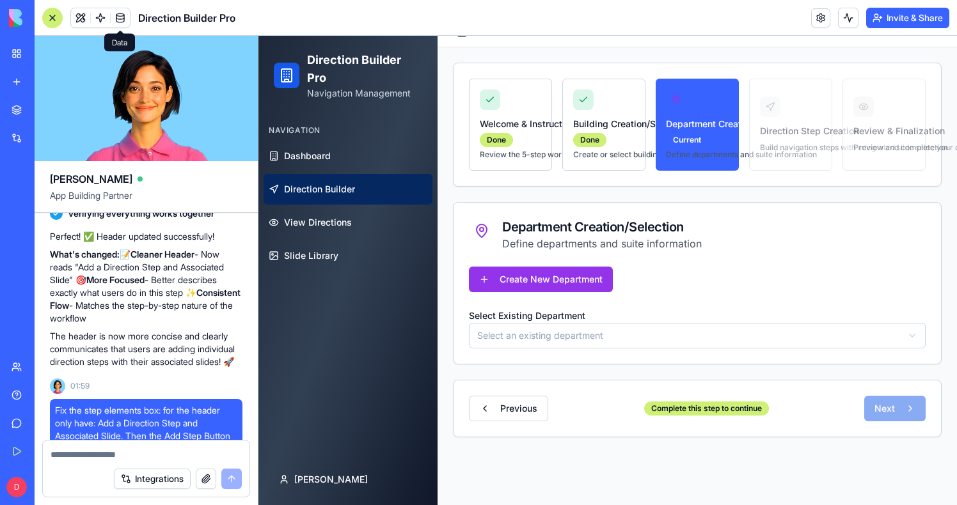
click at [545, 351] on div "Create New Department Select Existing Department Select an existing department" at bounding box center [696, 315] width 487 height 97
click at [545, 342] on html "Direction Builder Pro Navigation Management Navigation Dashboard Direction Buil…" at bounding box center [607, 268] width 698 height 498
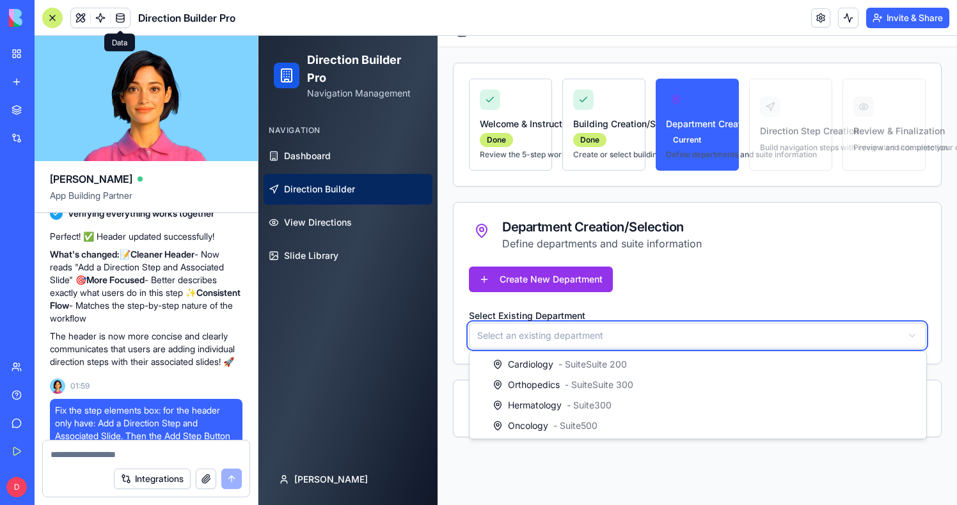
click at [598, 304] on html "Direction Builder Pro Navigation Management Navigation Dashboard Direction Buil…" at bounding box center [607, 268] width 698 height 498
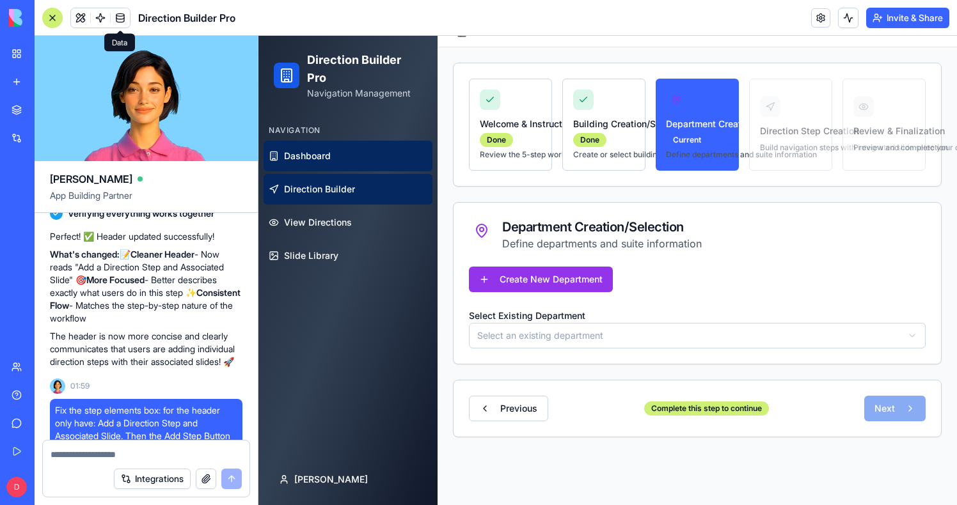
click at [314, 152] on span "Dashboard" at bounding box center [307, 156] width 47 height 13
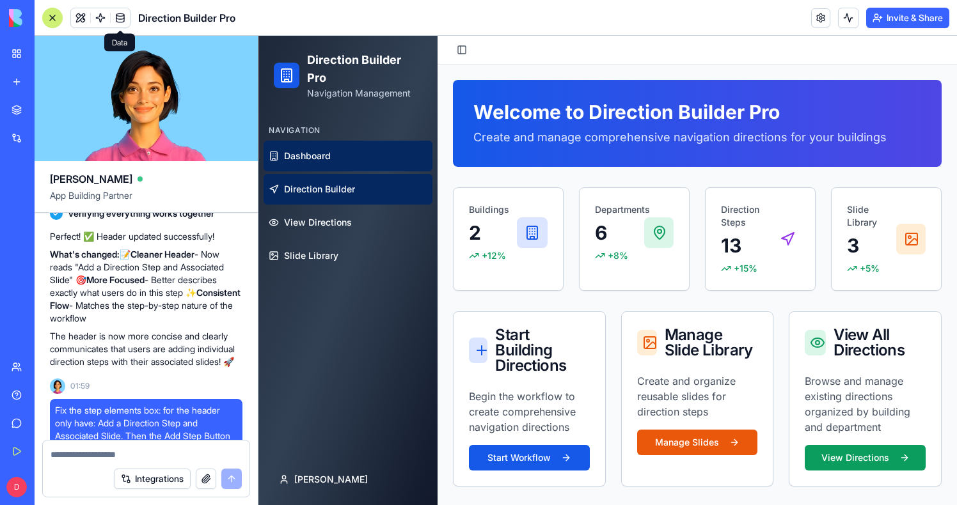
click at [370, 182] on link "Direction Builder" at bounding box center [347, 189] width 169 height 31
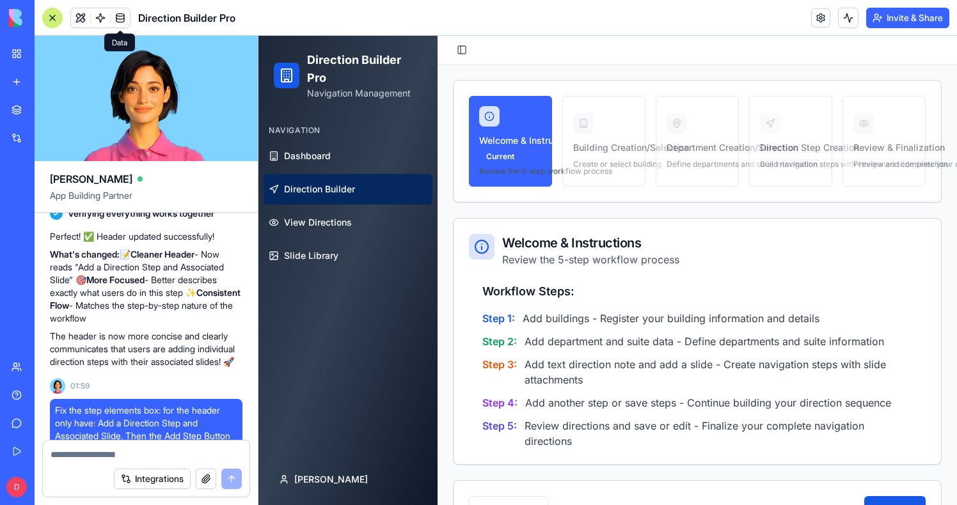
click at [700, 150] on div "Welcome & Instructions Current Review the 5-step workflow process Building Crea…" at bounding box center [697, 141] width 457 height 91
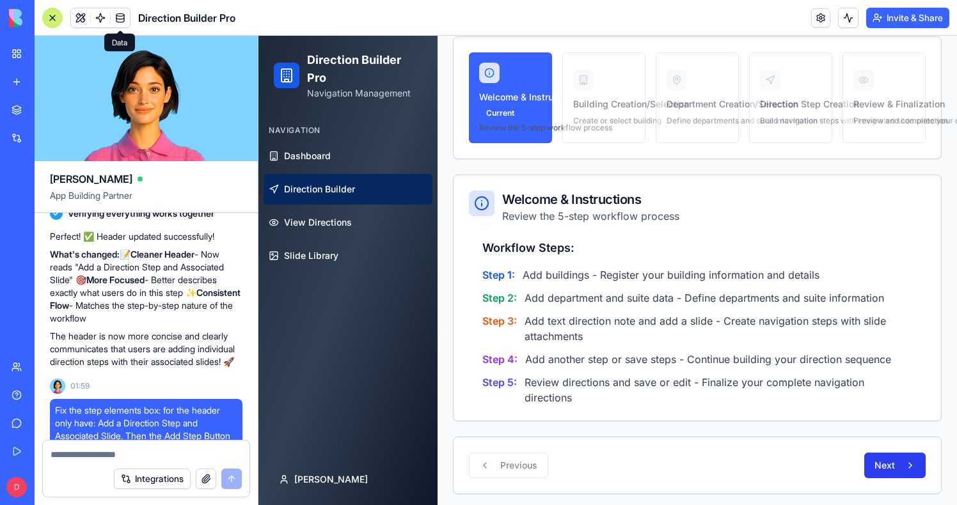
click at [897, 464] on button "Next" at bounding box center [894, 466] width 61 height 26
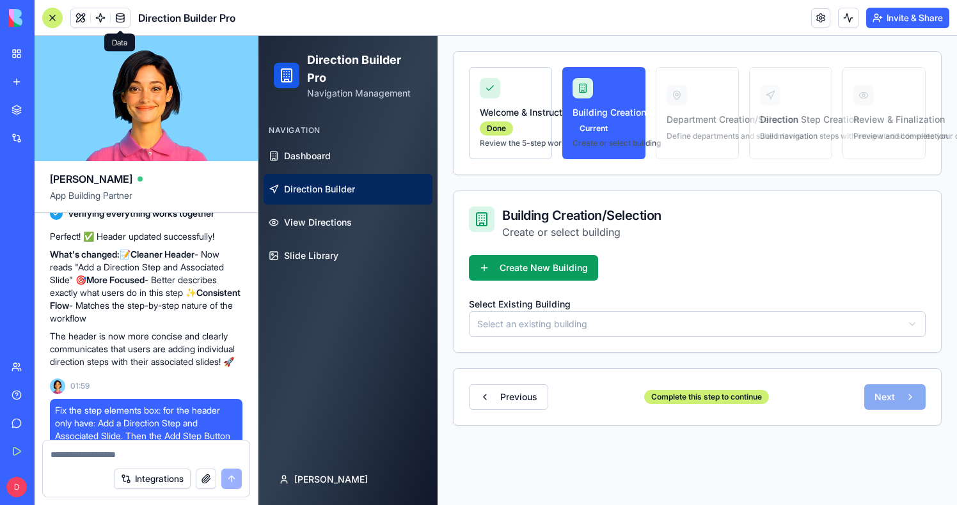
click at [880, 403] on div "Previous Complete this step to continue Next" at bounding box center [697, 397] width 489 height 58
click at [605, 318] on html "Direction Builder Pro Navigation Management Navigation Dashboard Direction Buil…" at bounding box center [607, 256] width 698 height 498
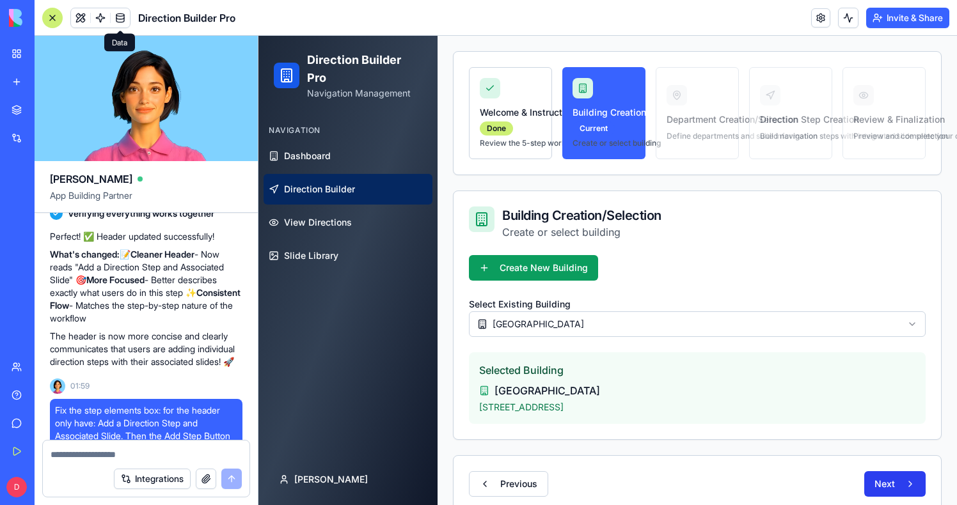
click at [894, 491] on button "Next" at bounding box center [894, 484] width 61 height 26
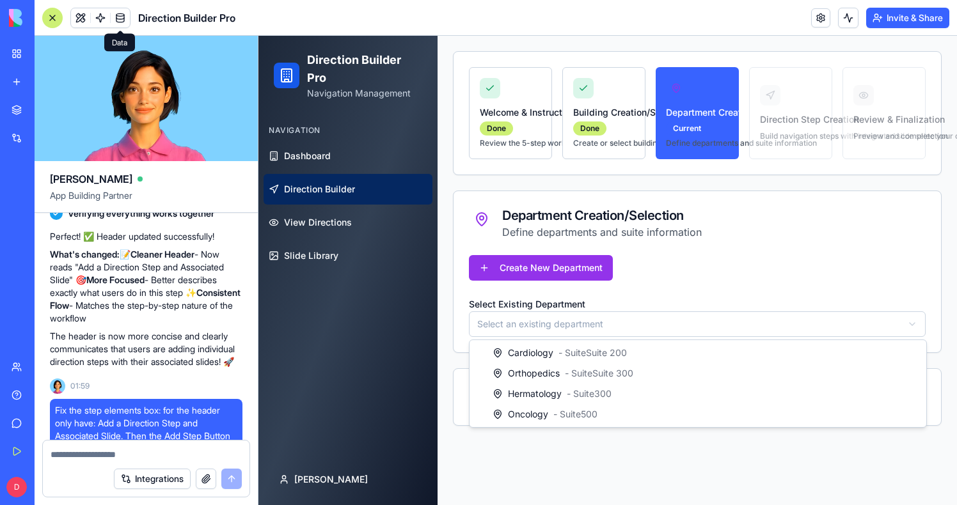
click at [648, 317] on html "Direction Builder Pro Navigation Management Navigation Dashboard Direction Buil…" at bounding box center [607, 256] width 698 height 498
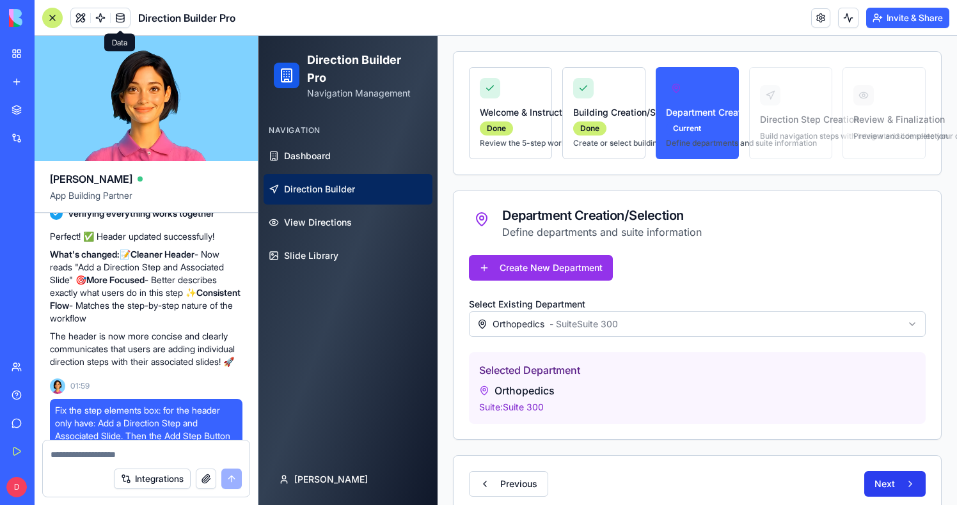
click at [889, 478] on button "Next" at bounding box center [894, 484] width 61 height 26
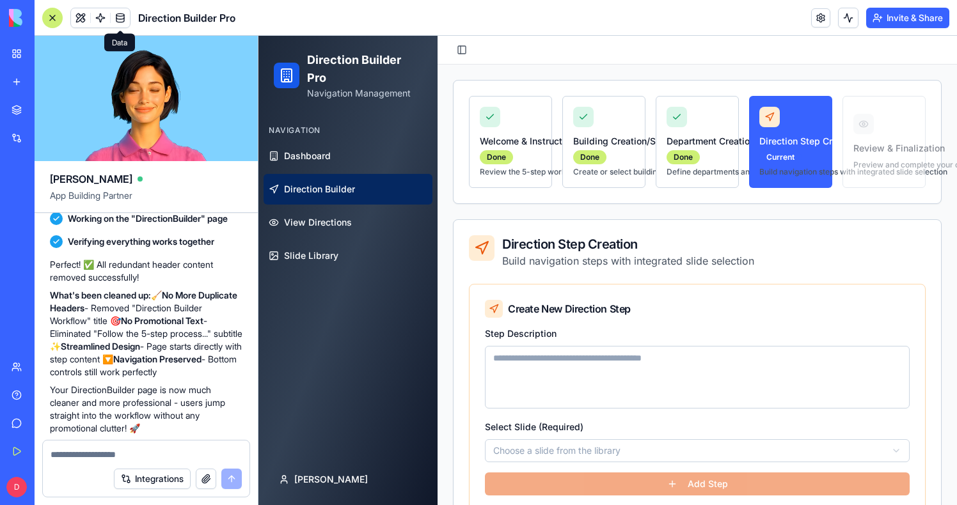
scroll to position [7323, 0]
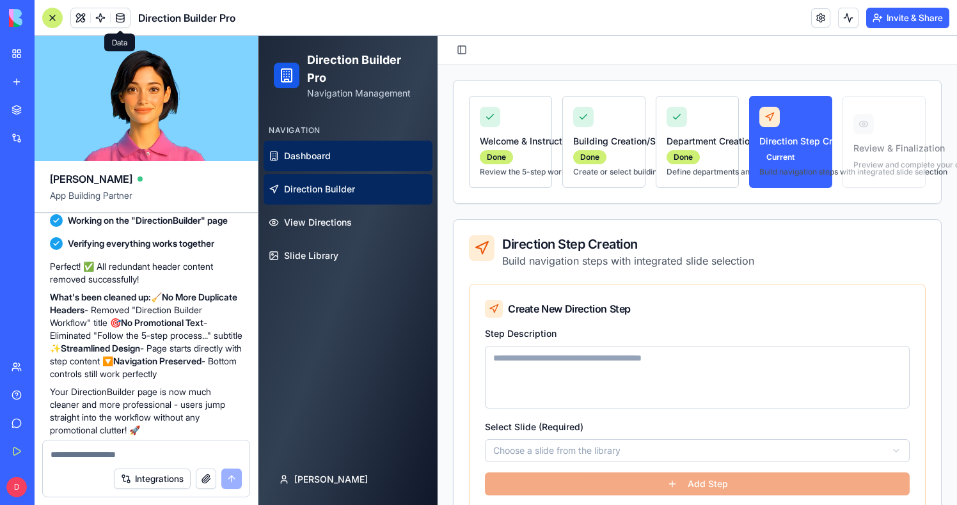
click at [292, 152] on span "Dashboard" at bounding box center [307, 156] width 47 height 13
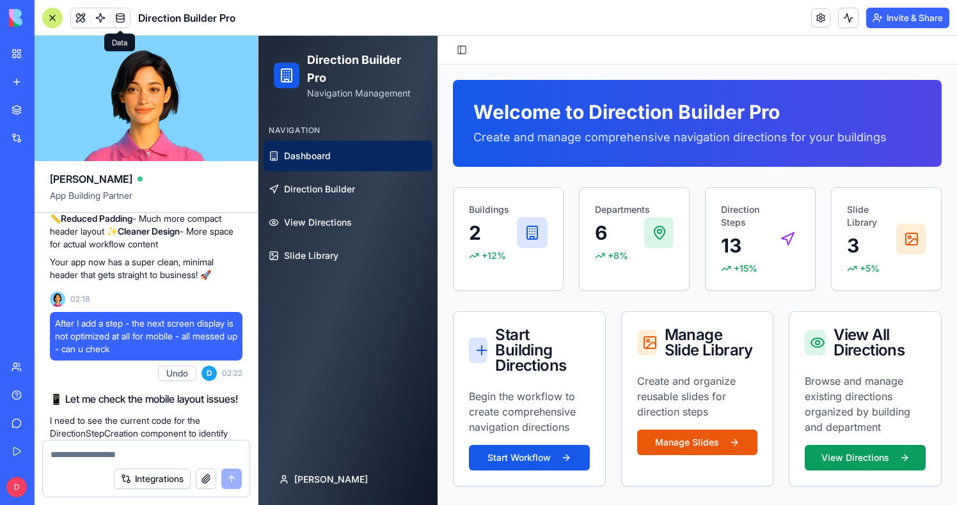
scroll to position [7861, 0]
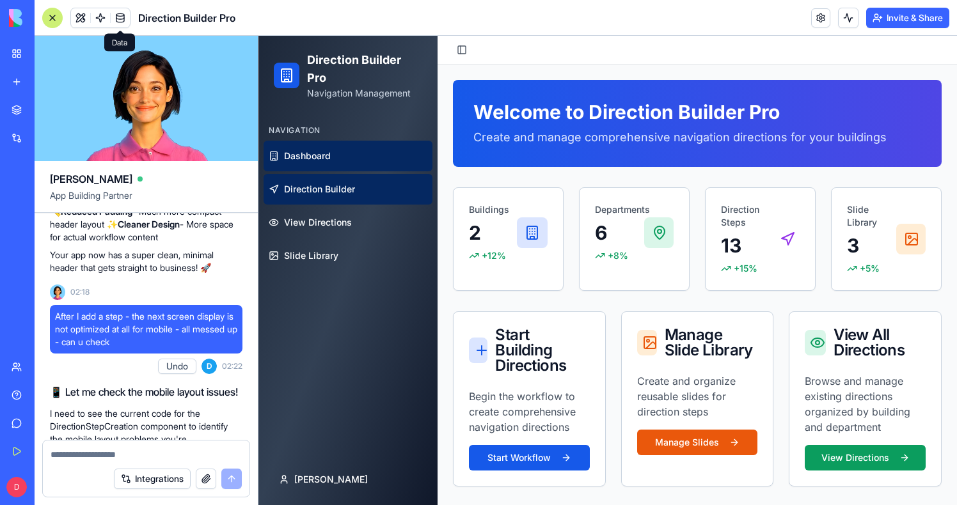
click at [322, 194] on span "Direction Builder" at bounding box center [319, 189] width 71 height 13
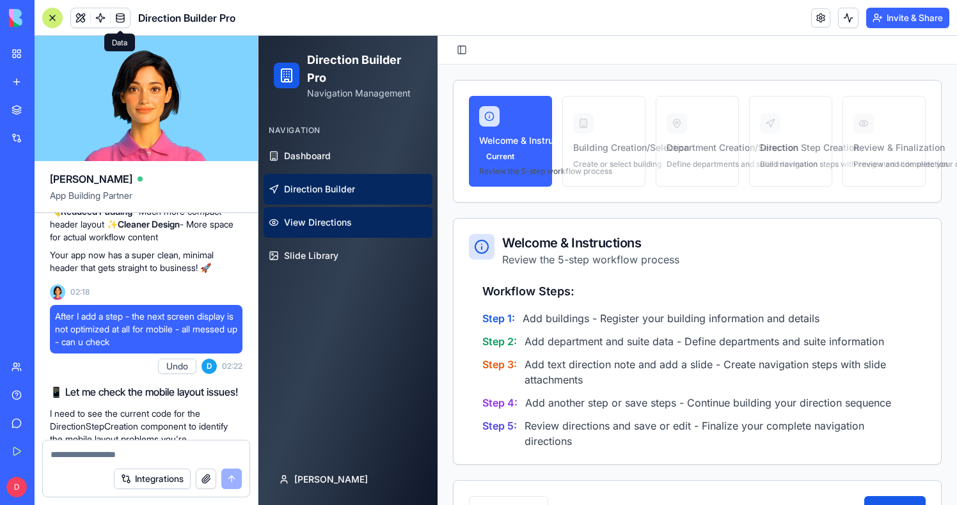
click at [309, 231] on link "View Directions" at bounding box center [347, 222] width 169 height 31
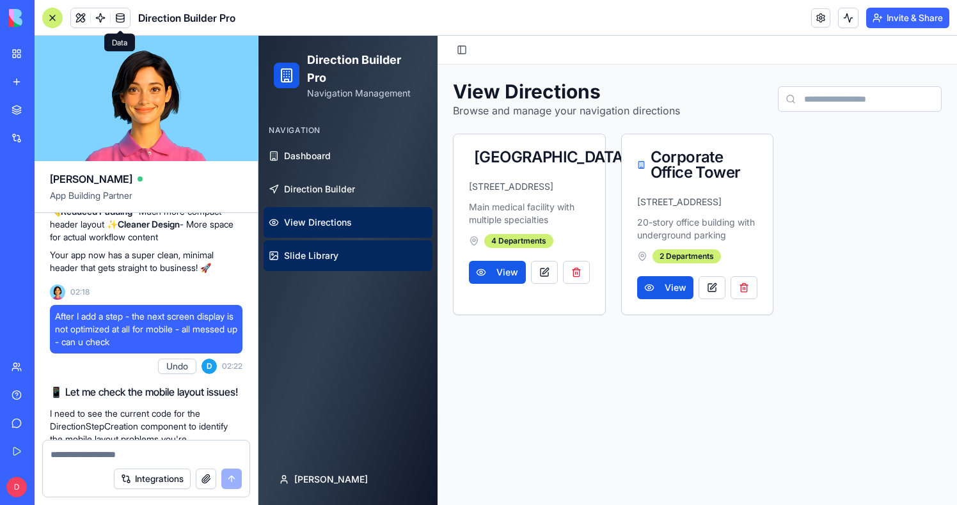
click at [309, 258] on span "Slide Library" at bounding box center [311, 255] width 54 height 13
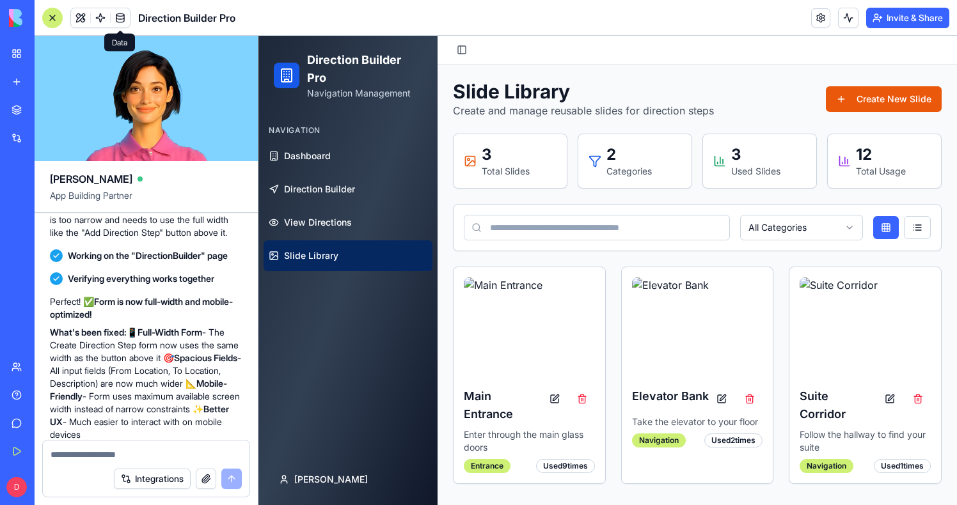
scroll to position [9176, 0]
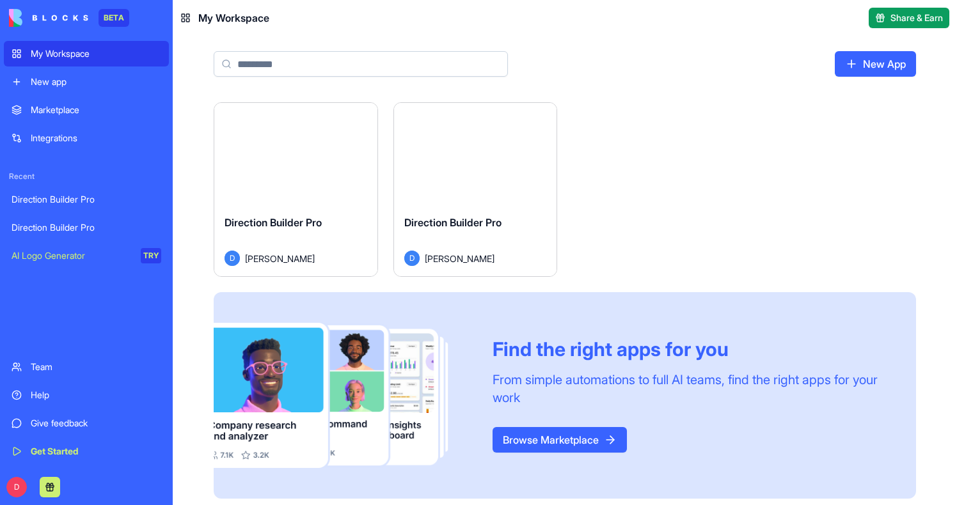
click at [313, 155] on button "Launch" at bounding box center [295, 154] width 96 height 26
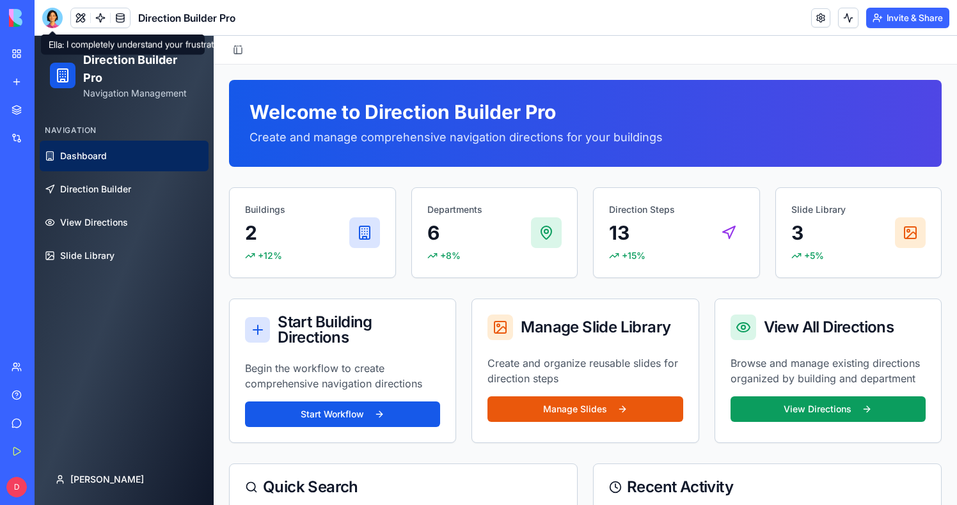
click at [55, 18] on div at bounding box center [52, 18] width 20 height 20
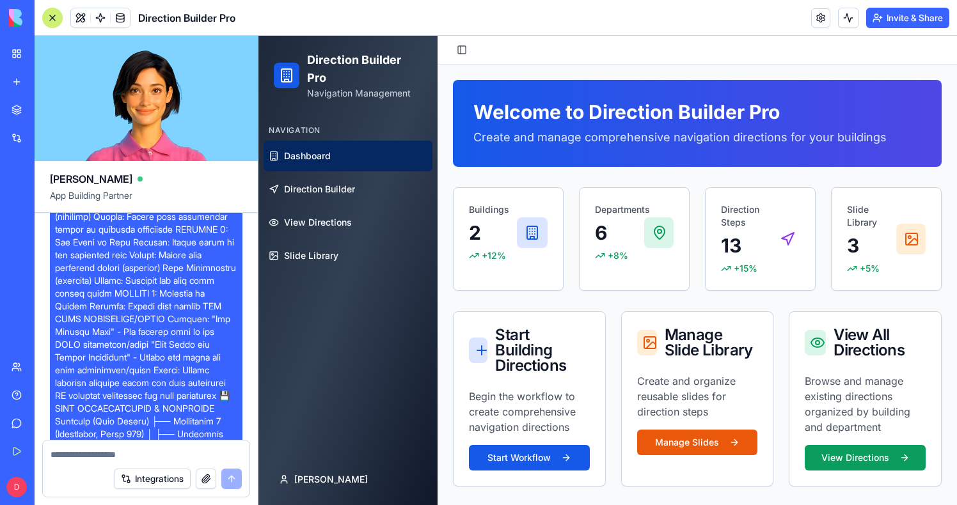
scroll to position [513, 0]
